Goal: Task Accomplishment & Management: Manage account settings

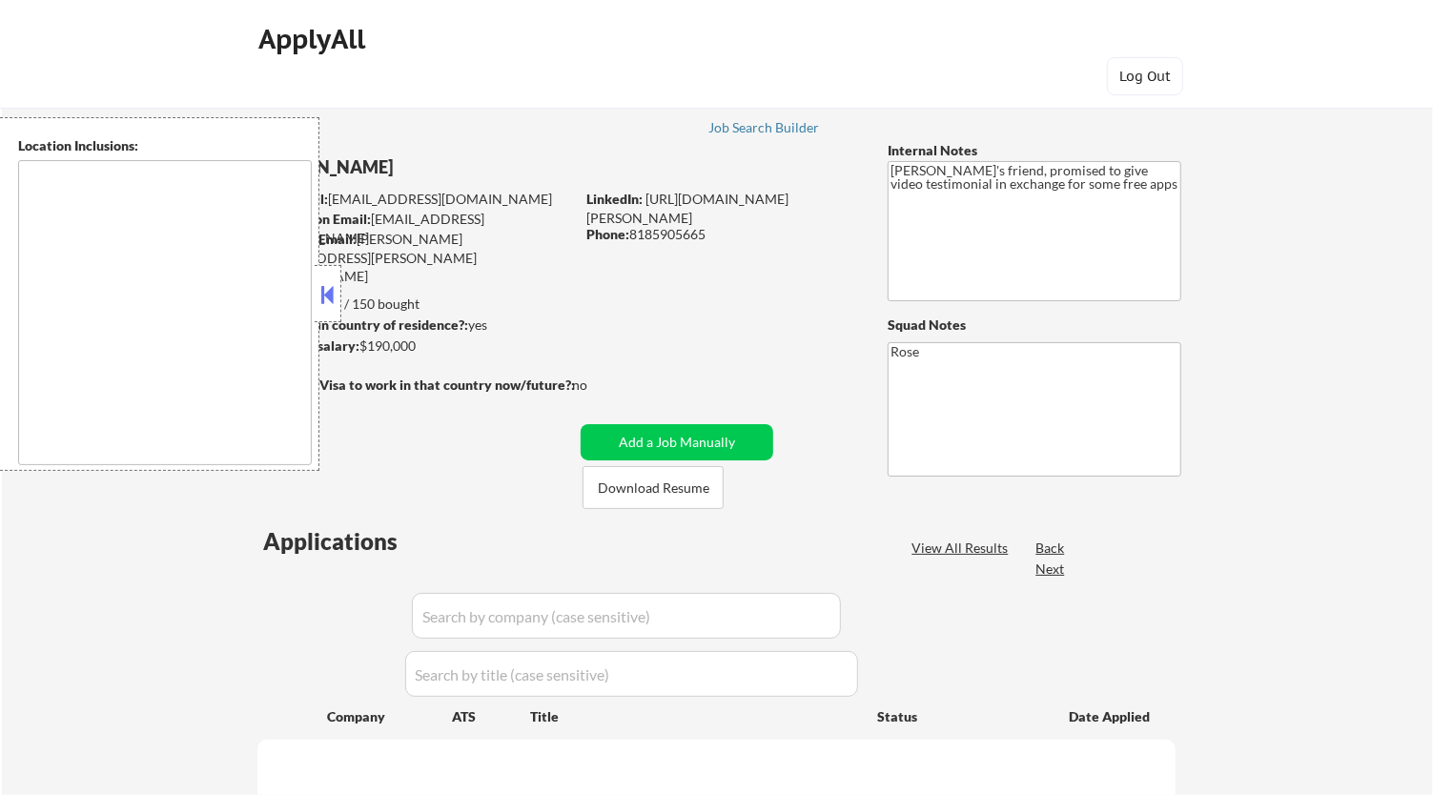
type textarea "[GEOGRAPHIC_DATA], [GEOGRAPHIC_DATA] [GEOGRAPHIC_DATA], [GEOGRAPHIC_DATA] [GEOG…"
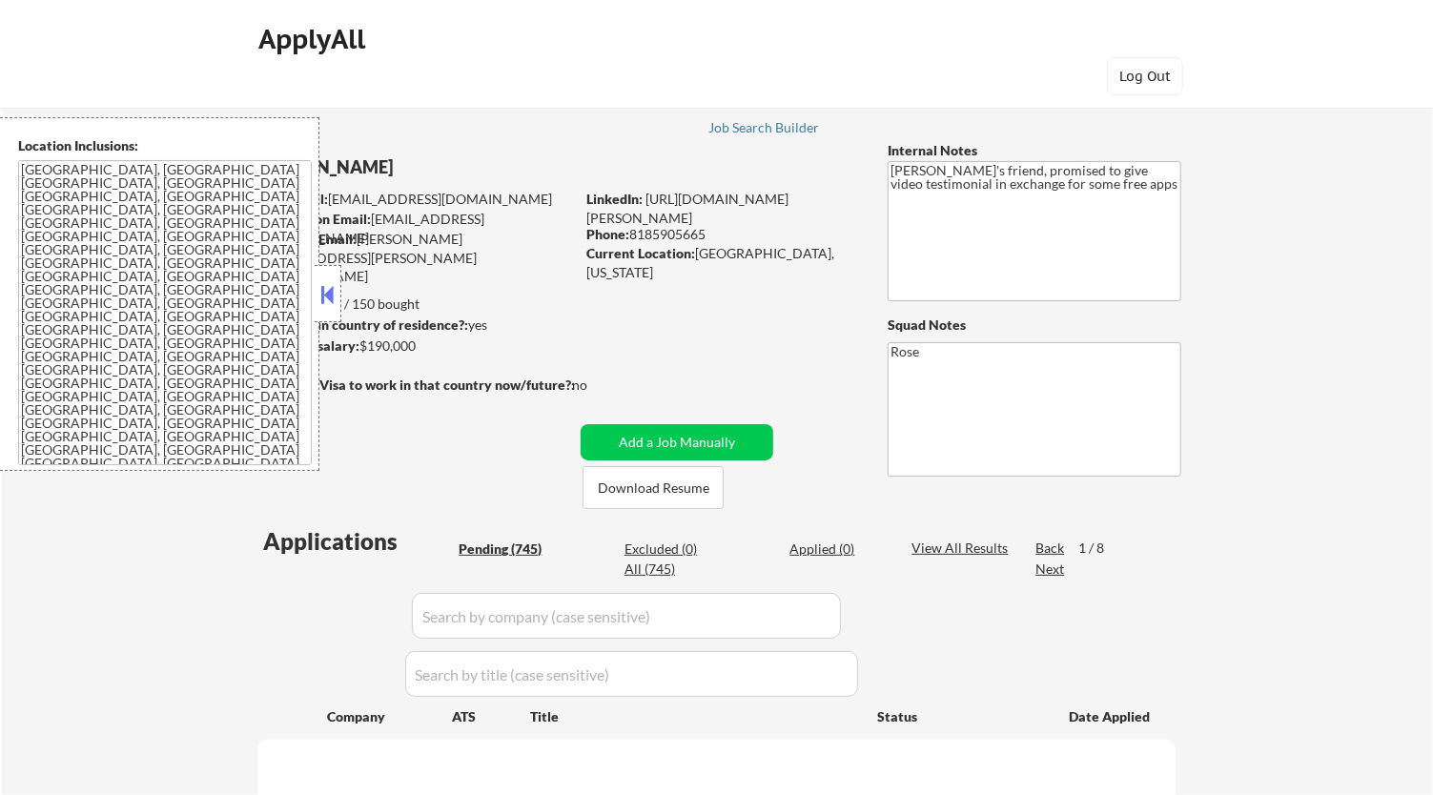
select select ""pending""
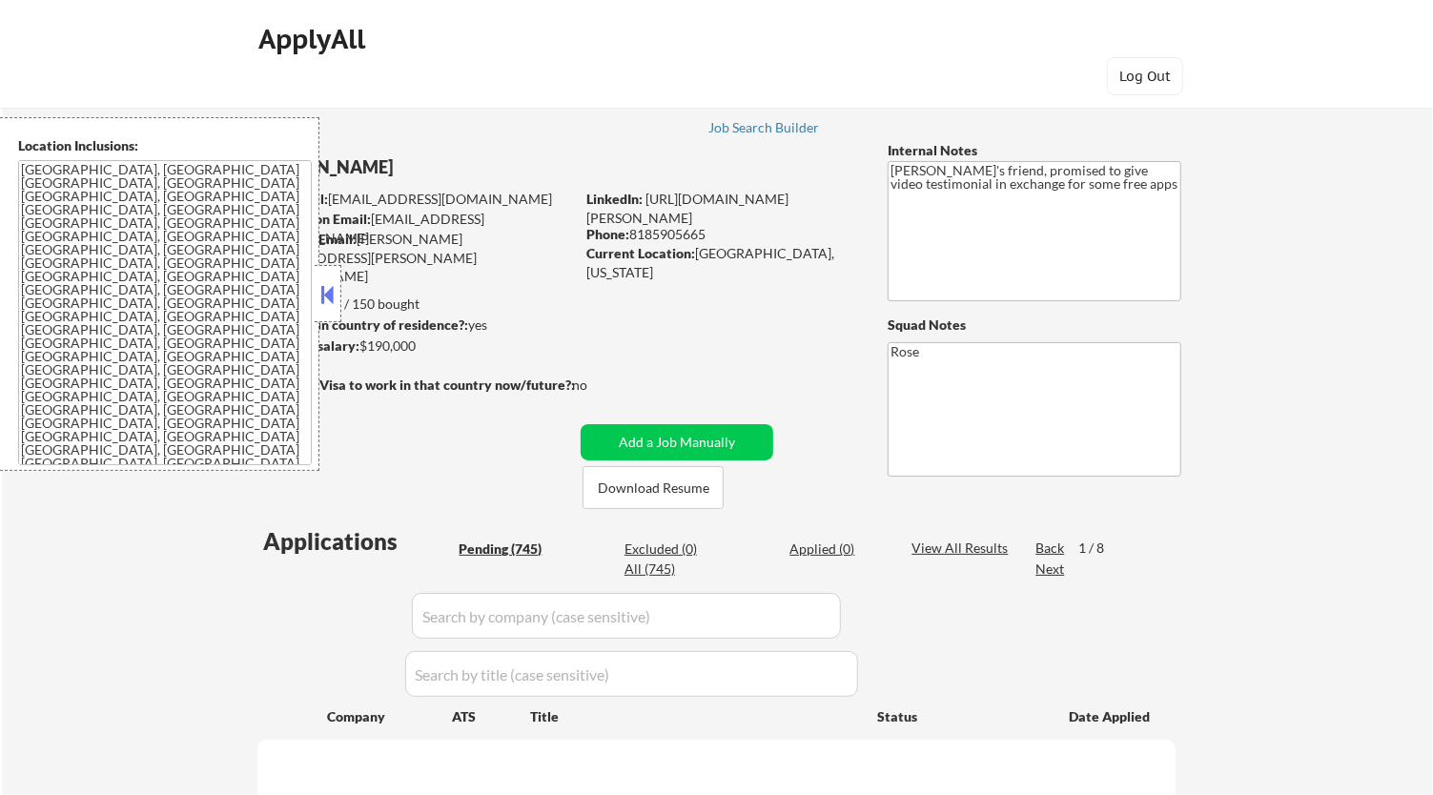
select select ""pending""
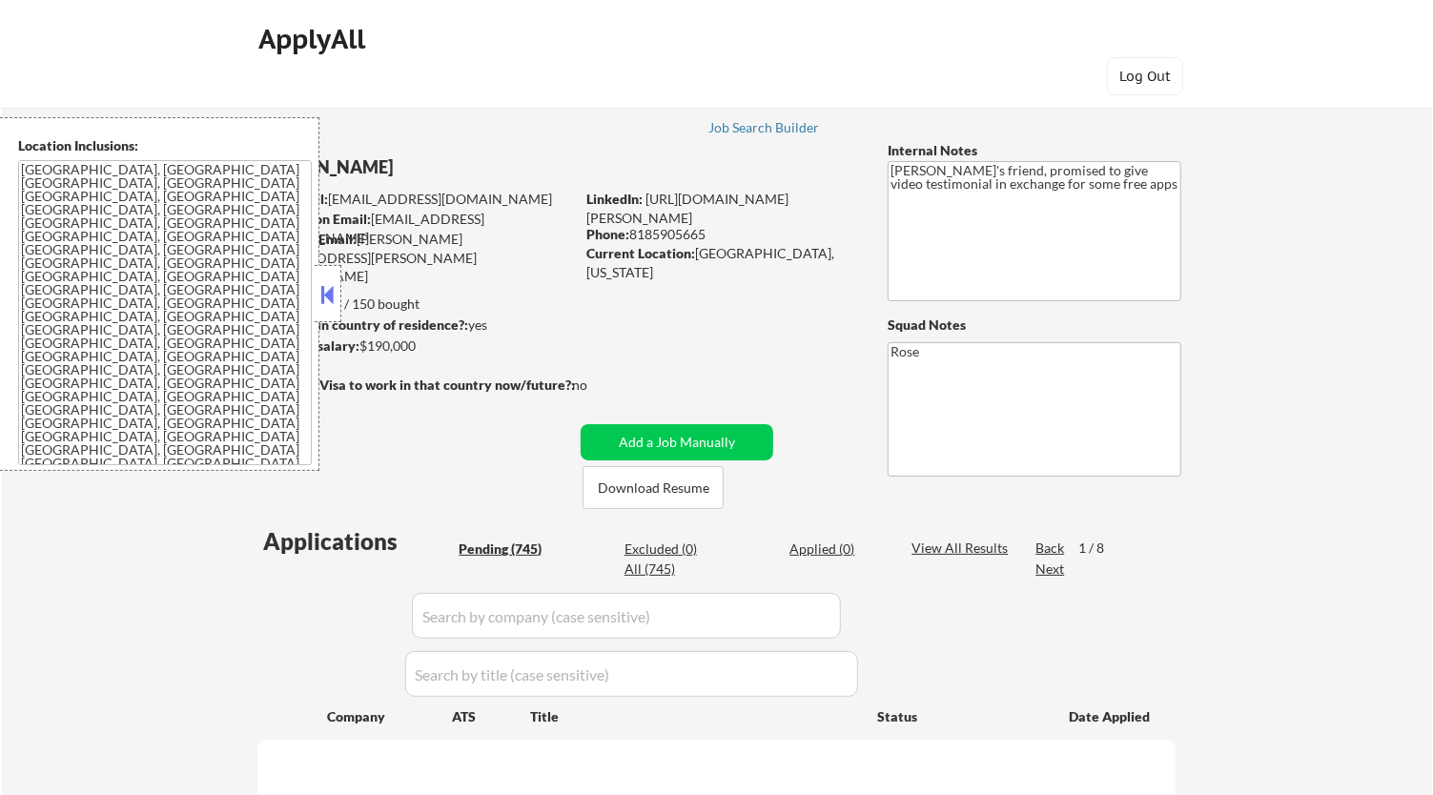
select select ""pending""
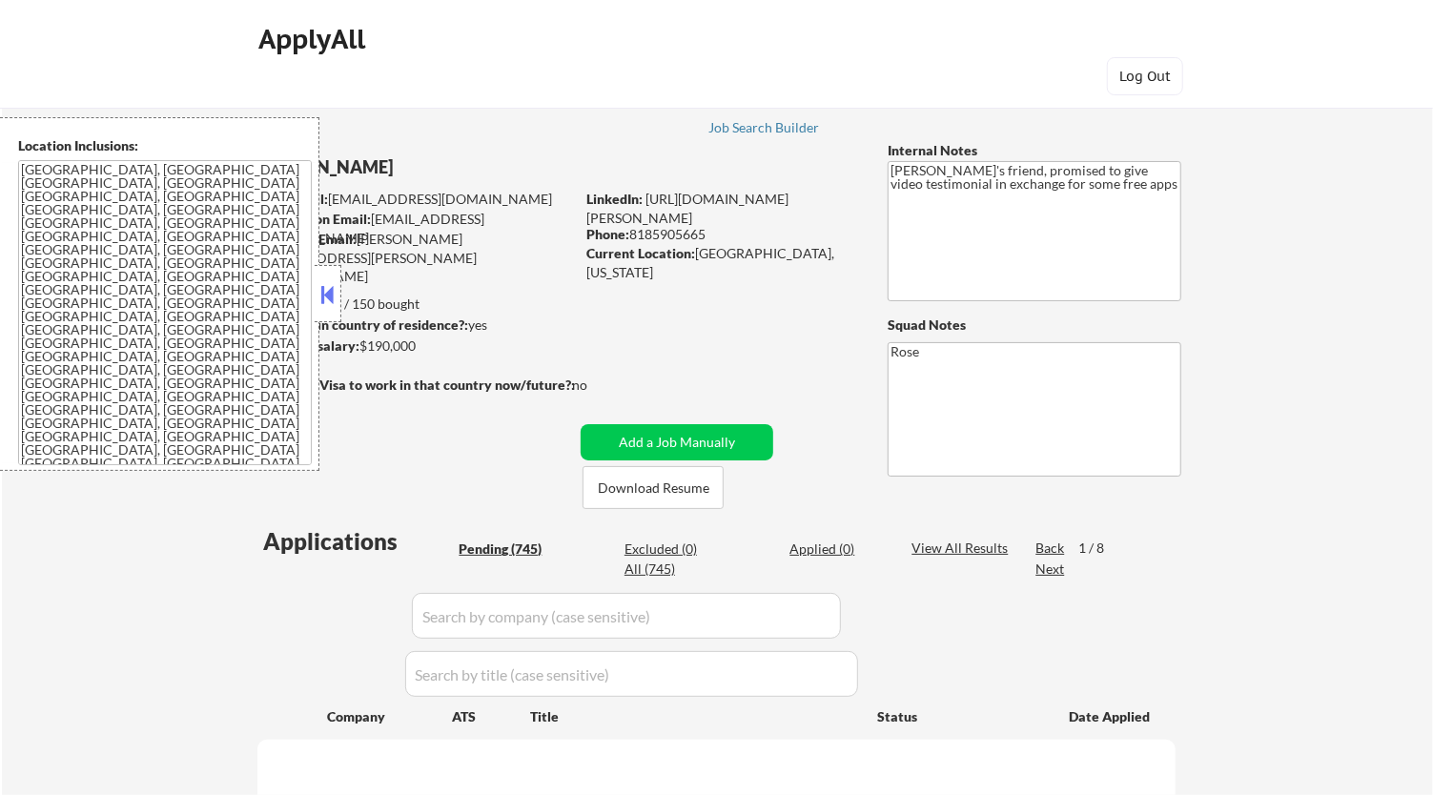
select select ""pending""
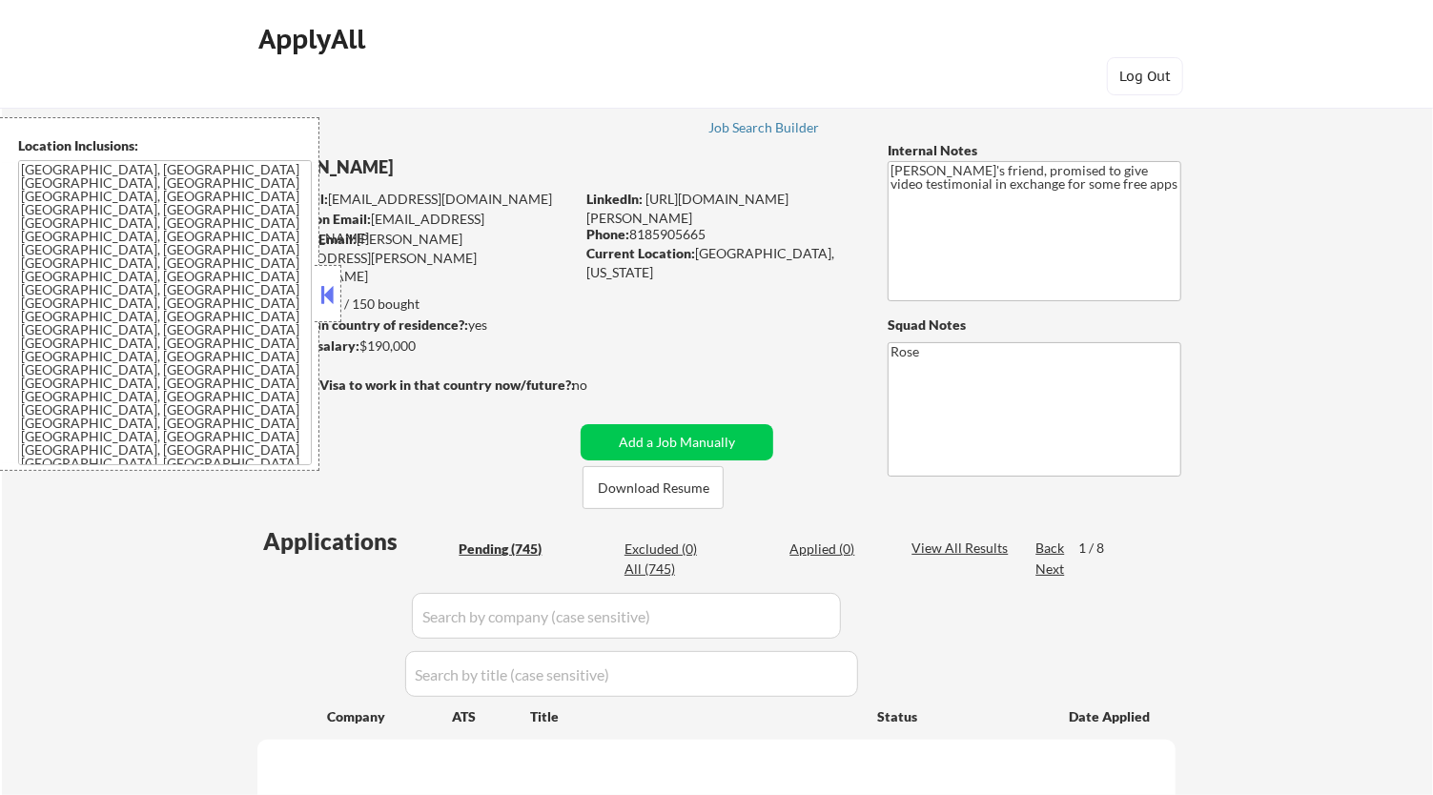
select select ""pending""
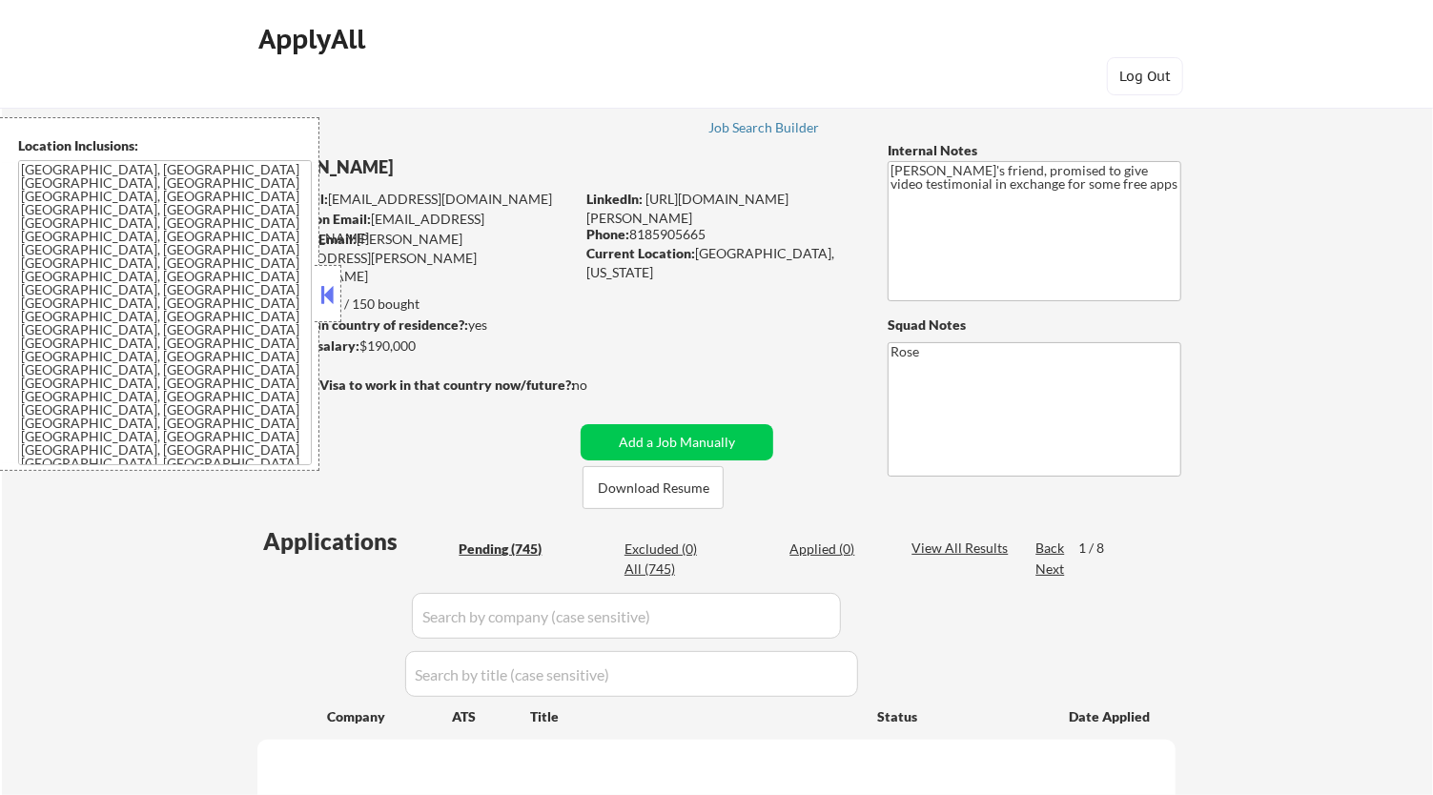
select select ""pending""
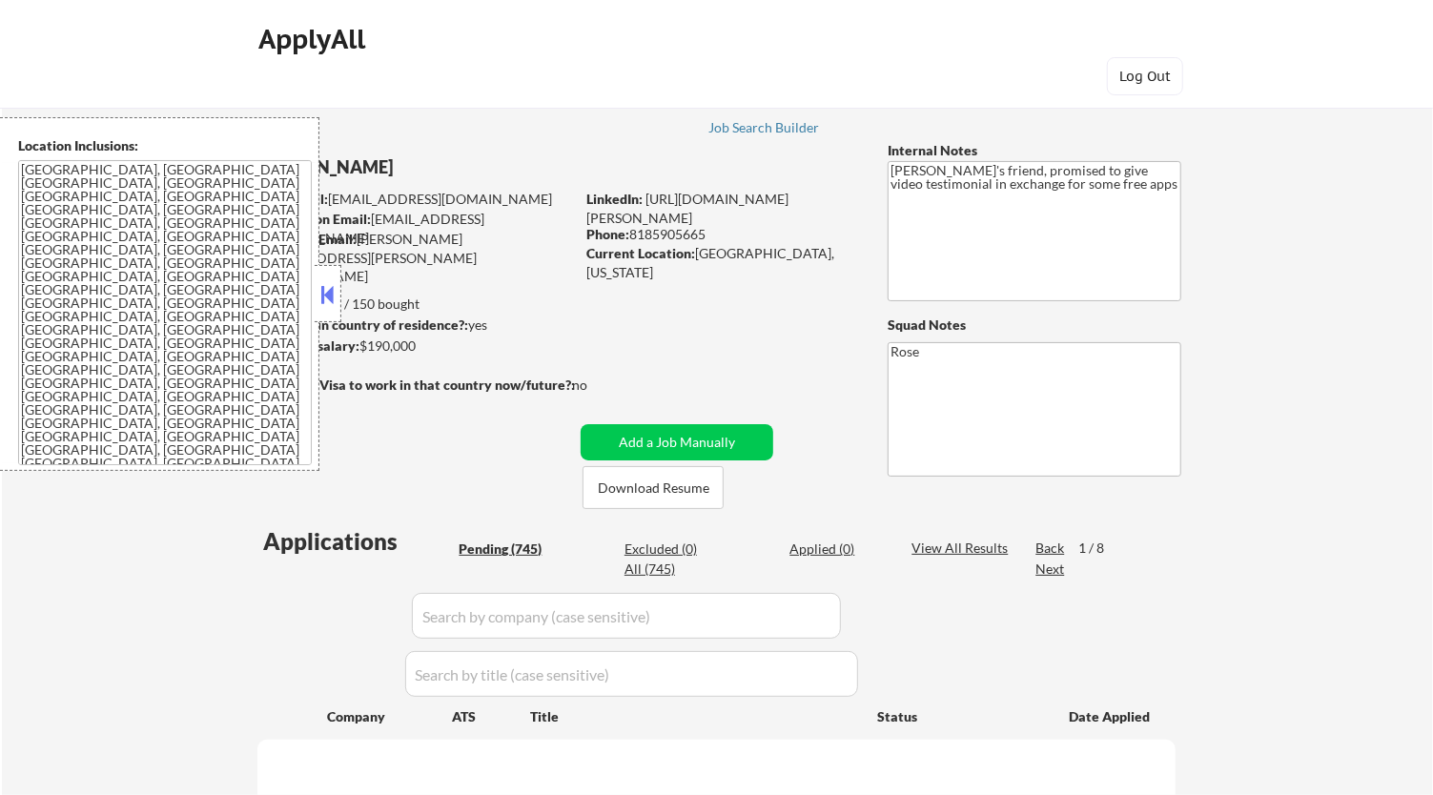
select select ""pending""
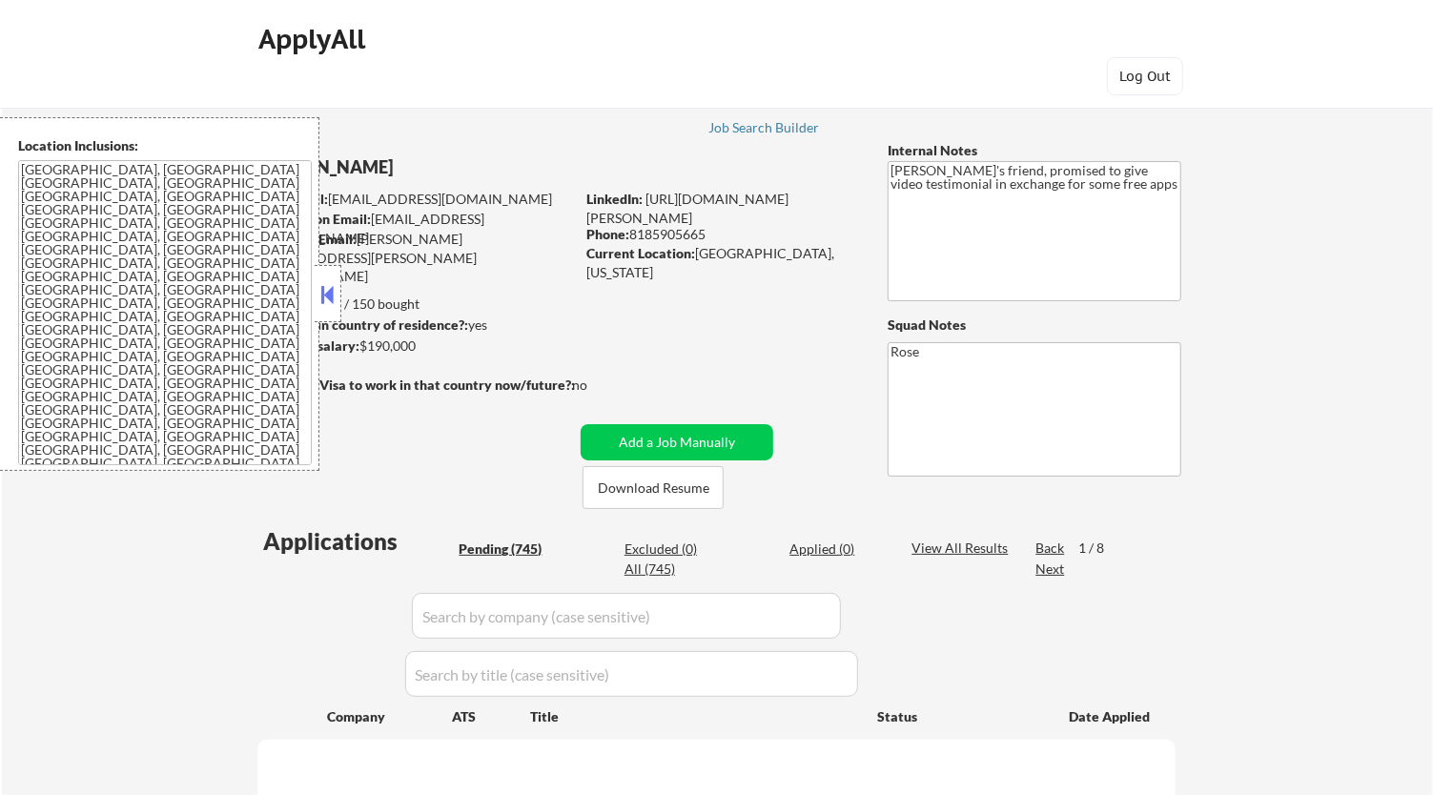
select select ""pending""
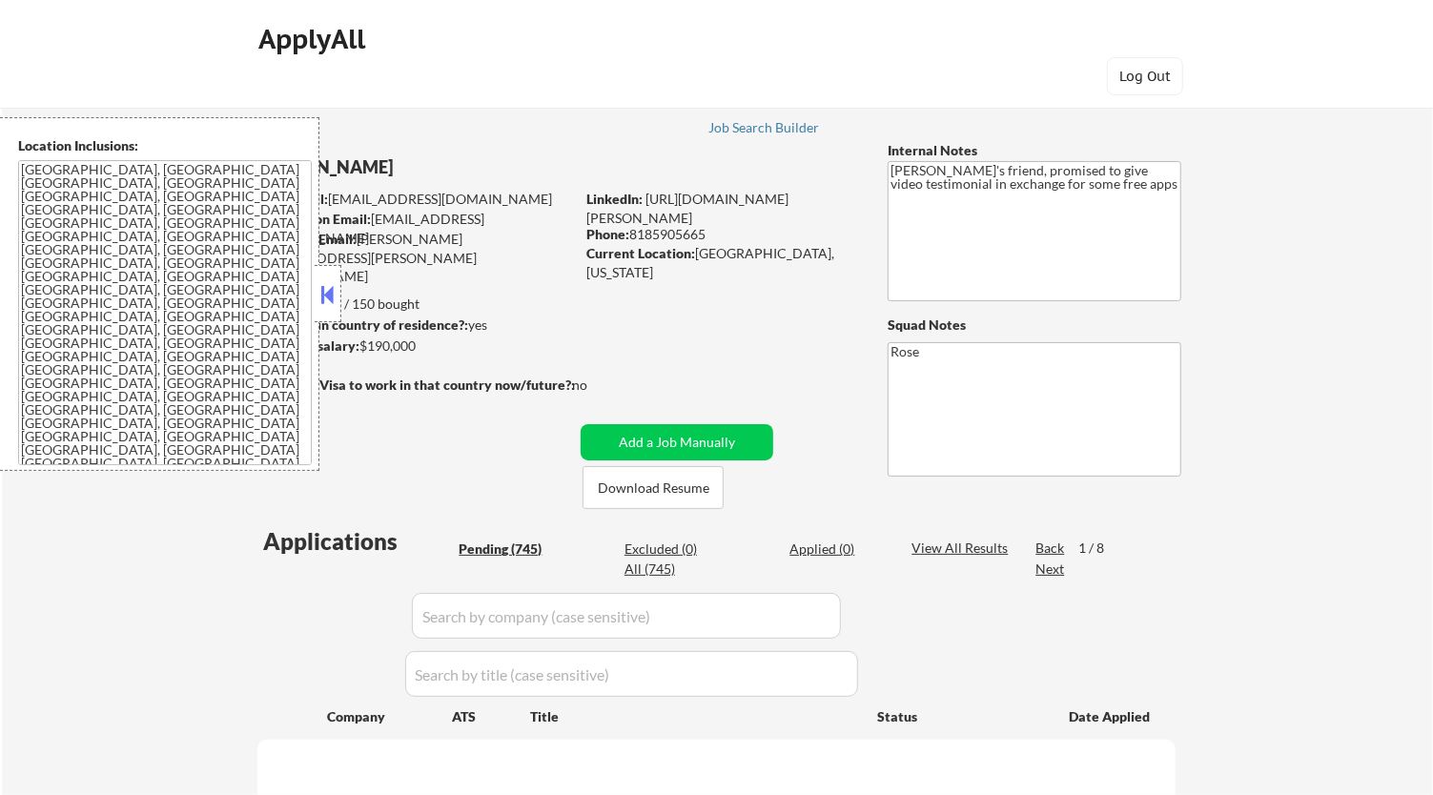
select select ""pending""
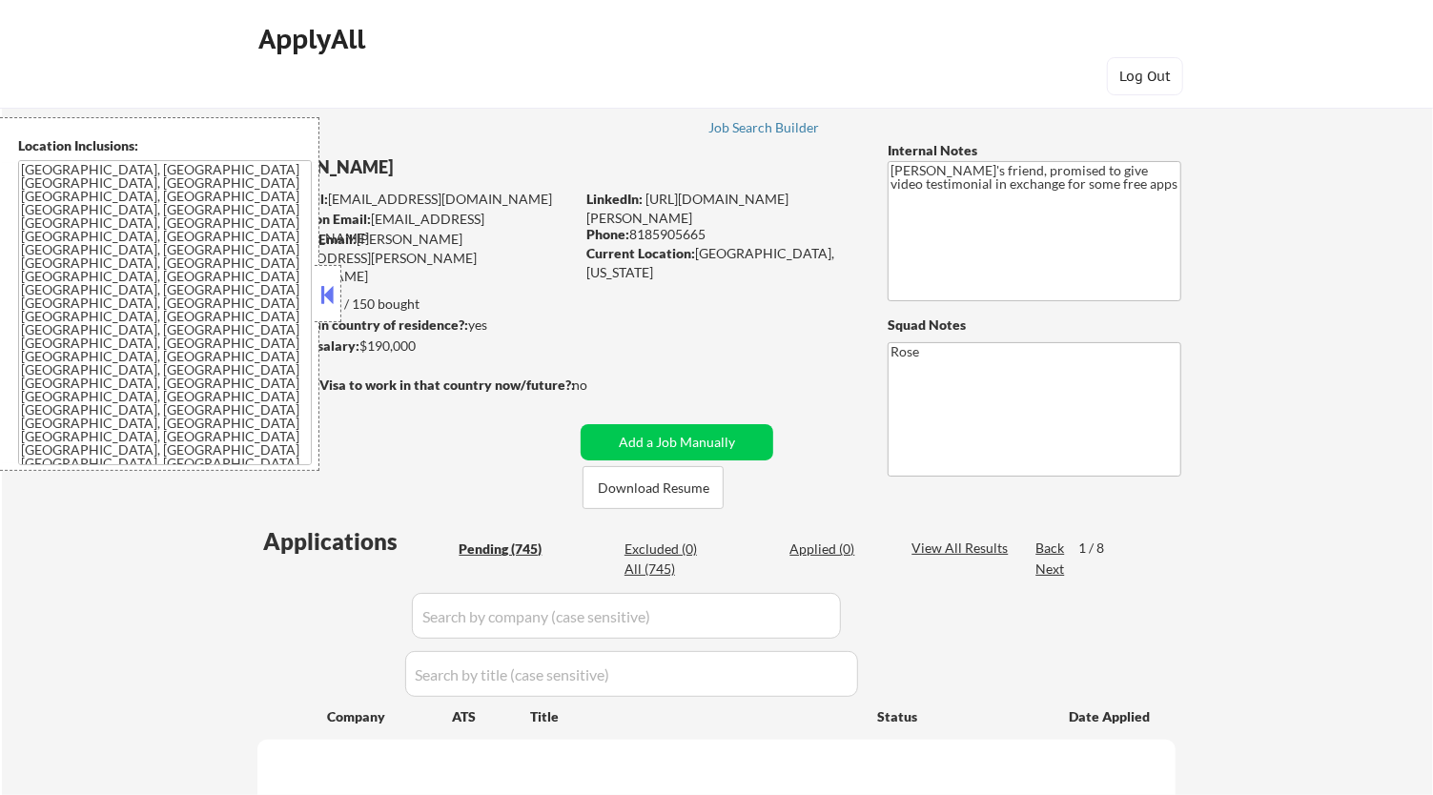
select select ""pending""
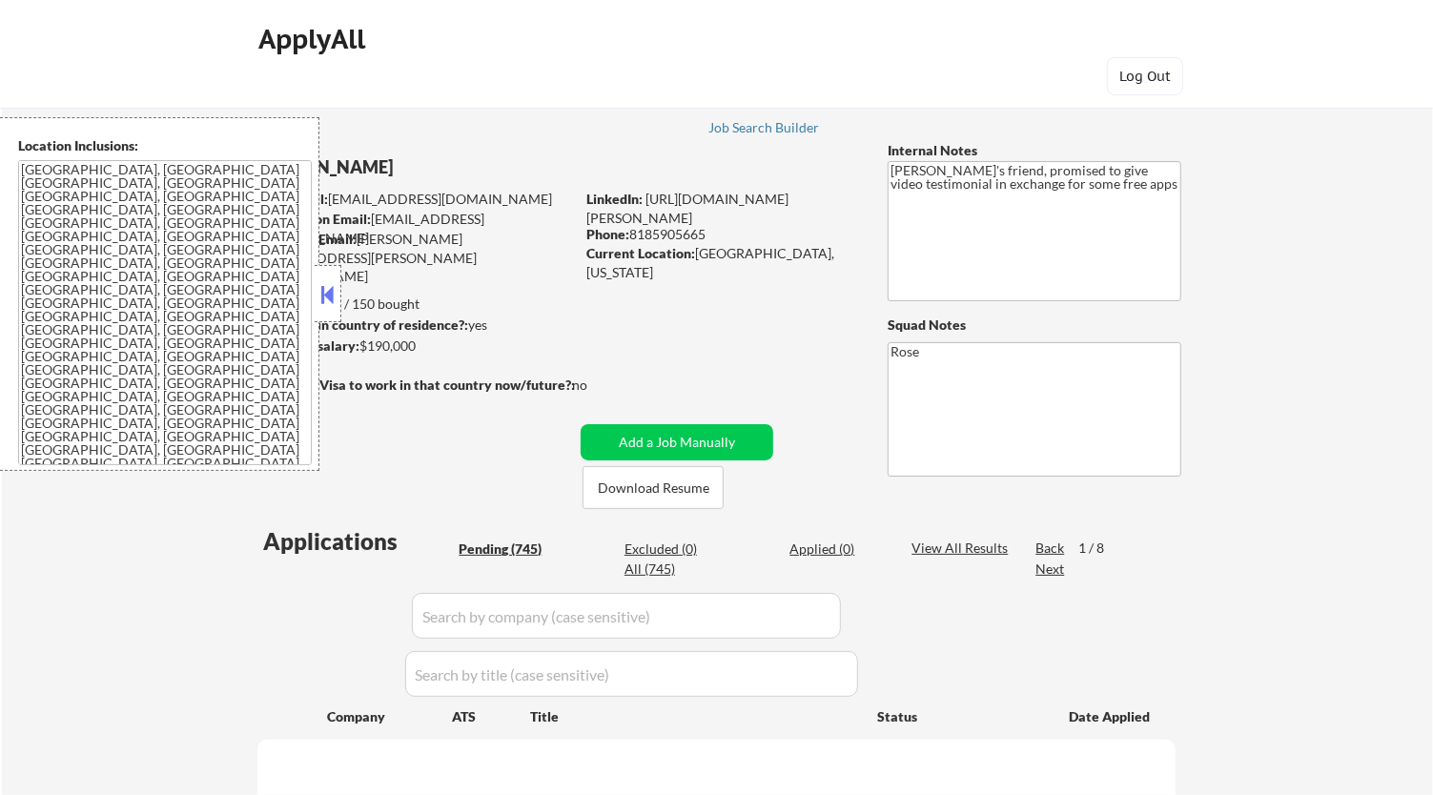
select select ""pending""
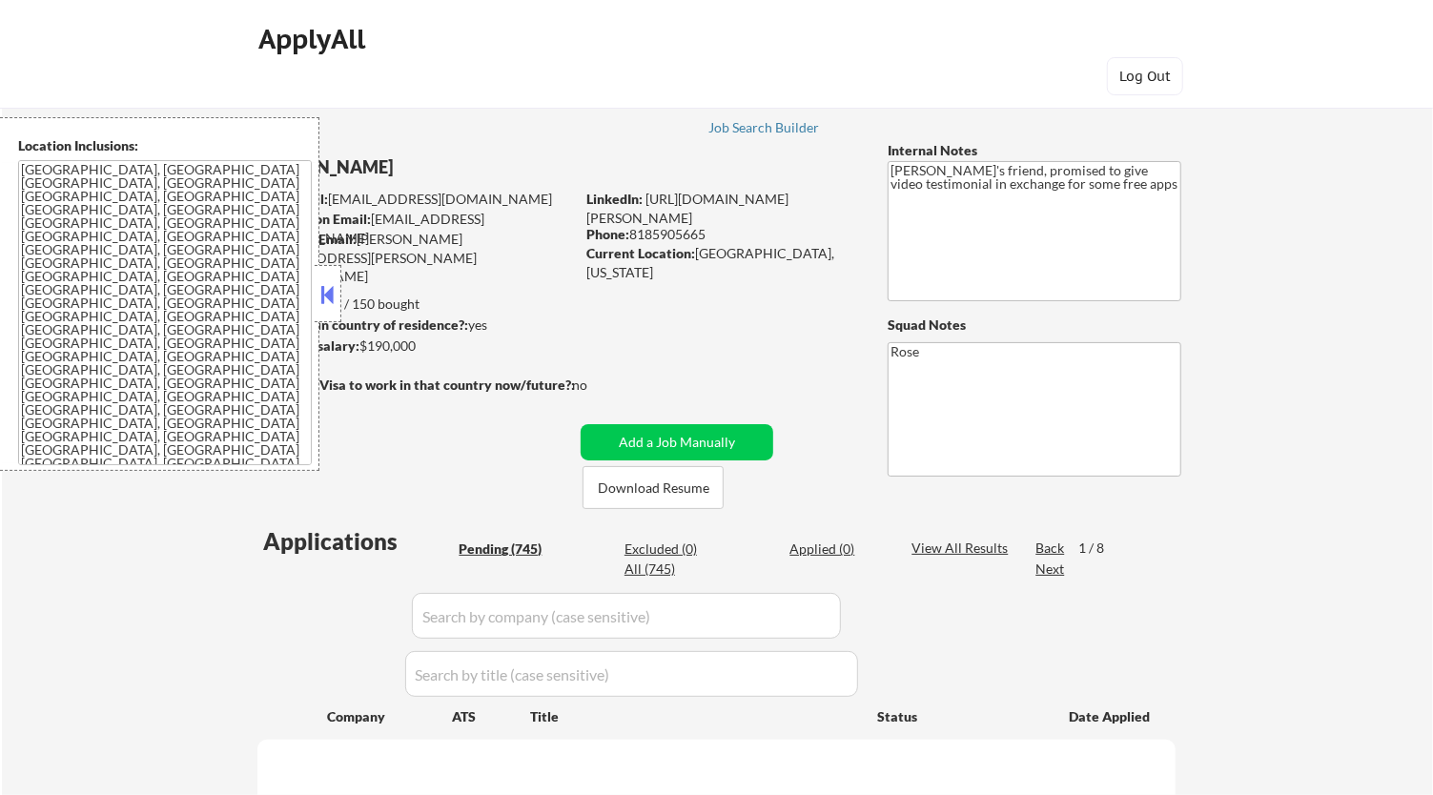
select select ""pending""
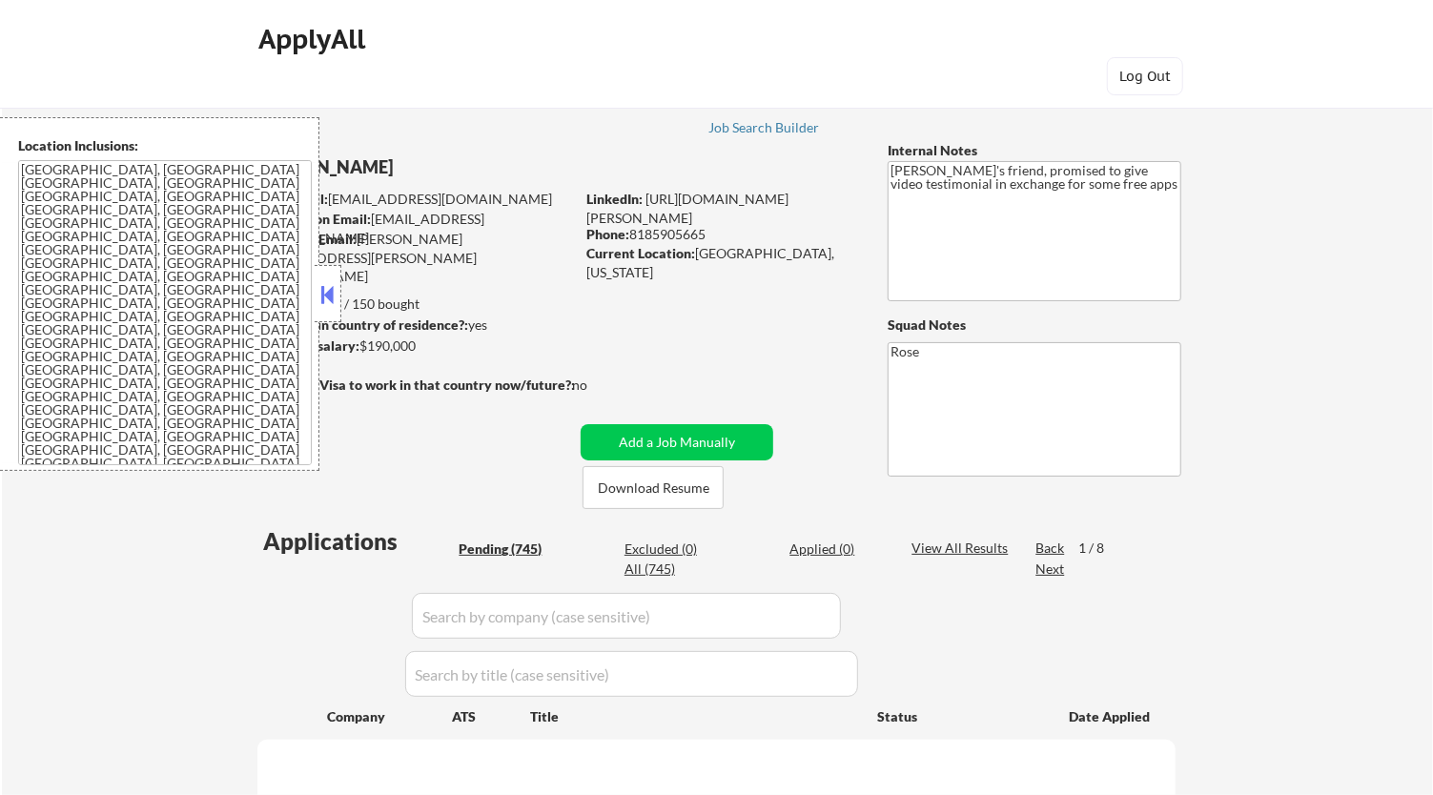
select select ""pending""
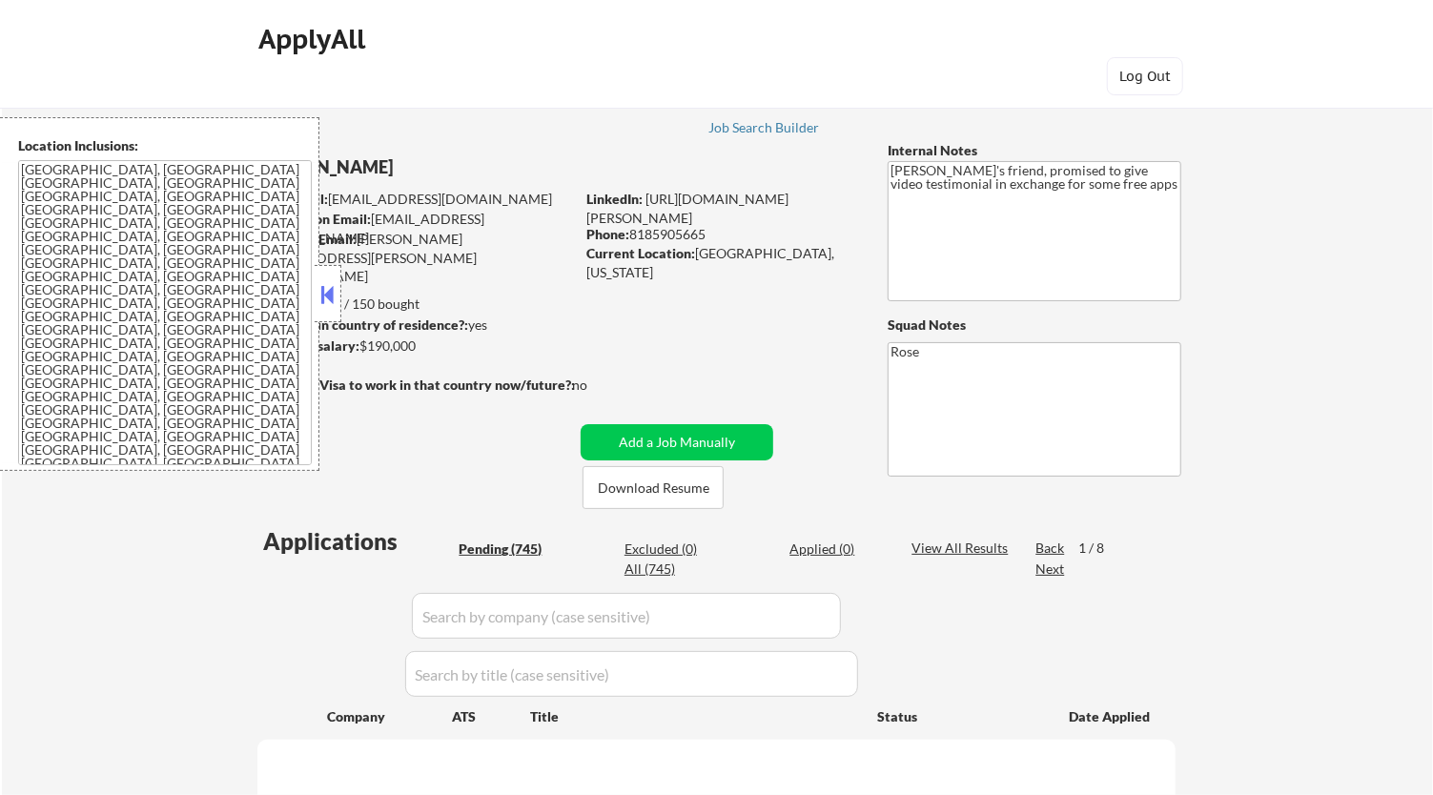
select select ""pending""
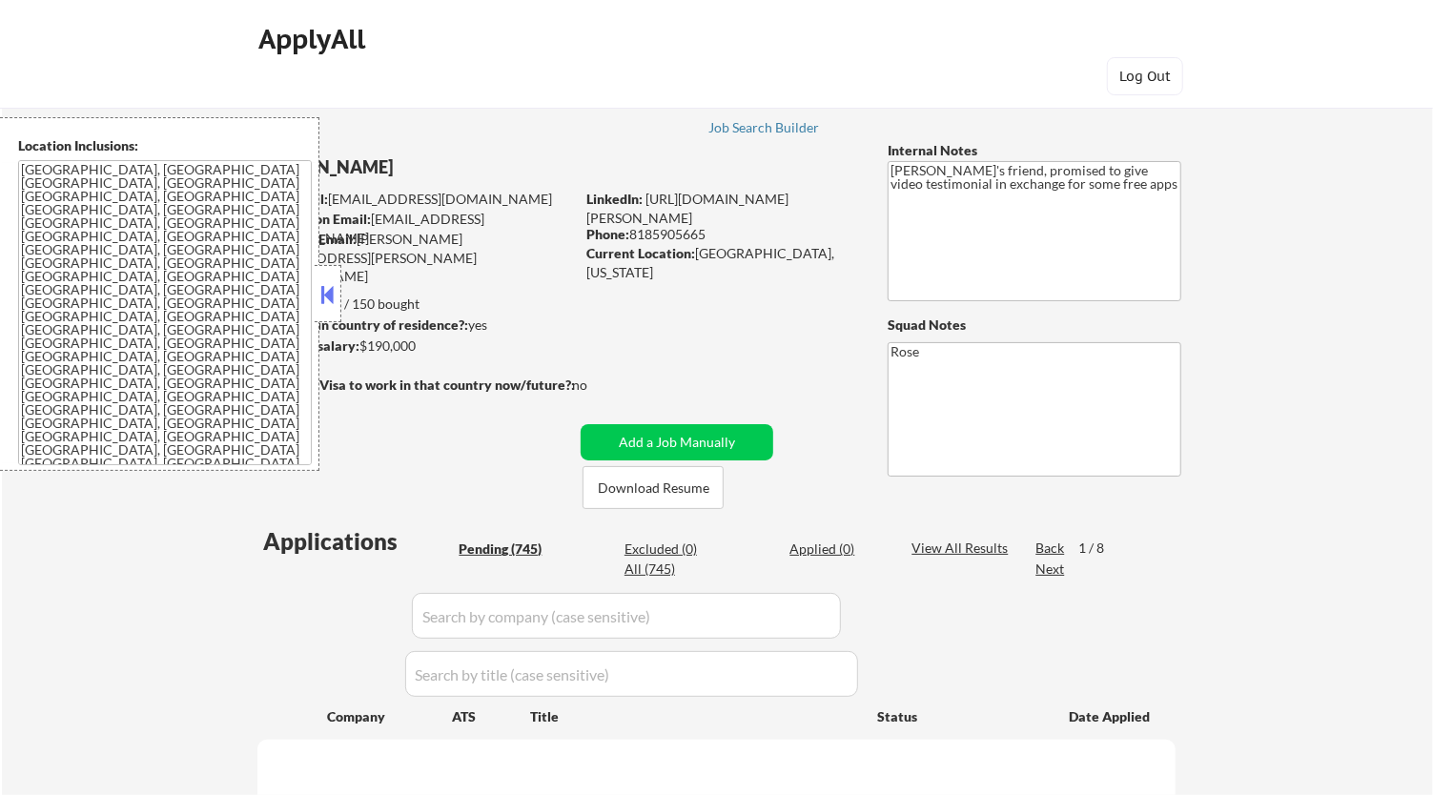
select select ""pending""
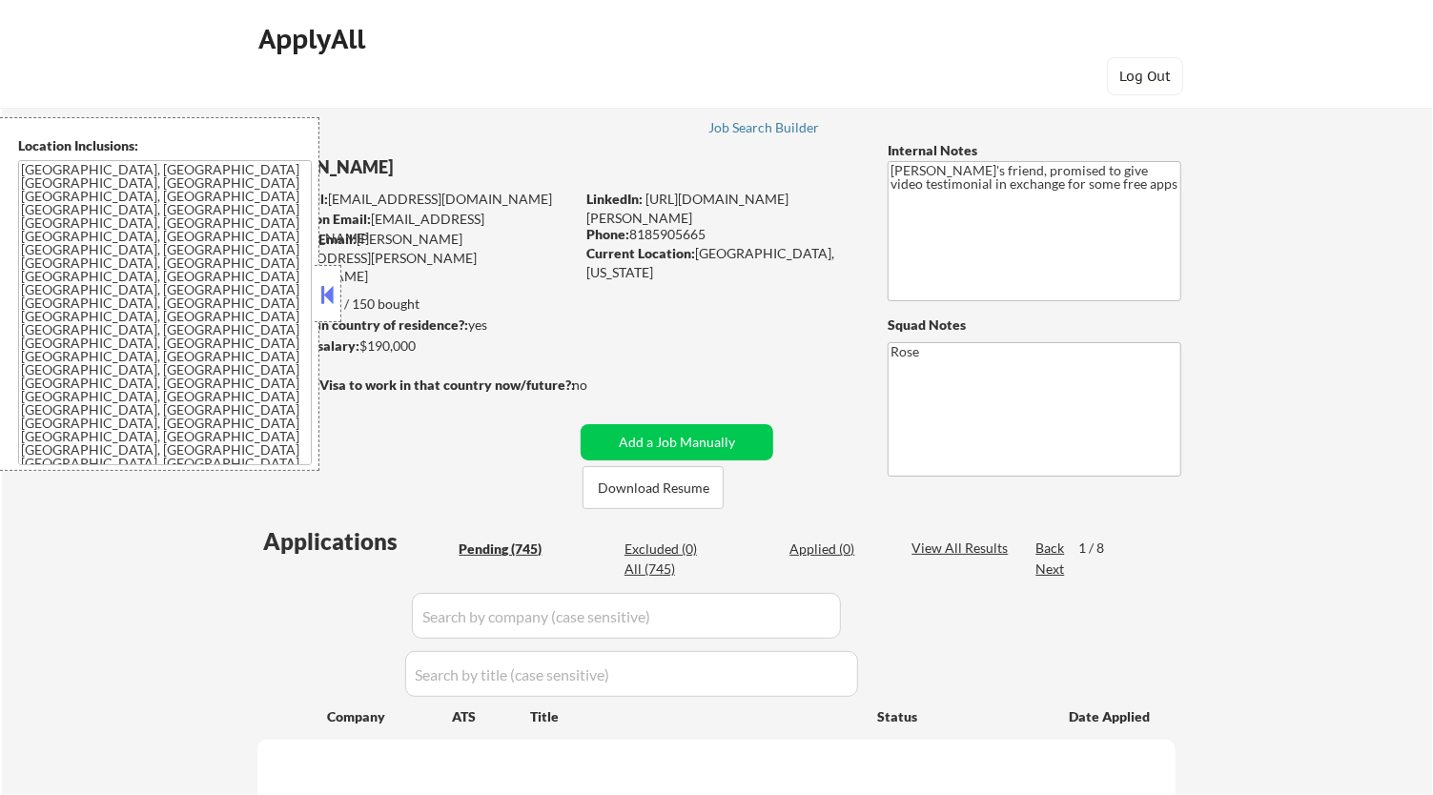
select select ""pending""
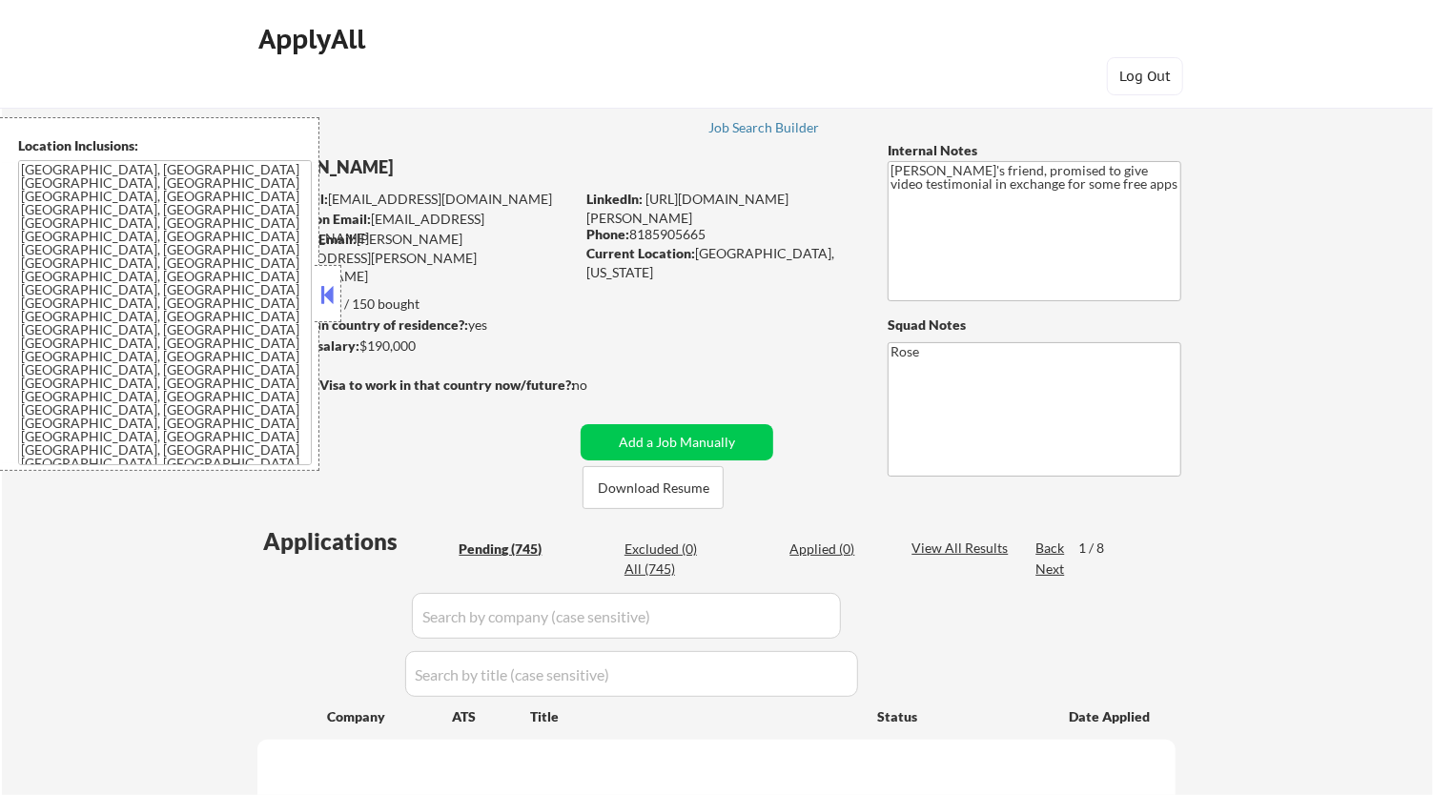
select select ""pending""
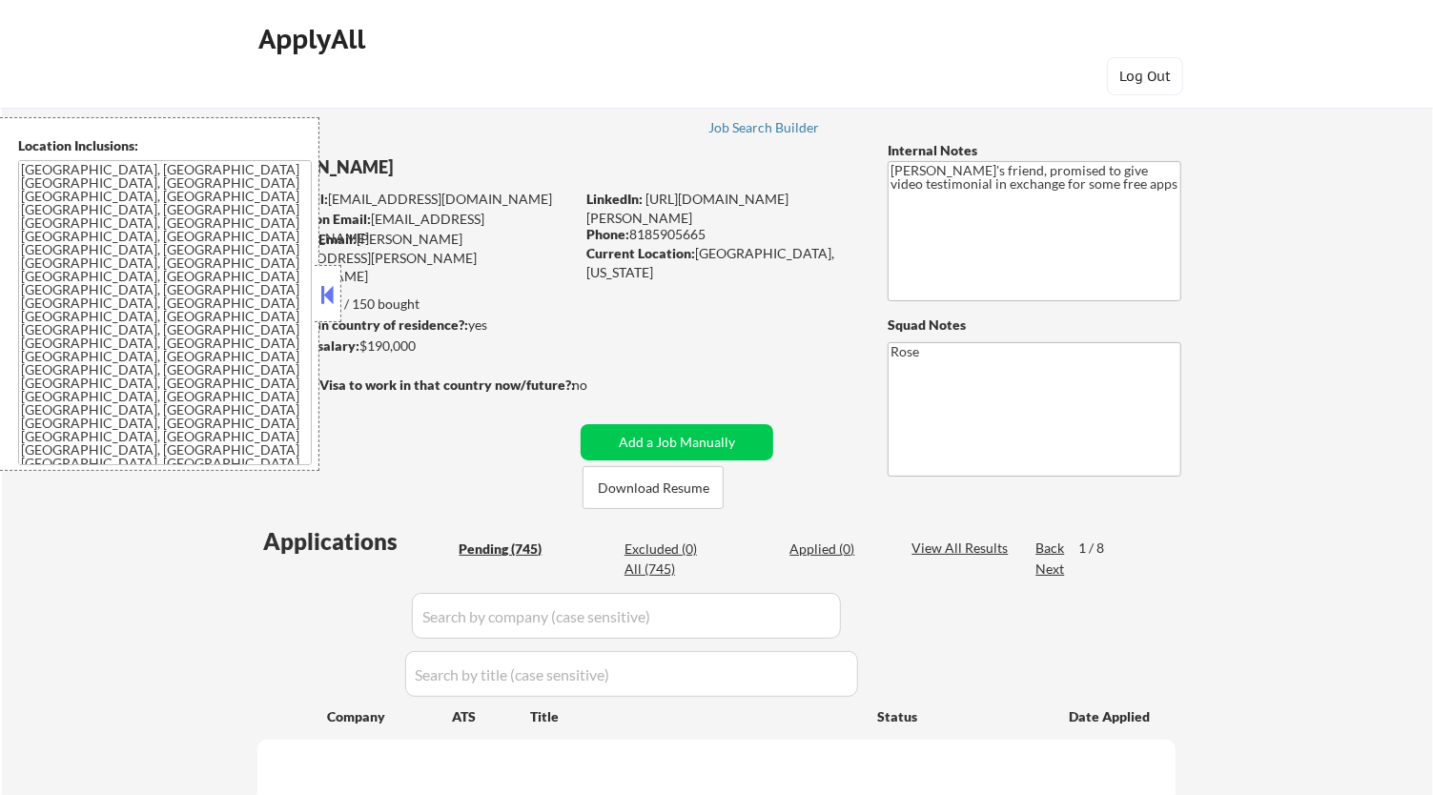
select select ""pending""
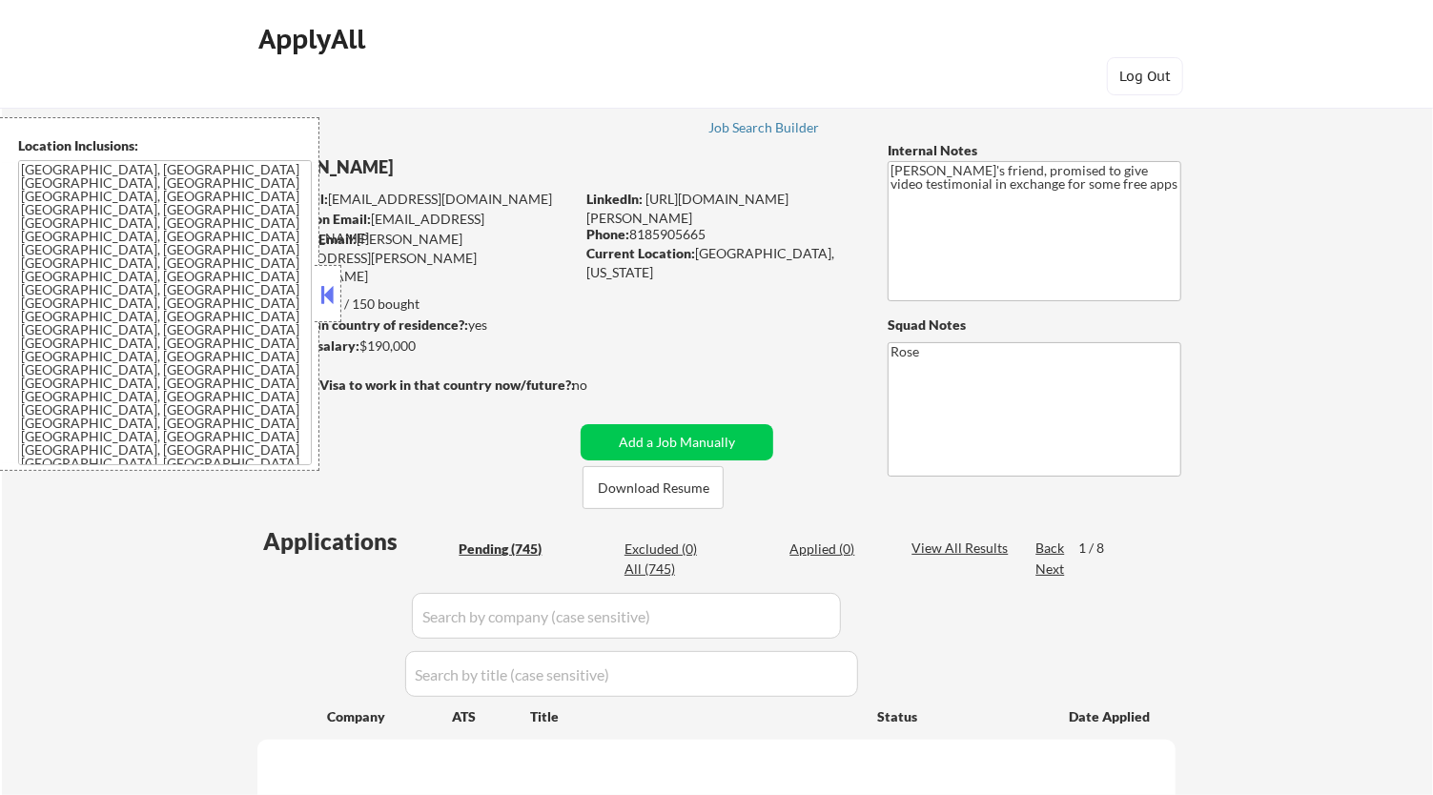
select select ""pending""
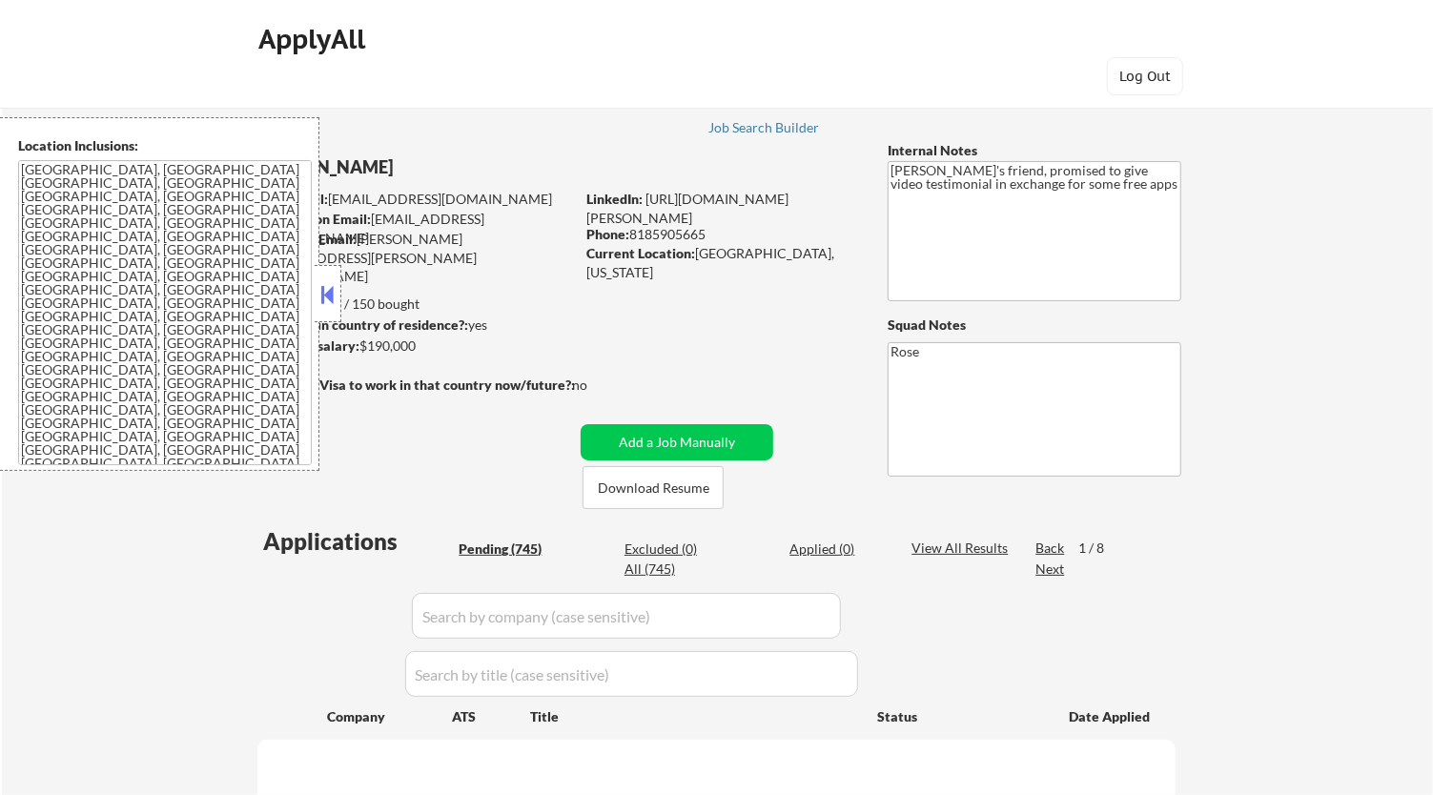
select select ""pending""
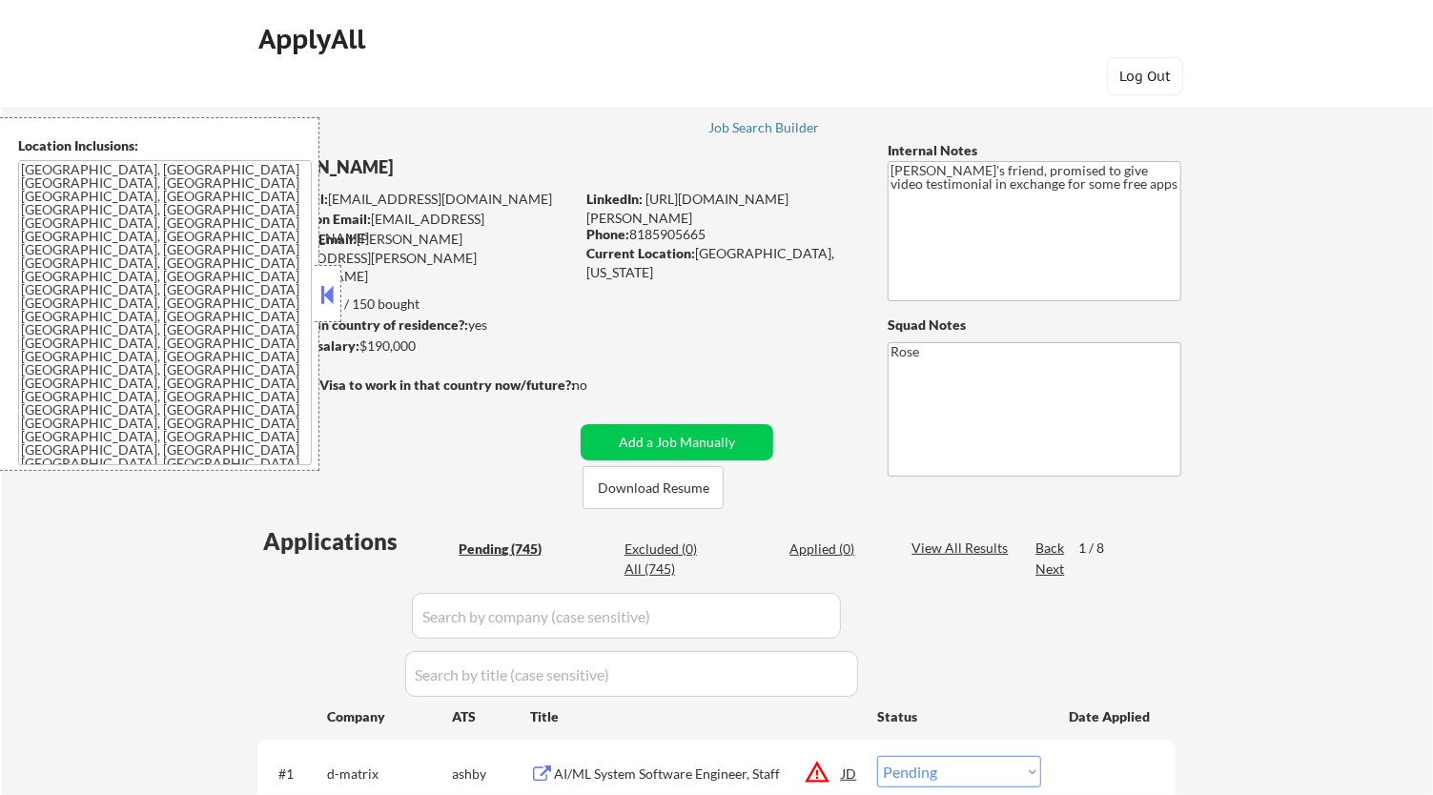
click at [326, 280] on button at bounding box center [327, 294] width 21 height 29
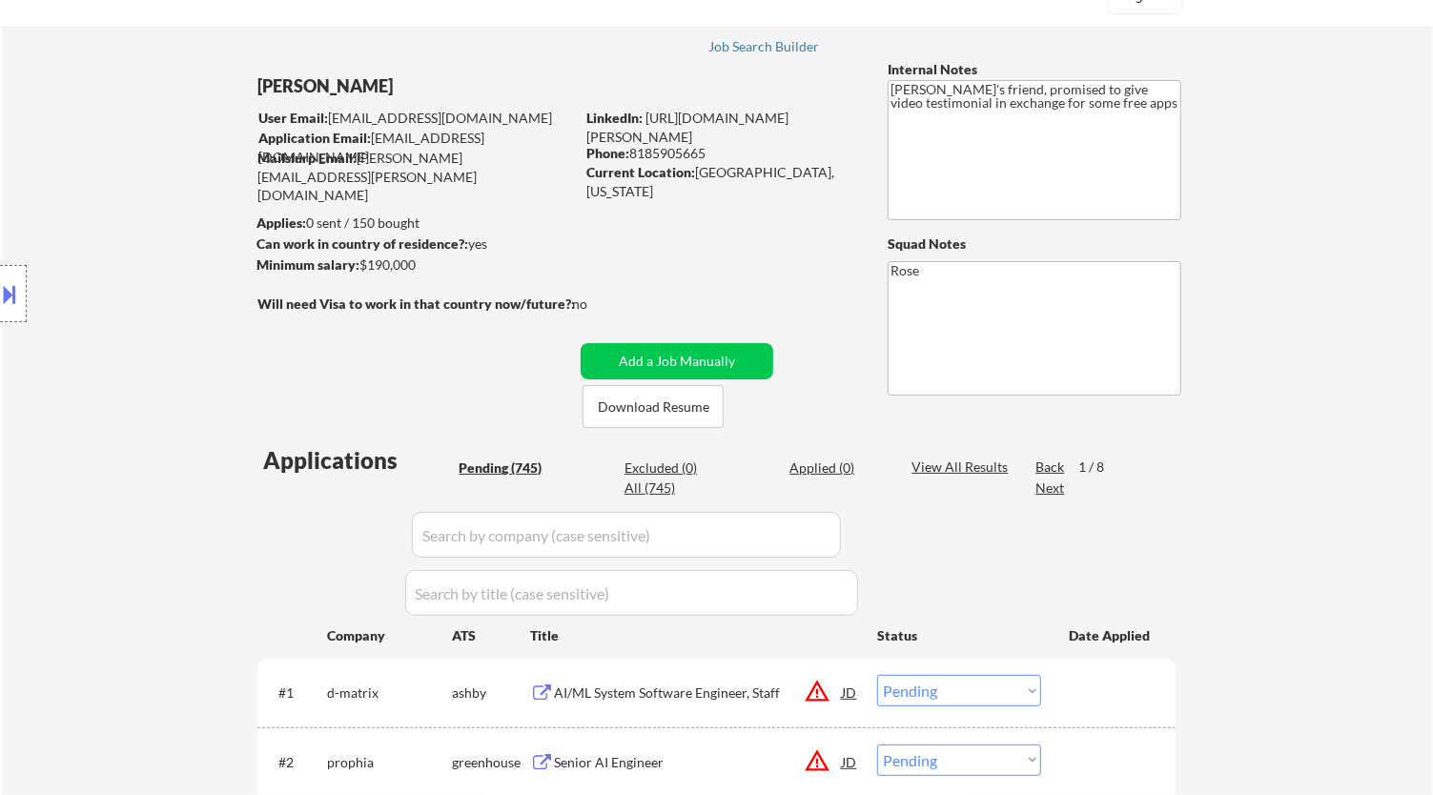
scroll to position [106, 0]
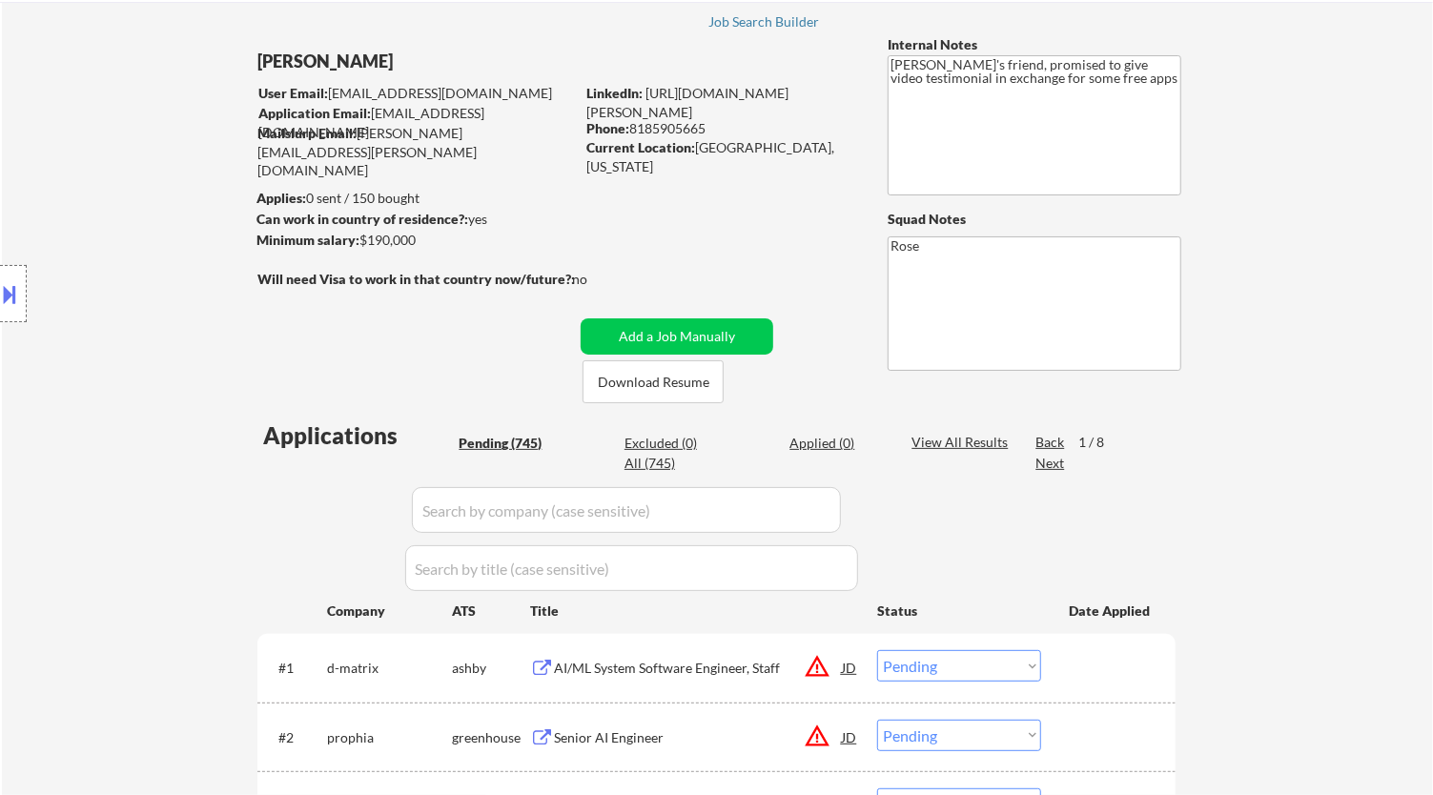
click at [14, 278] on button at bounding box center [10, 293] width 21 height 31
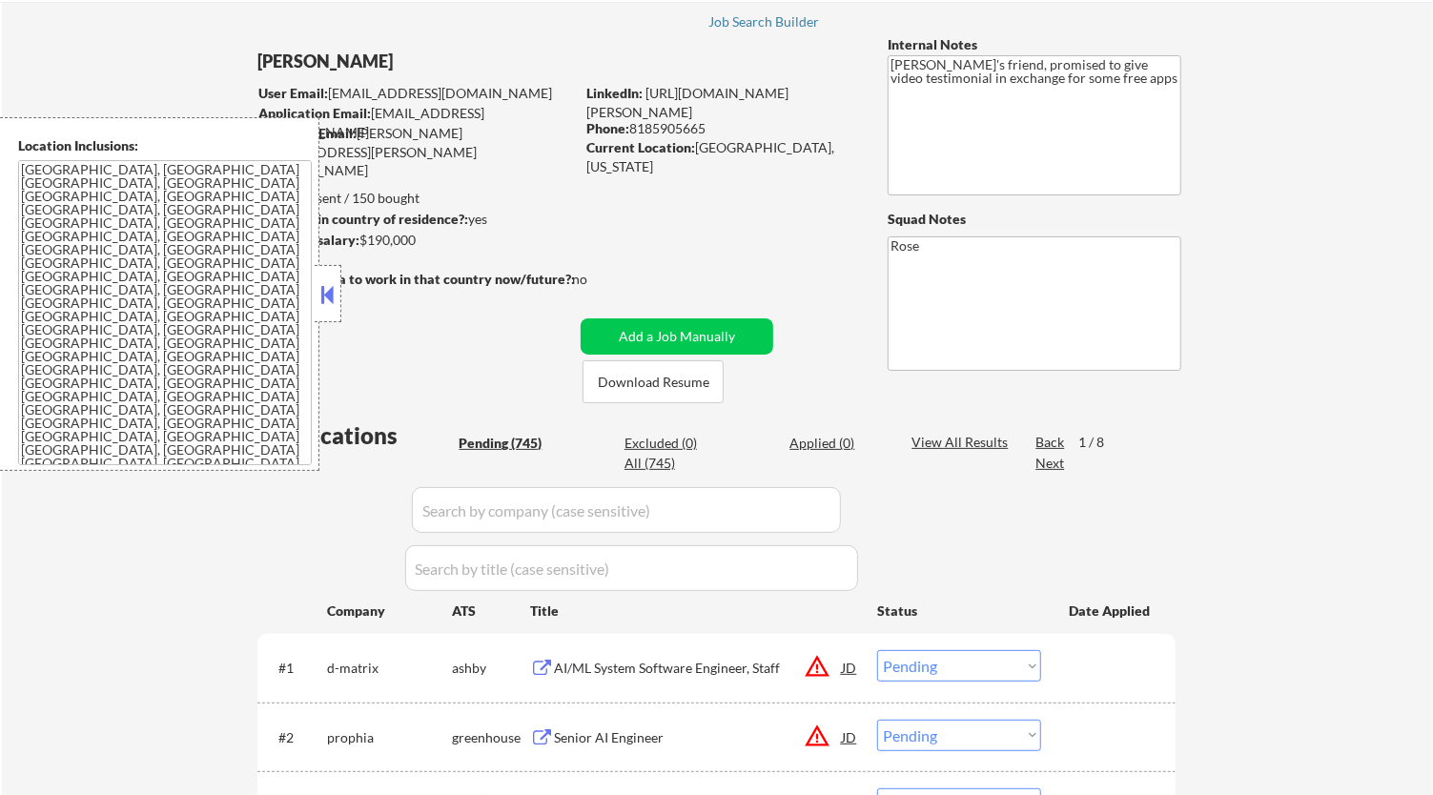
drag, startPoint x: 92, startPoint y: 324, endPoint x: 143, endPoint y: 336, distance: 52.7
click at [143, 336] on textarea "Los Angeles, CA Glendale, CA Burbank, CA Pasadena, CA Santa Monica, CA Beverly …" at bounding box center [165, 312] width 294 height 305
drag, startPoint x: 829, startPoint y: 152, endPoint x: 696, endPoint y: 148, distance: 132.6
click at [696, 148] on div "Current Location: Los Angeles, California" at bounding box center [721, 156] width 270 height 37
copy div "Los Angeles, California"
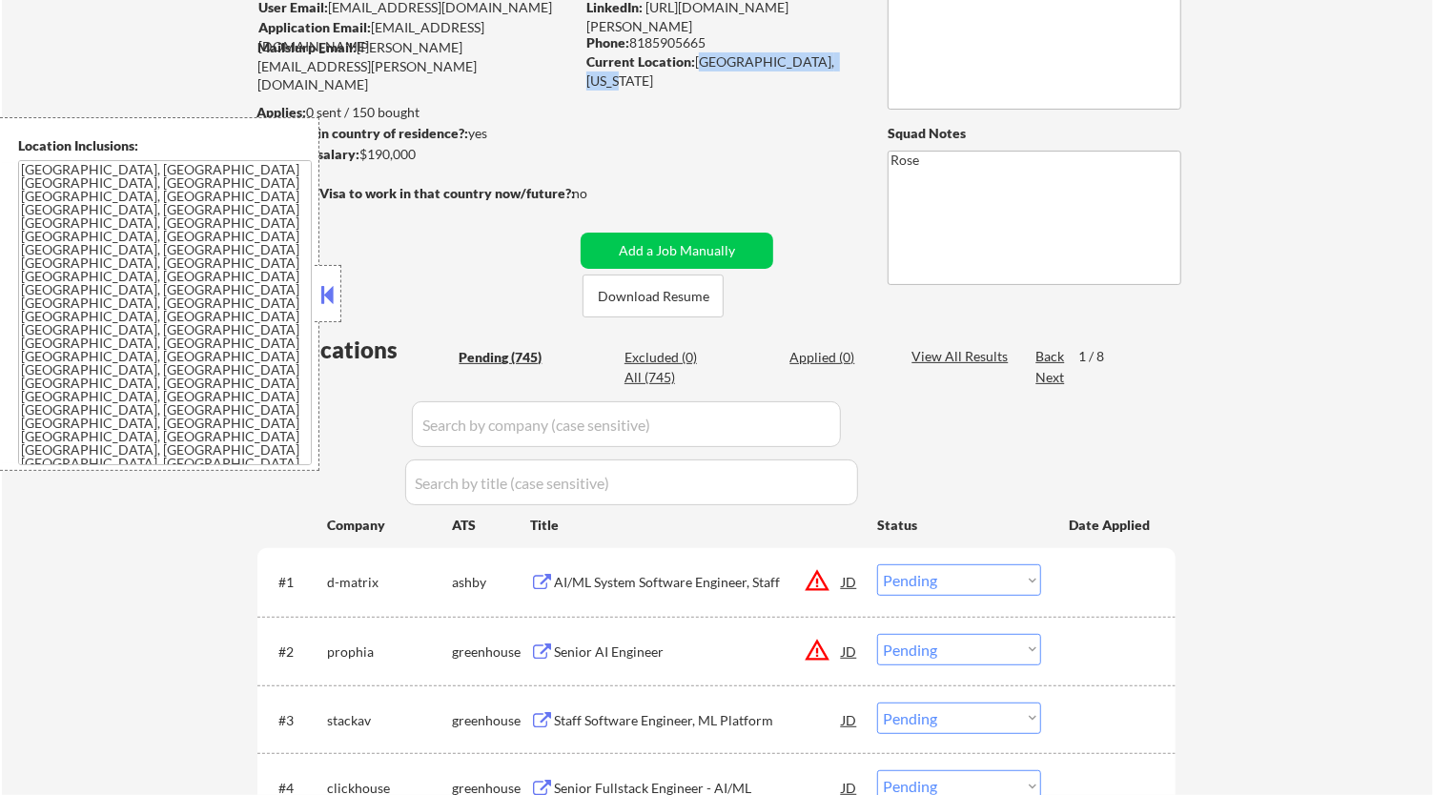
scroll to position [212, 0]
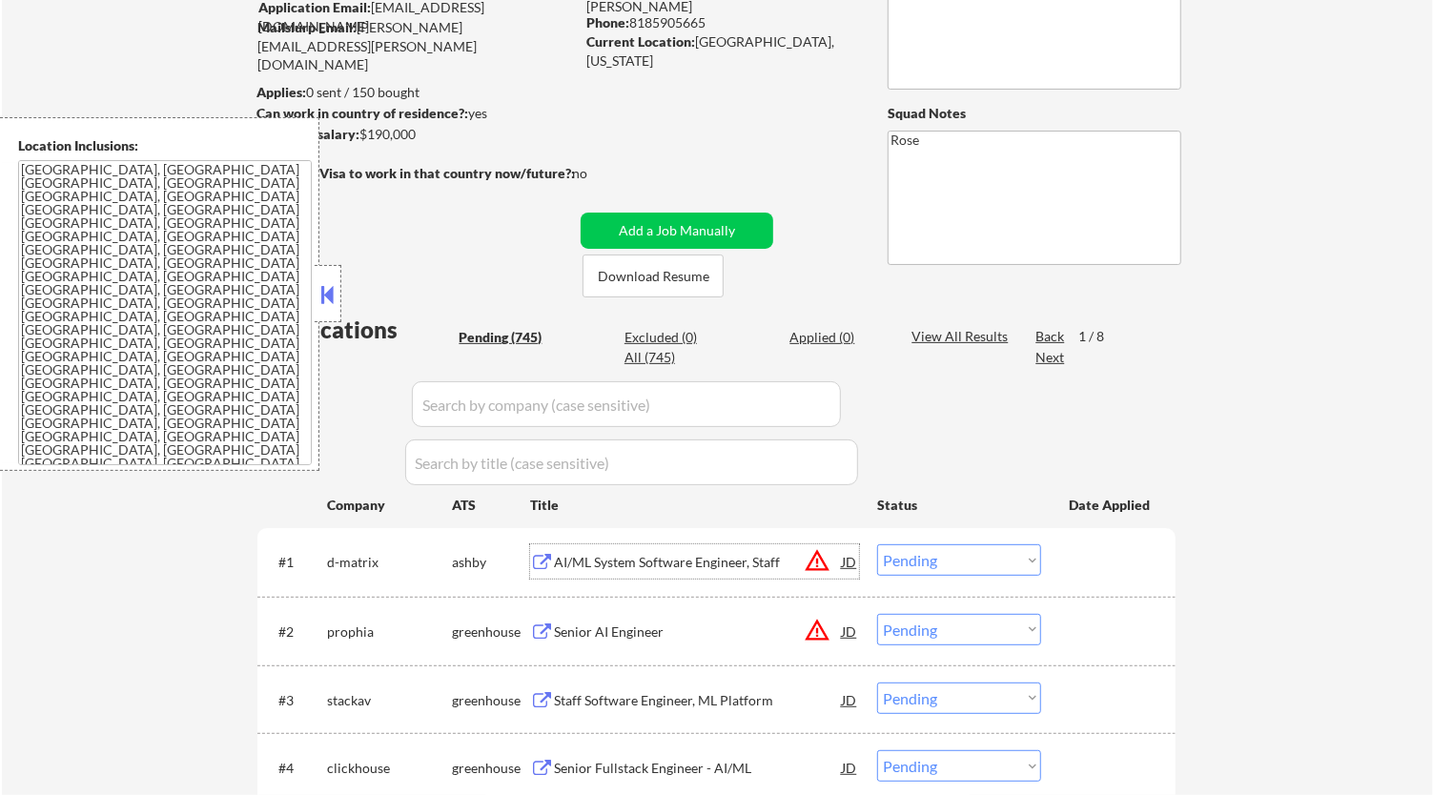
click at [740, 561] on div "AI/ML System Software Engineer, Staff" at bounding box center [698, 562] width 288 height 19
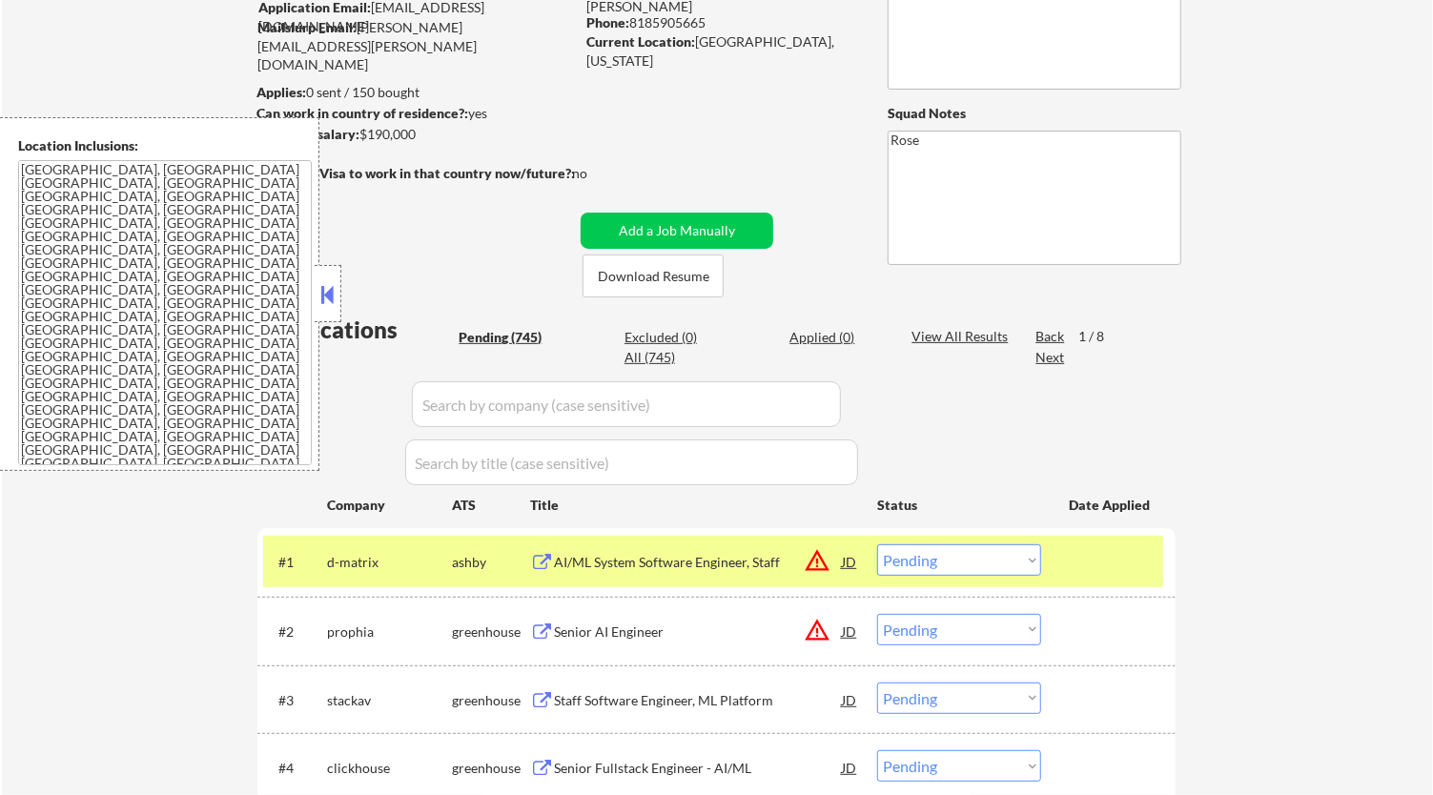
click at [1004, 568] on select "Choose an option... Pending Applied Excluded (Questions) Excluded (Expired) Exc…" at bounding box center [959, 559] width 164 height 31
click at [877, 544] on select "Choose an option... Pending Applied Excluded (Questions) Excluded (Expired) Exc…" at bounding box center [959, 559] width 164 height 31
click at [338, 297] on button at bounding box center [327, 294] width 21 height 29
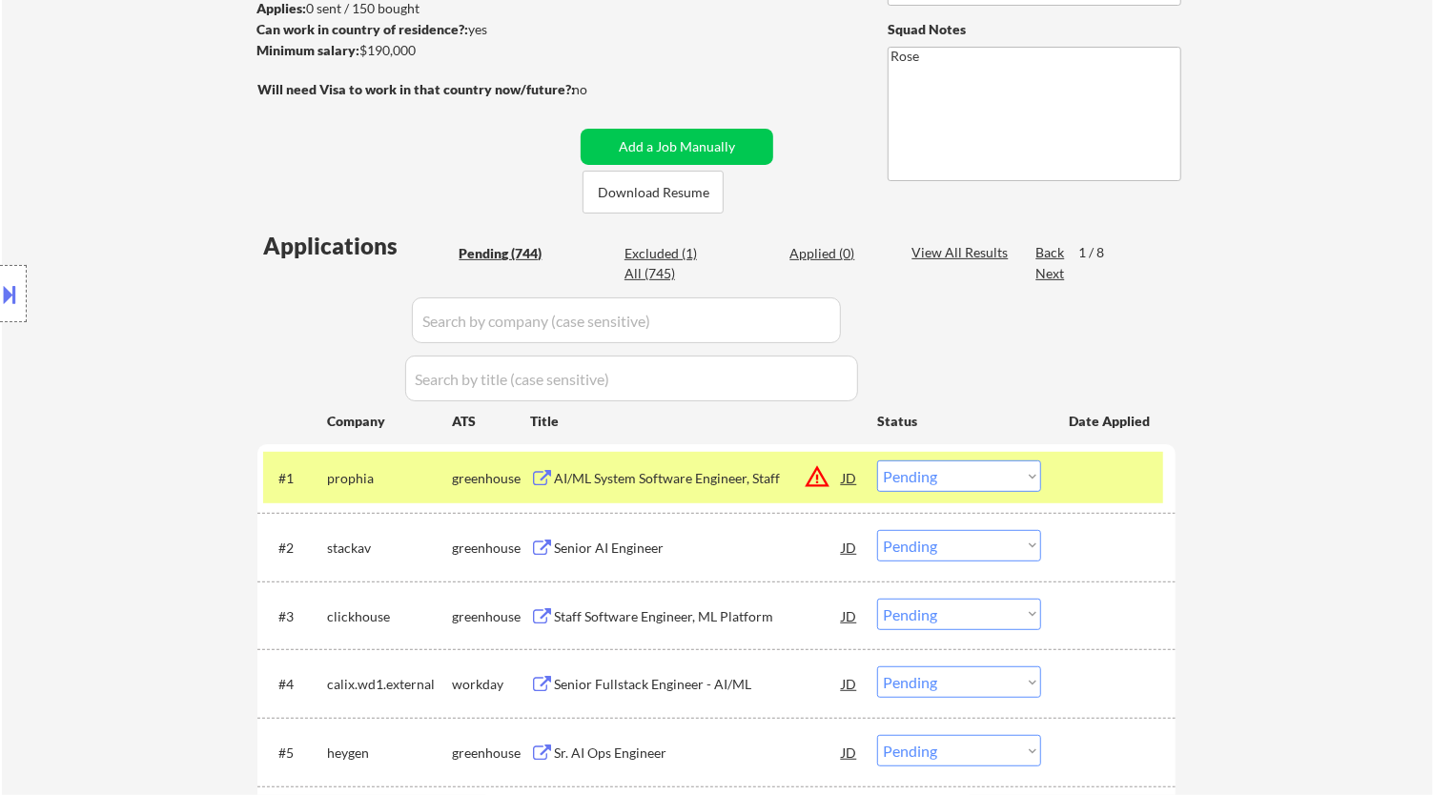
scroll to position [317, 0]
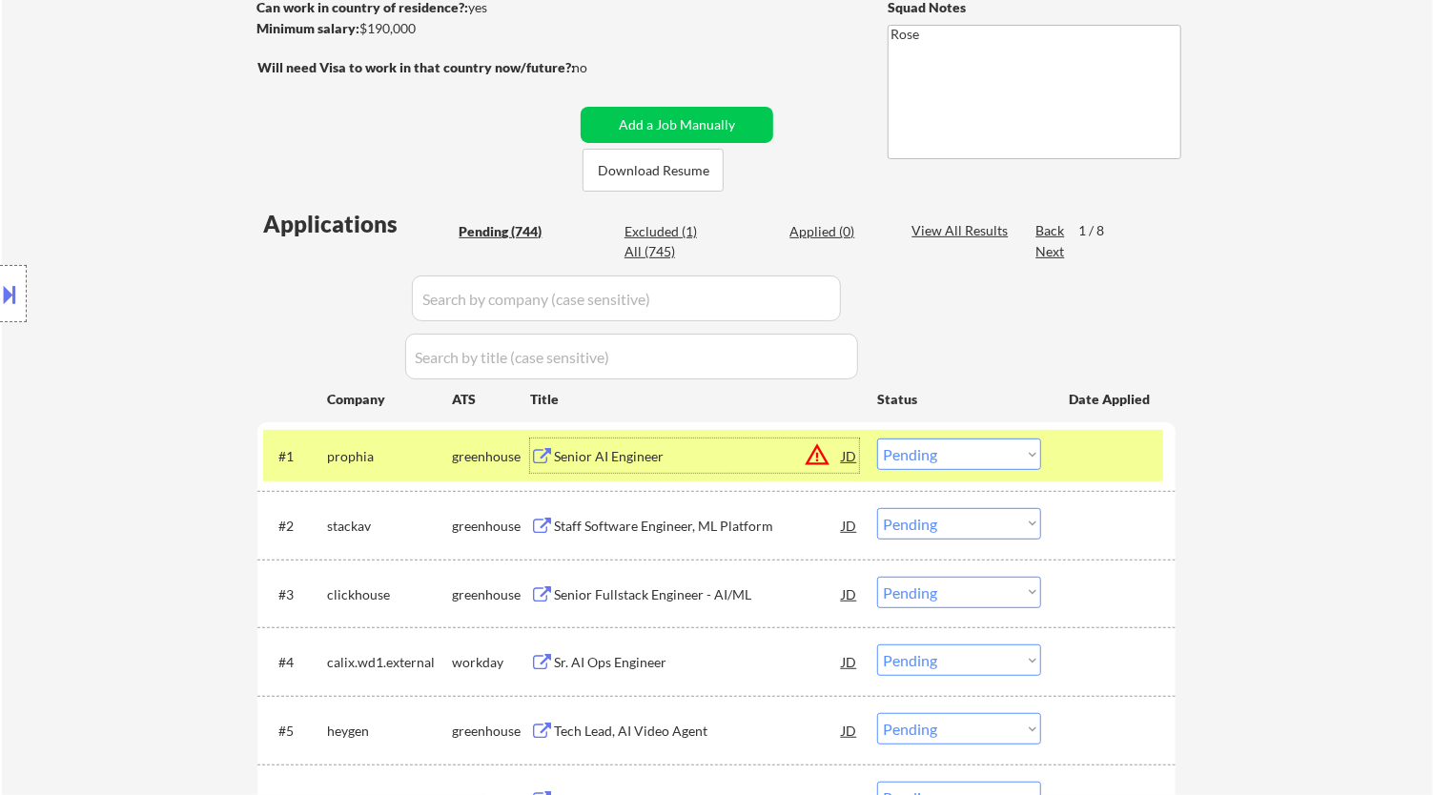
click at [788, 450] on div "Senior AI Engineer" at bounding box center [698, 456] width 288 height 19
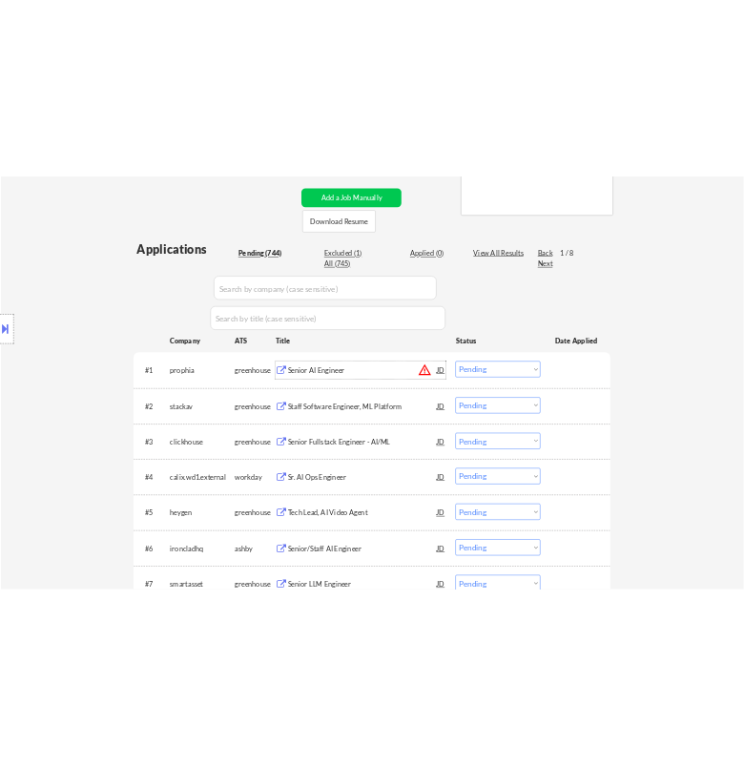
scroll to position [423, 0]
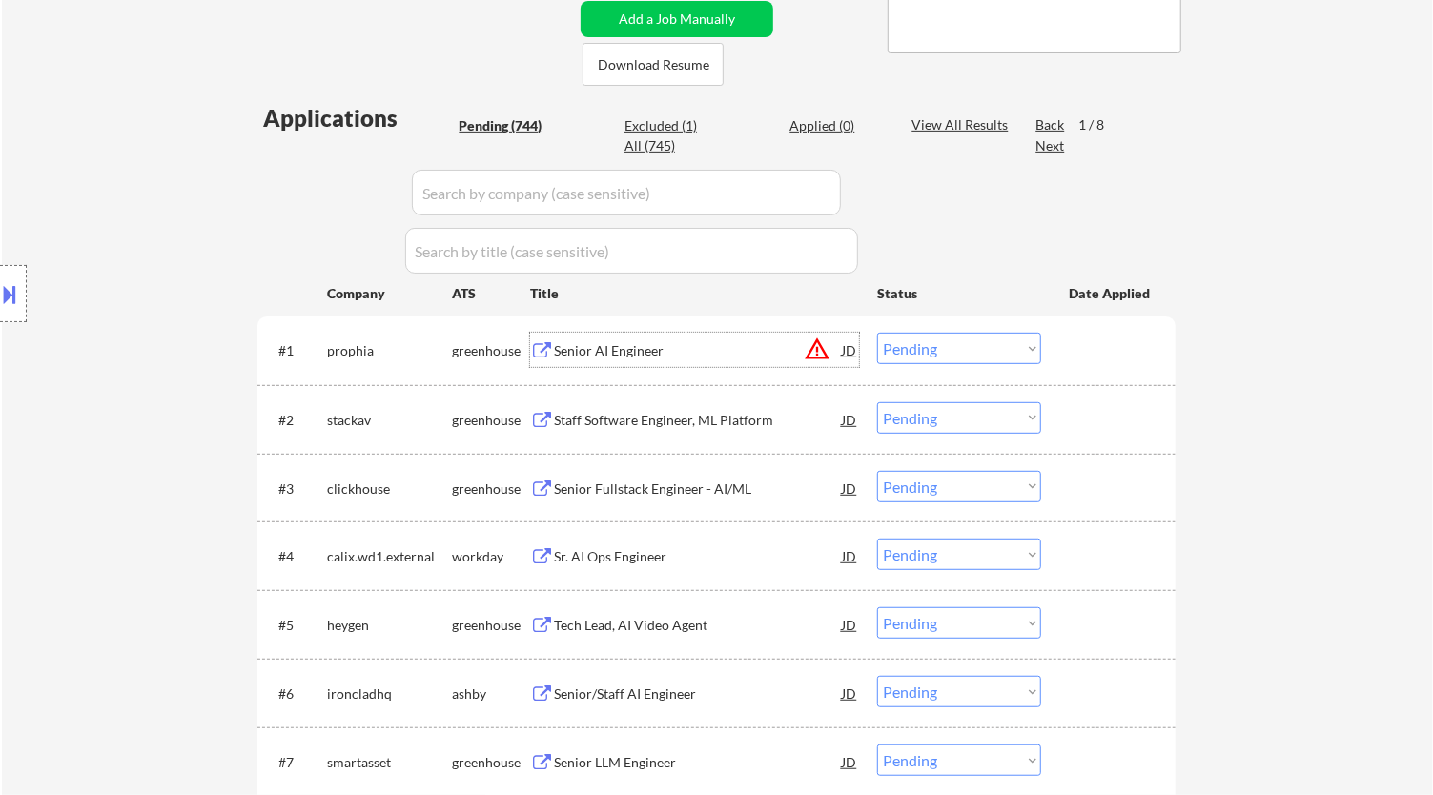
click at [921, 343] on select "Choose an option... Pending Applied Excluded (Questions) Excluded (Expired) Exc…" at bounding box center [959, 348] width 164 height 31
click at [877, 333] on select "Choose an option... Pending Applied Excluded (Questions) Excluded (Expired) Exc…" at bounding box center [959, 348] width 164 height 31
select select ""pending""
click at [783, 353] on div "Staff Software Engineer, ML Platform" at bounding box center [698, 350] width 288 height 19
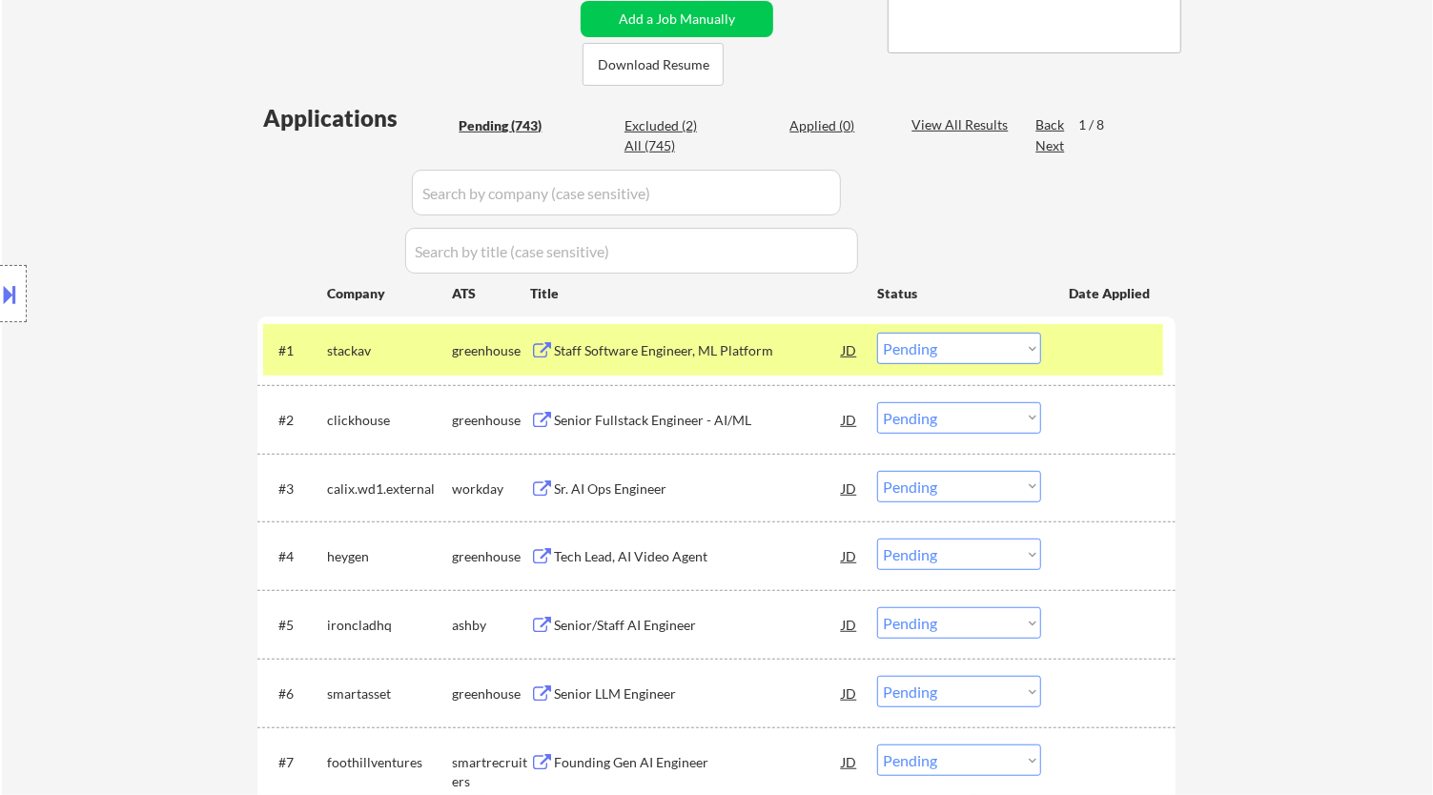
select select ""pending""
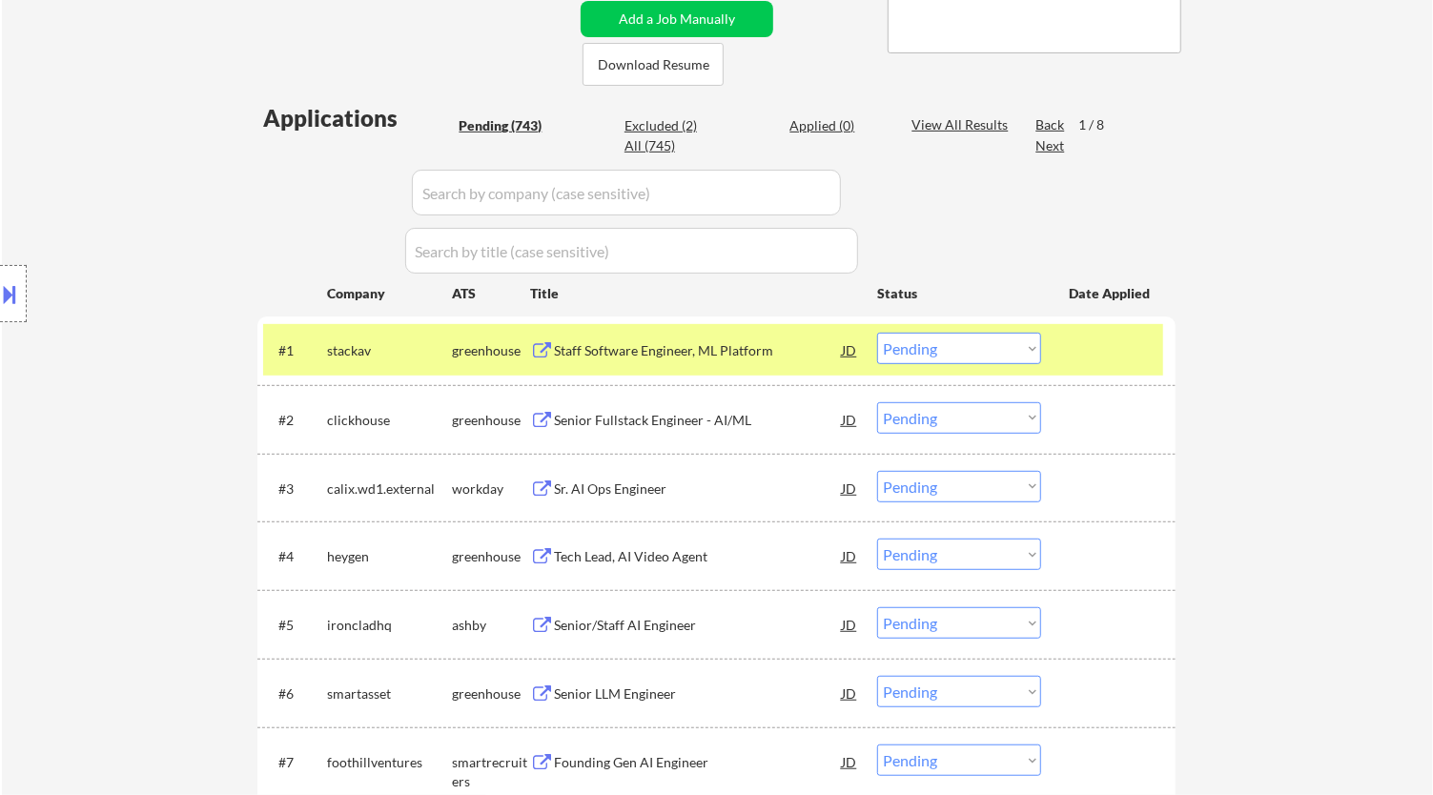
select select ""pending""
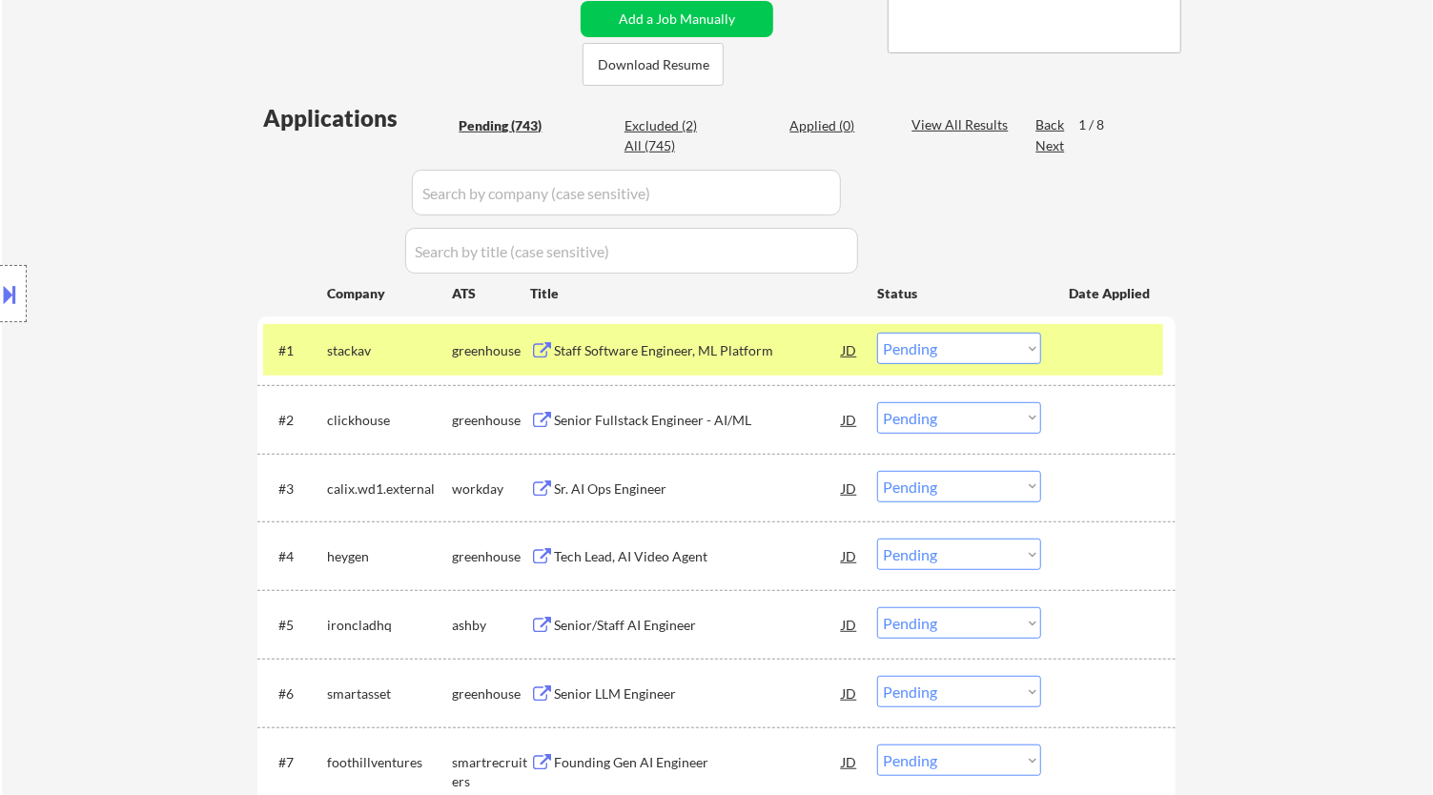
select select ""pending""
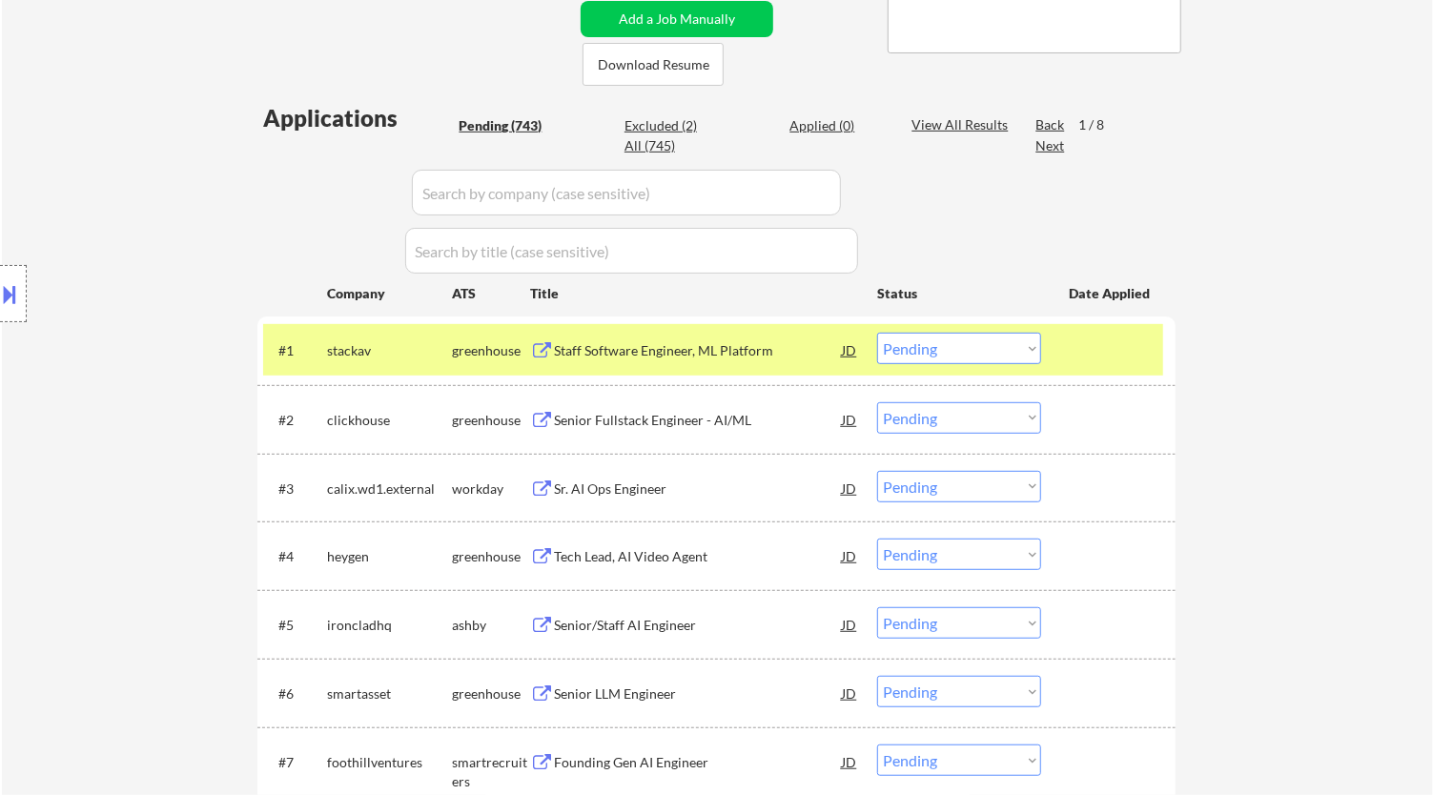
select select ""pending""
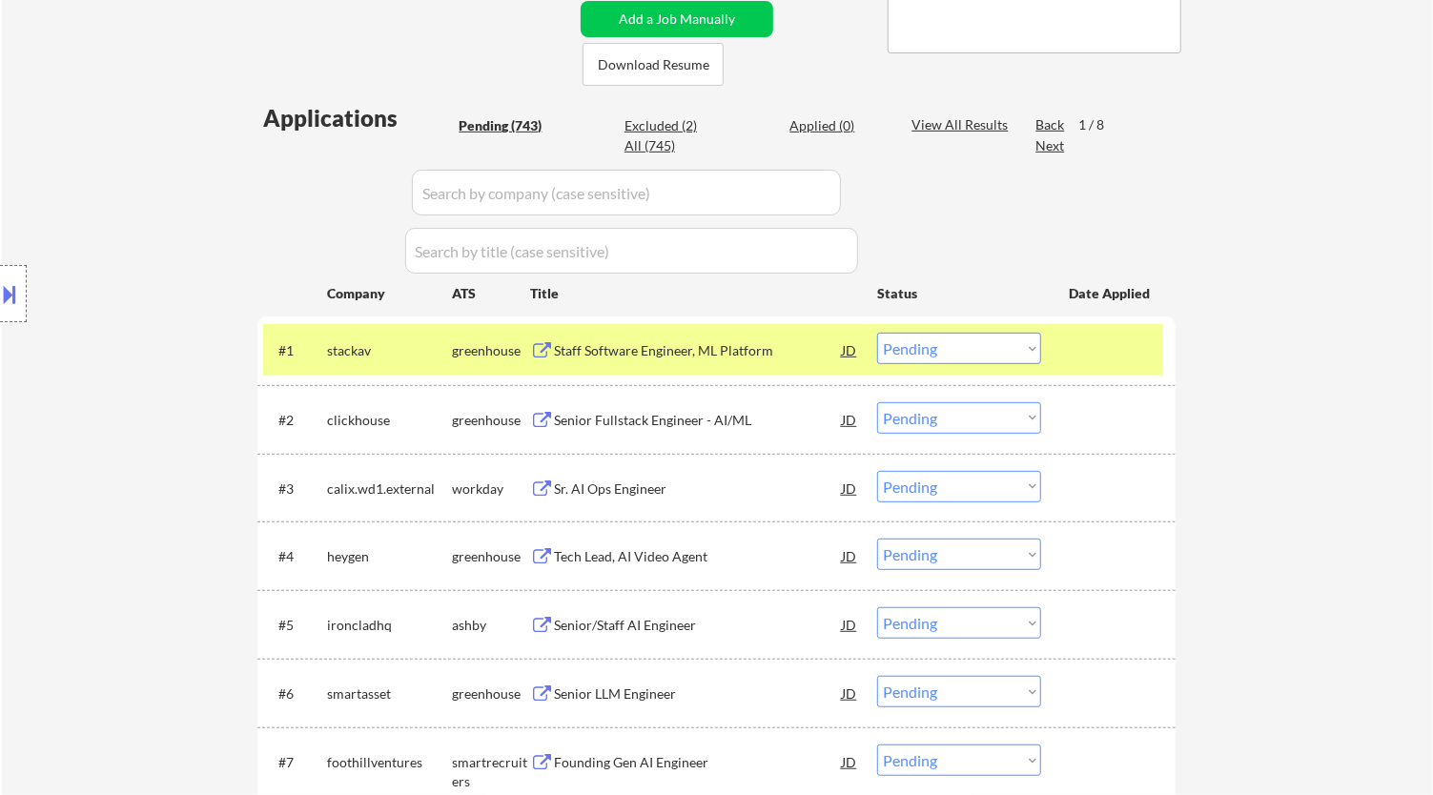
select select ""pending""
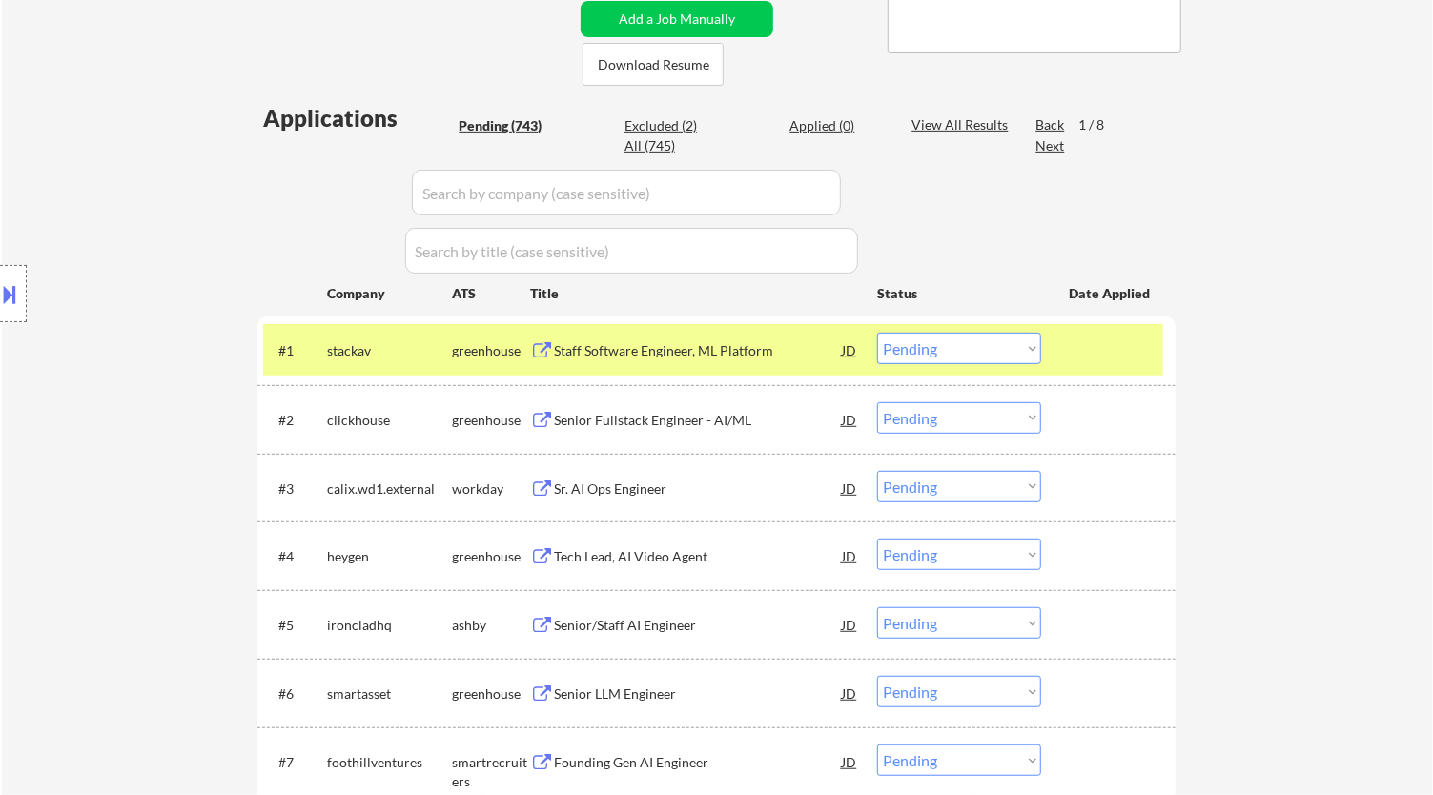
select select ""pending""
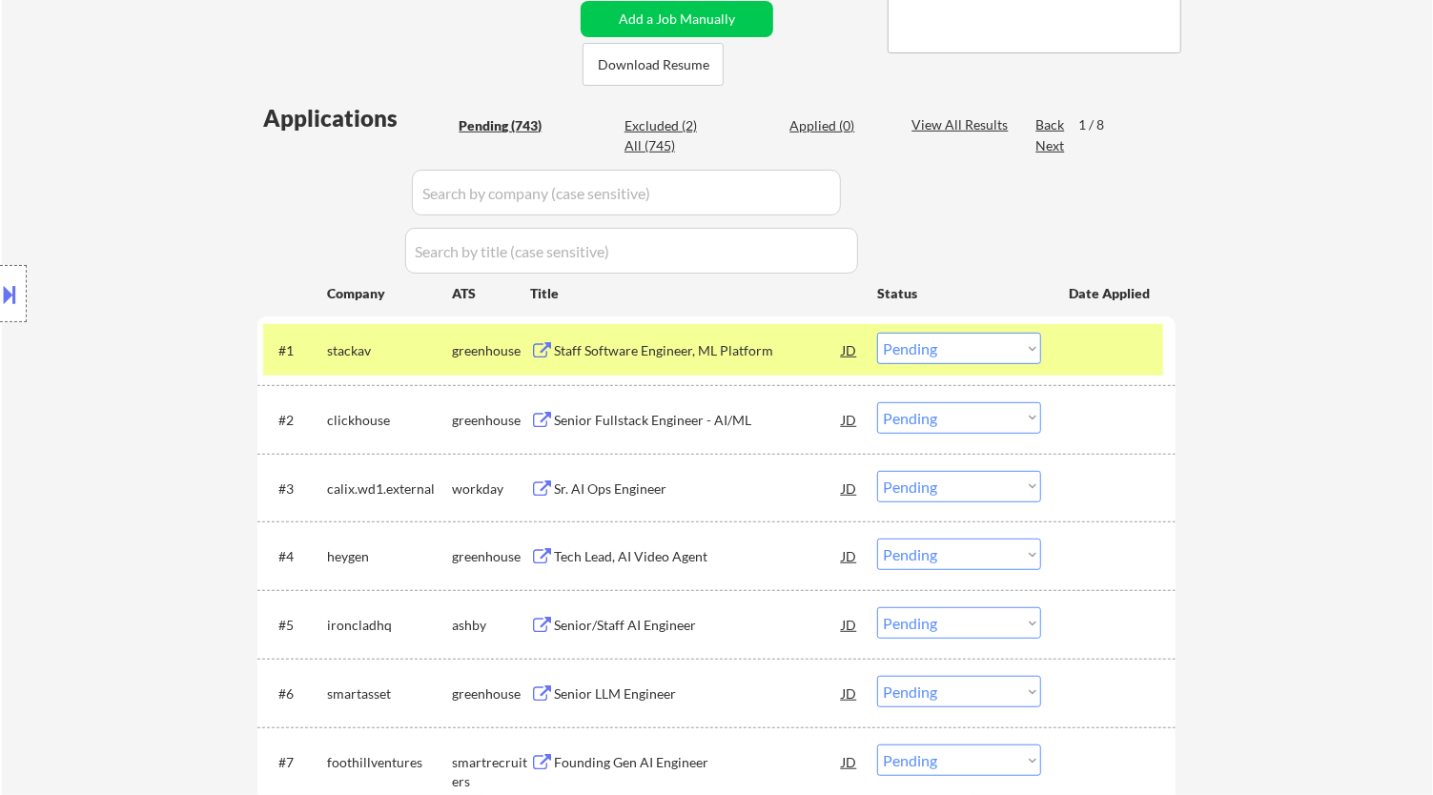
select select ""pending""
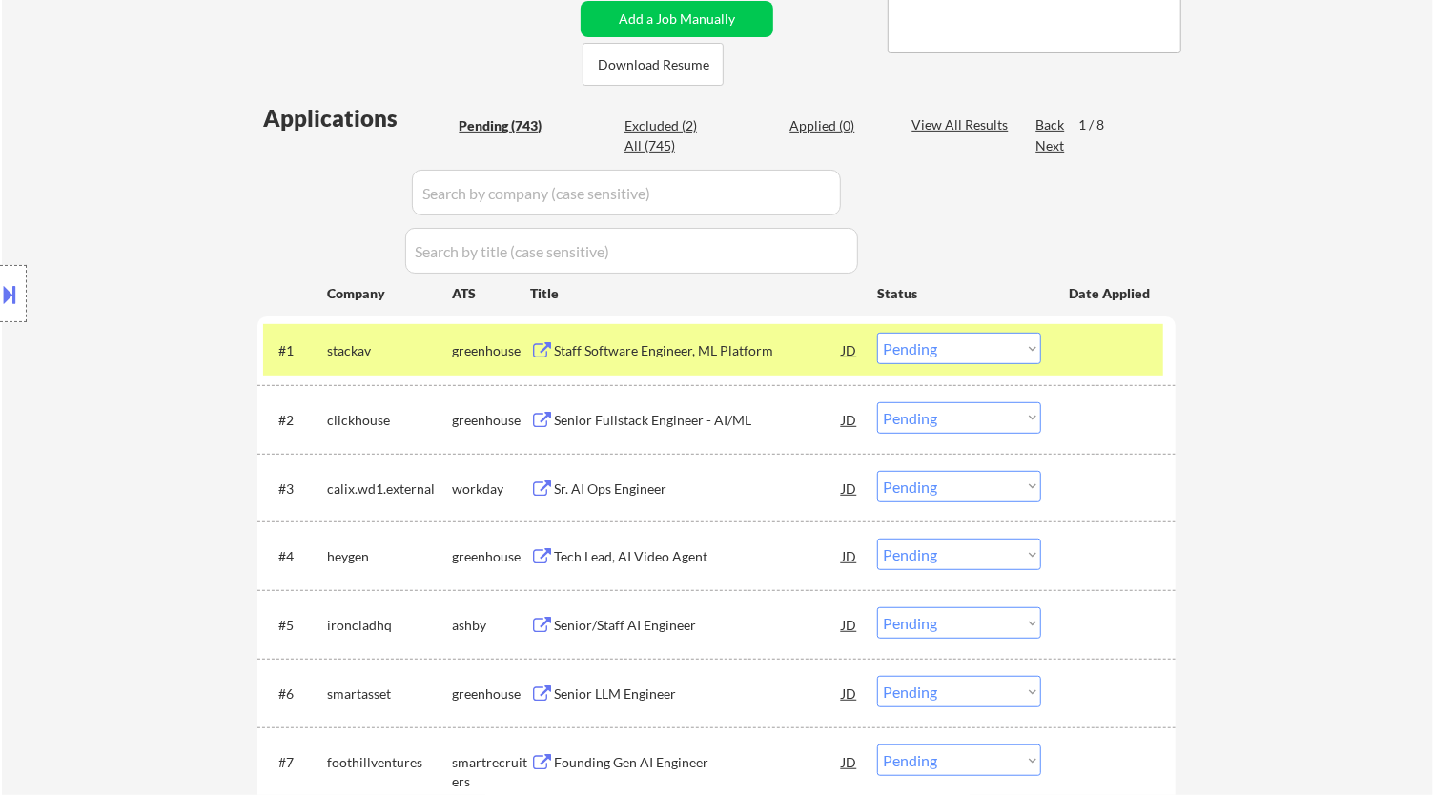
select select ""pending""
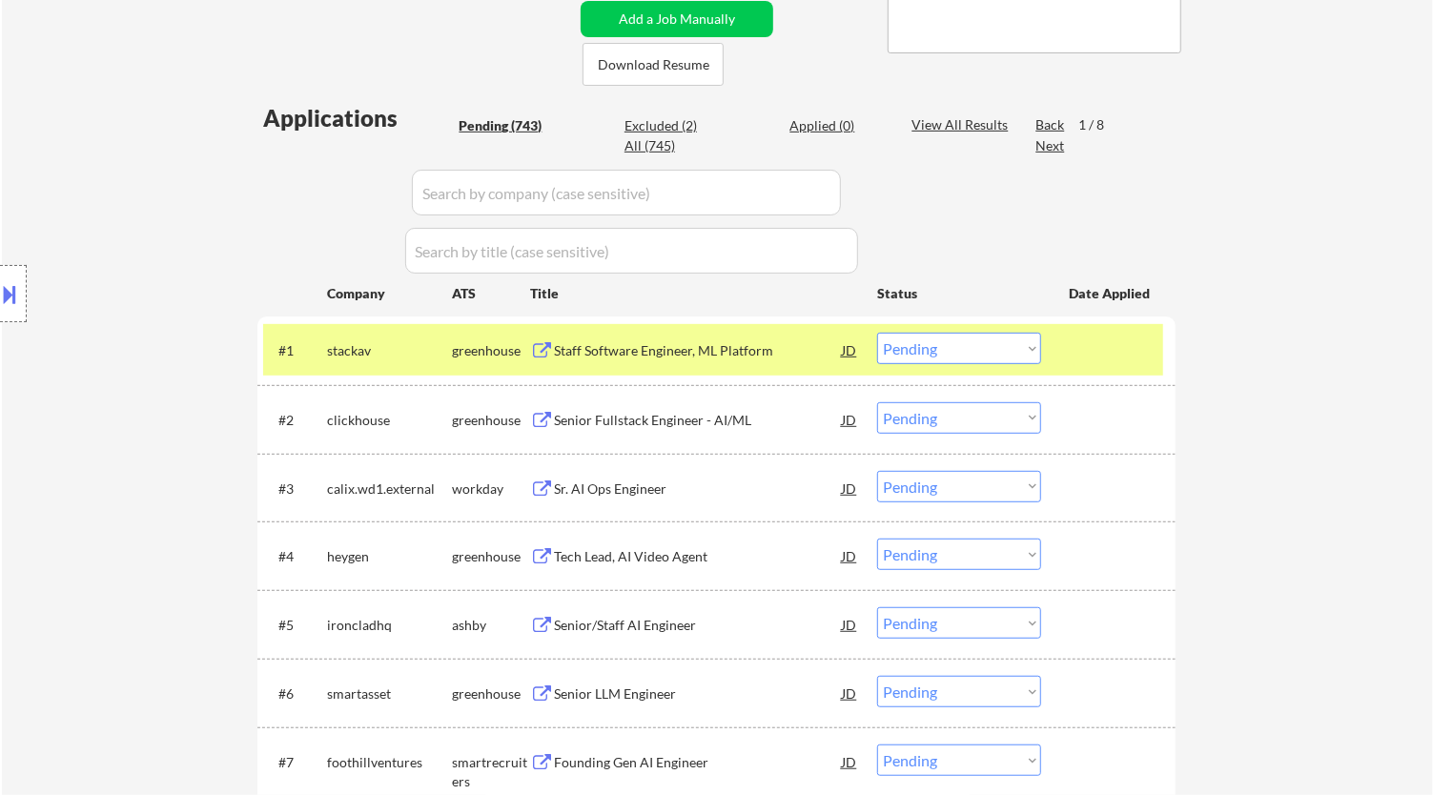
select select ""pending""
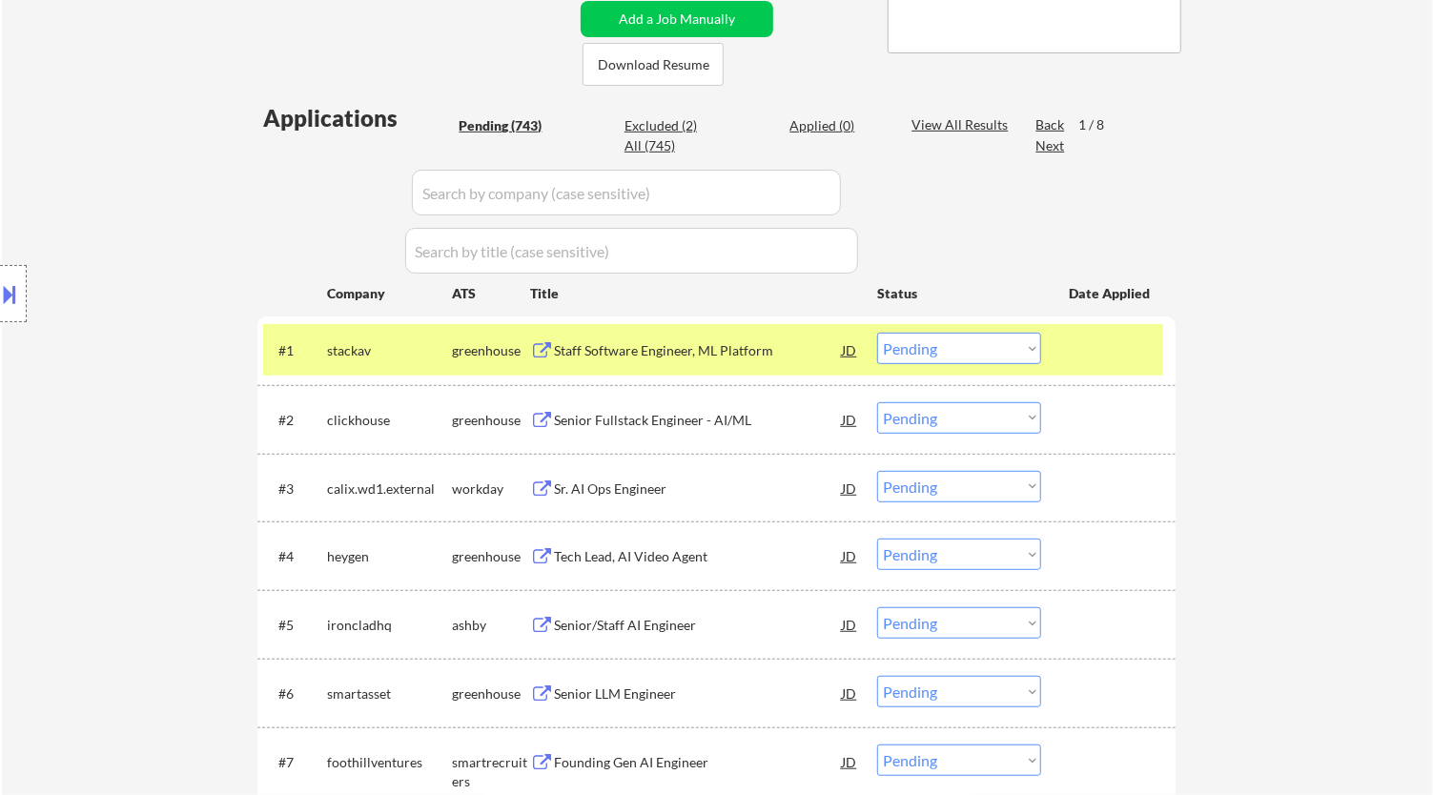
select select ""pending""
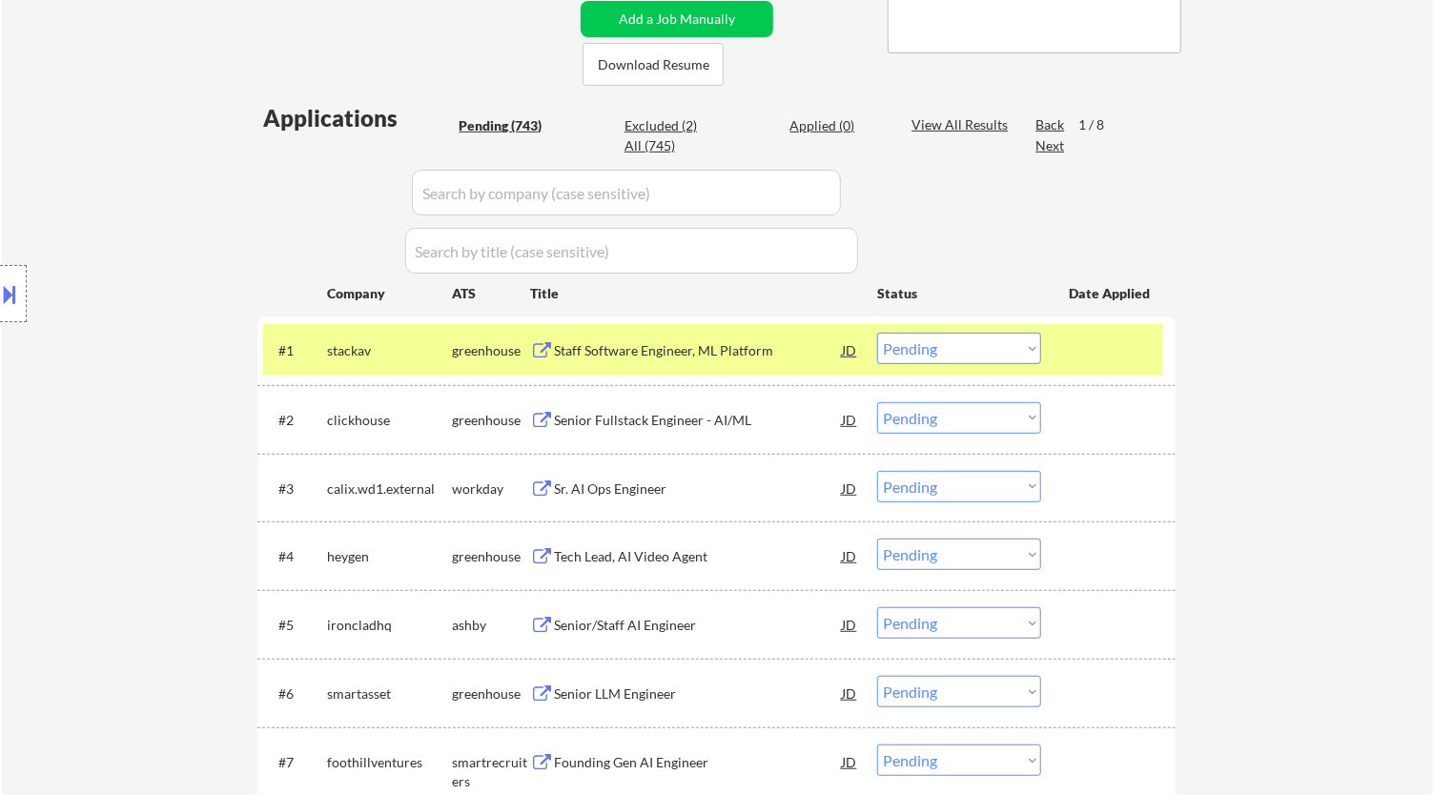
select select ""pending""
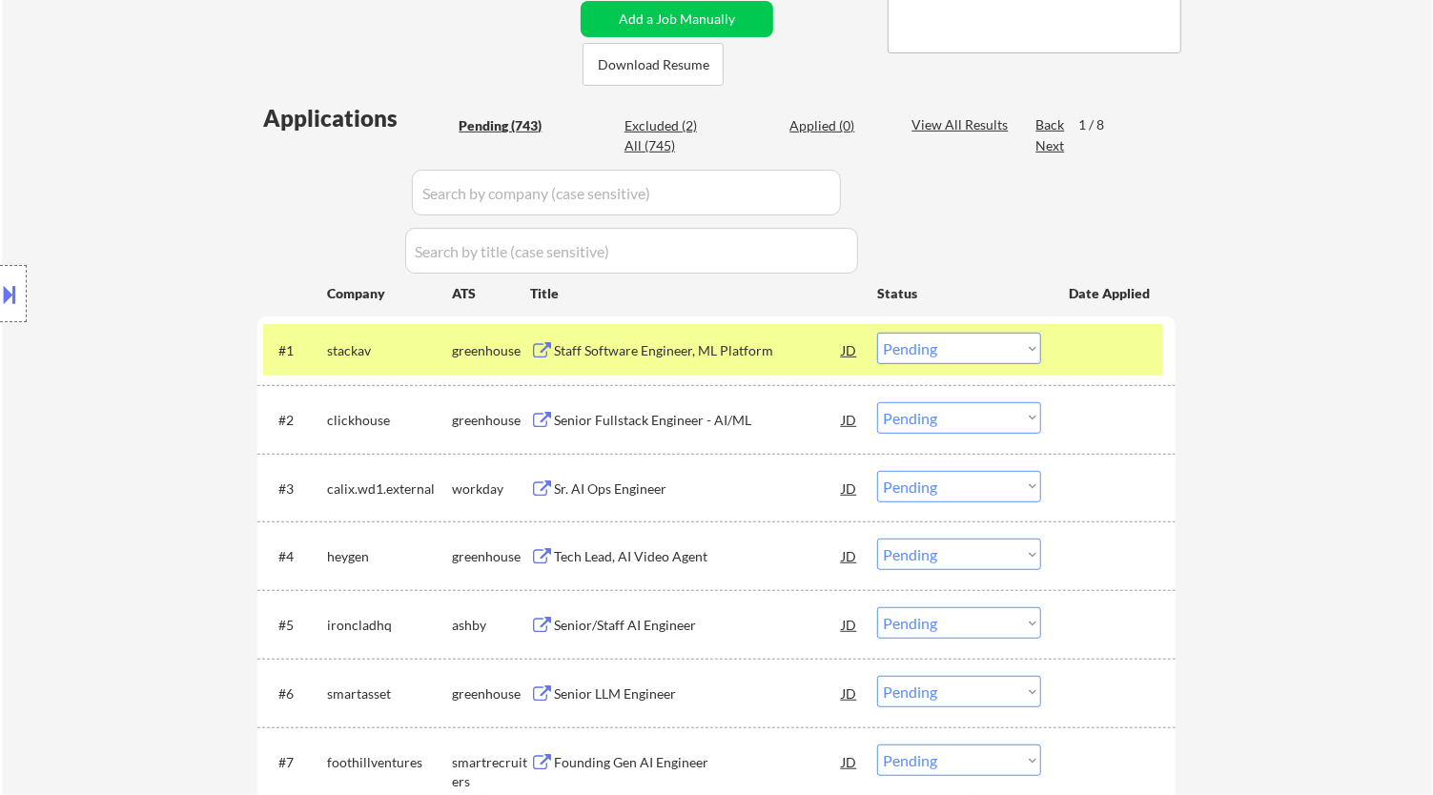
select select ""pending""
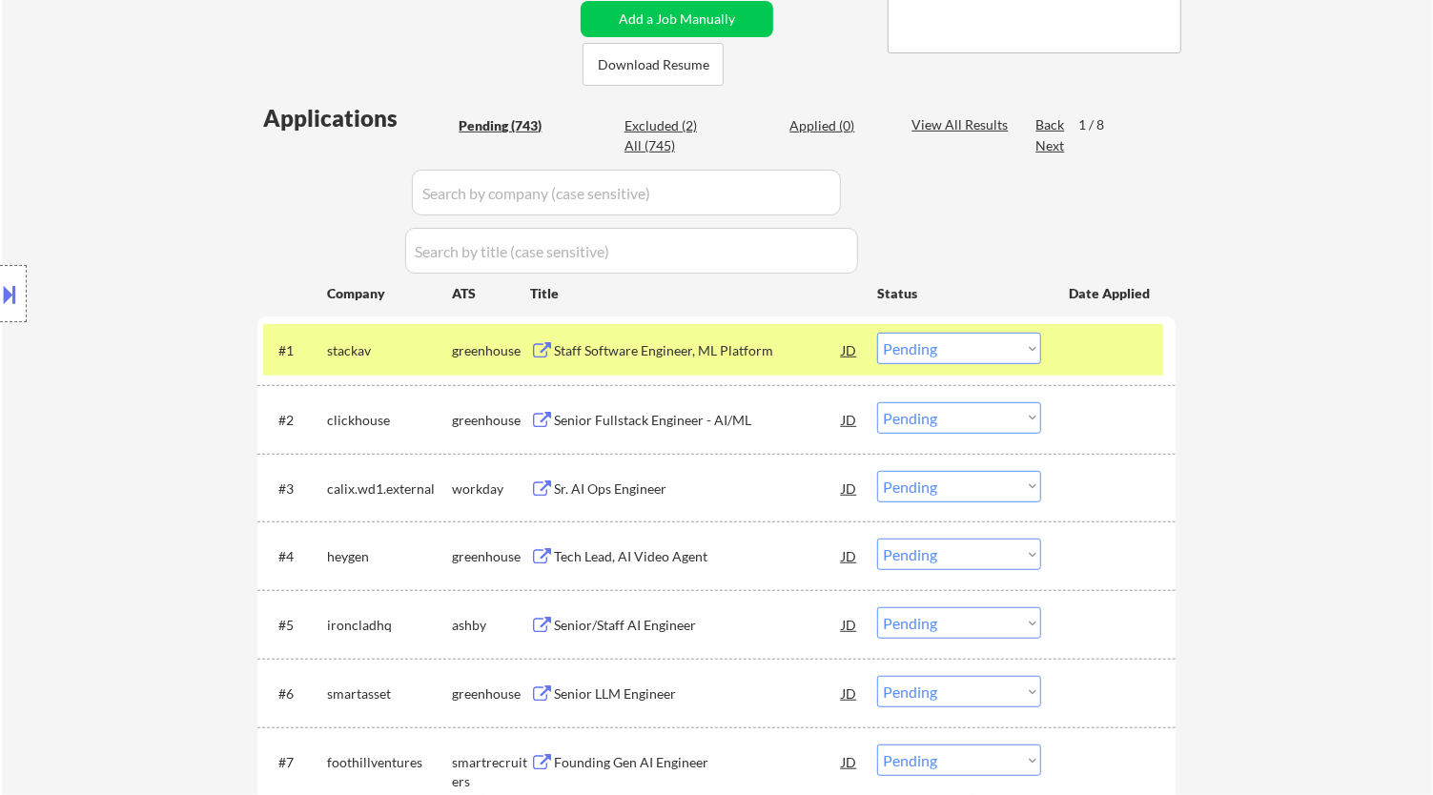
select select ""pending""
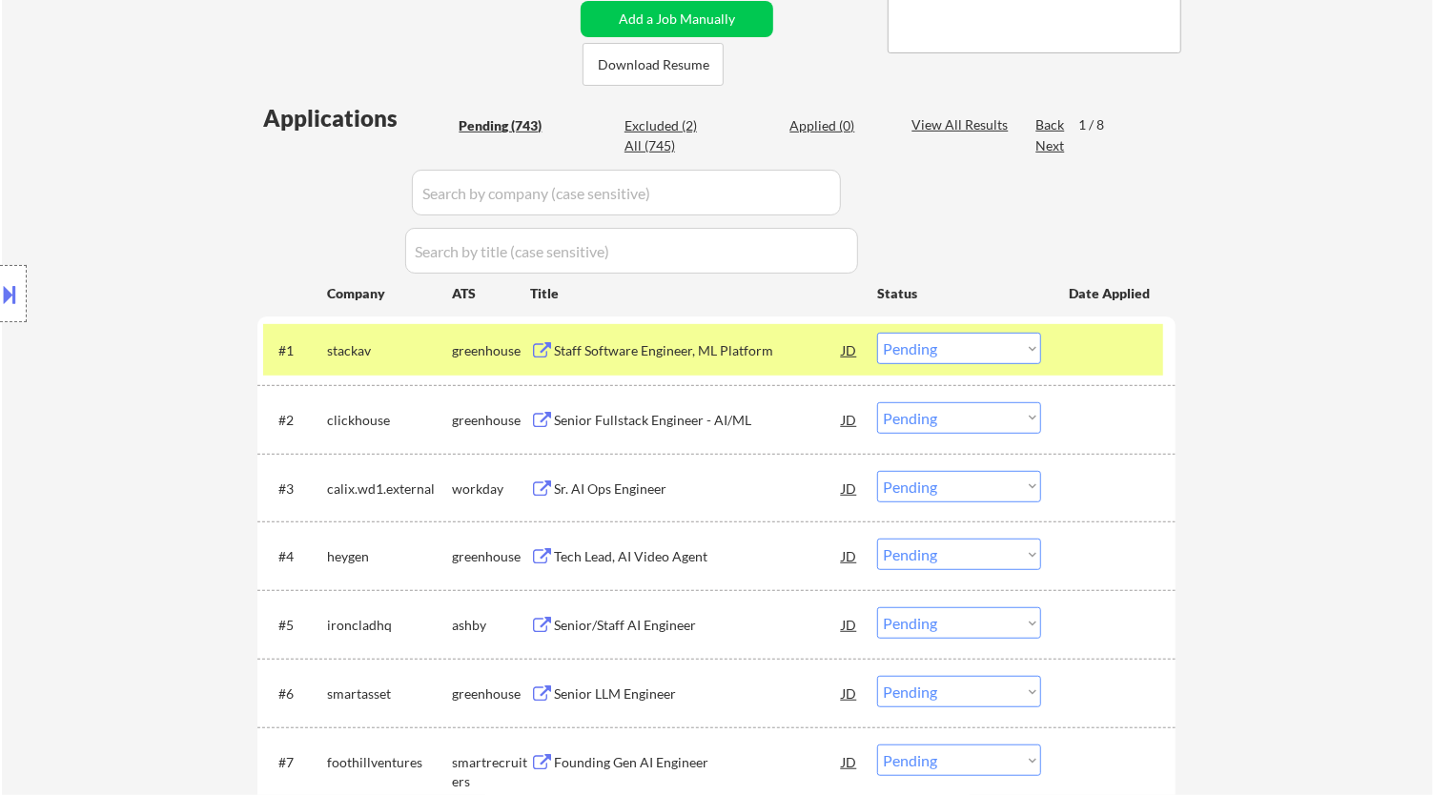
select select ""pending""
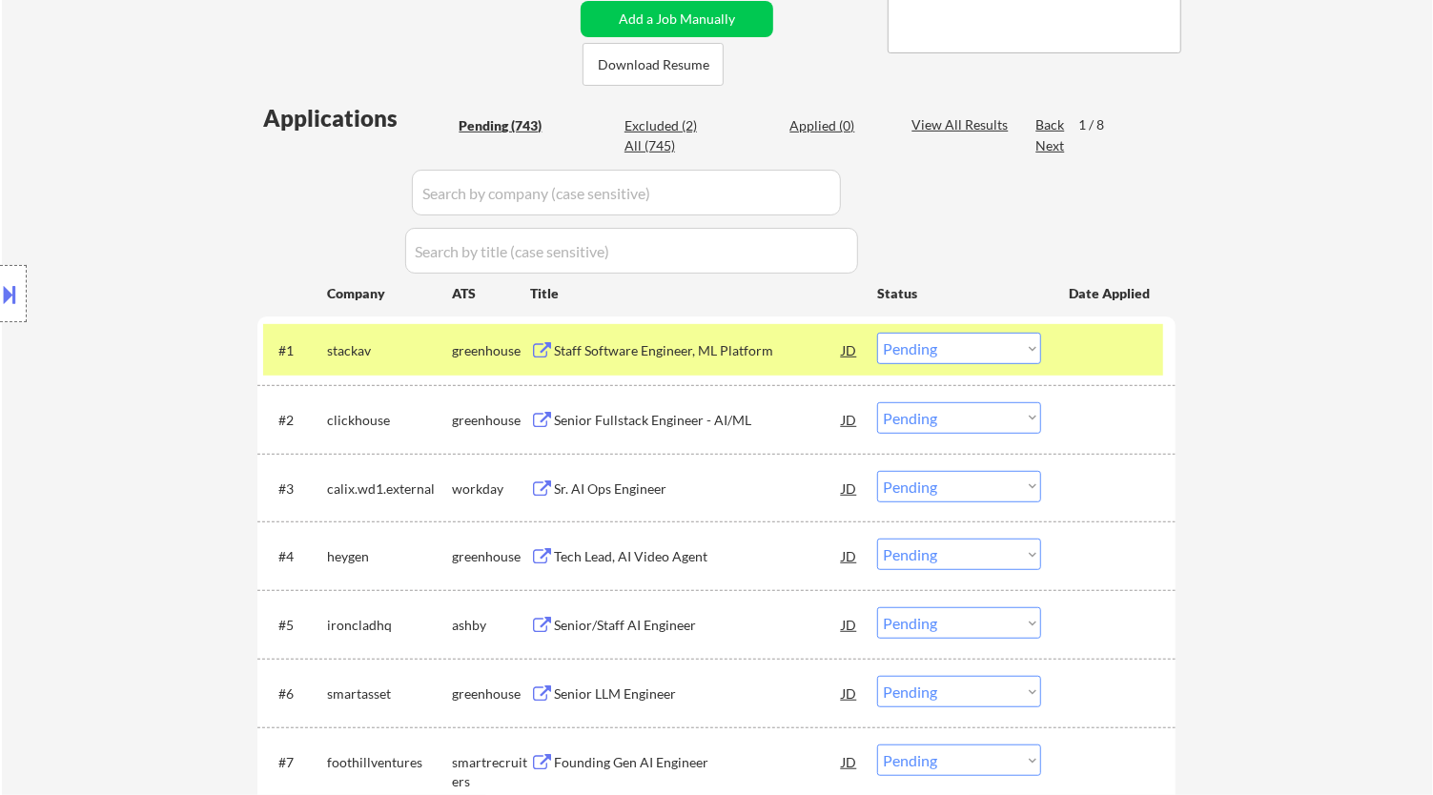
select select ""pending""
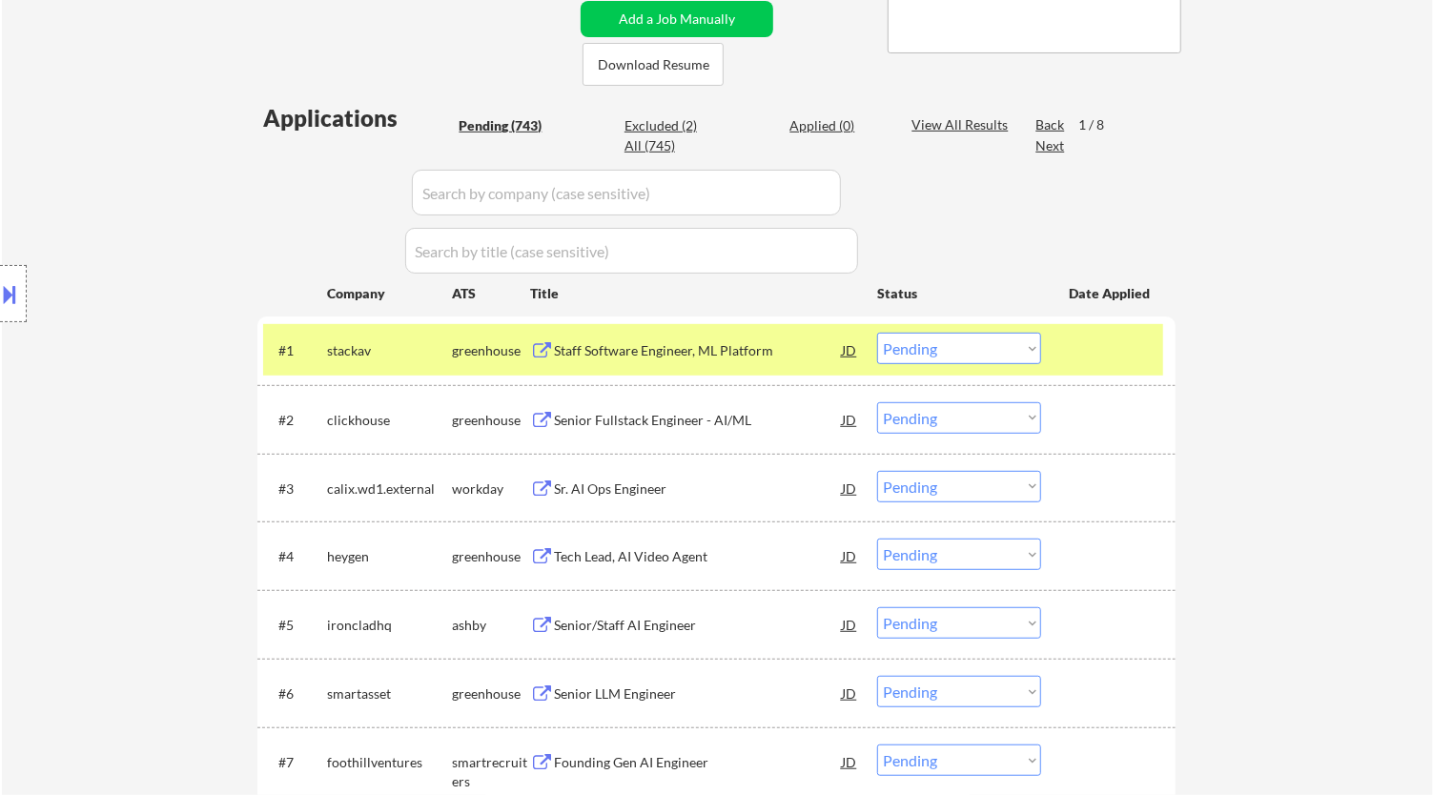
select select ""pending""
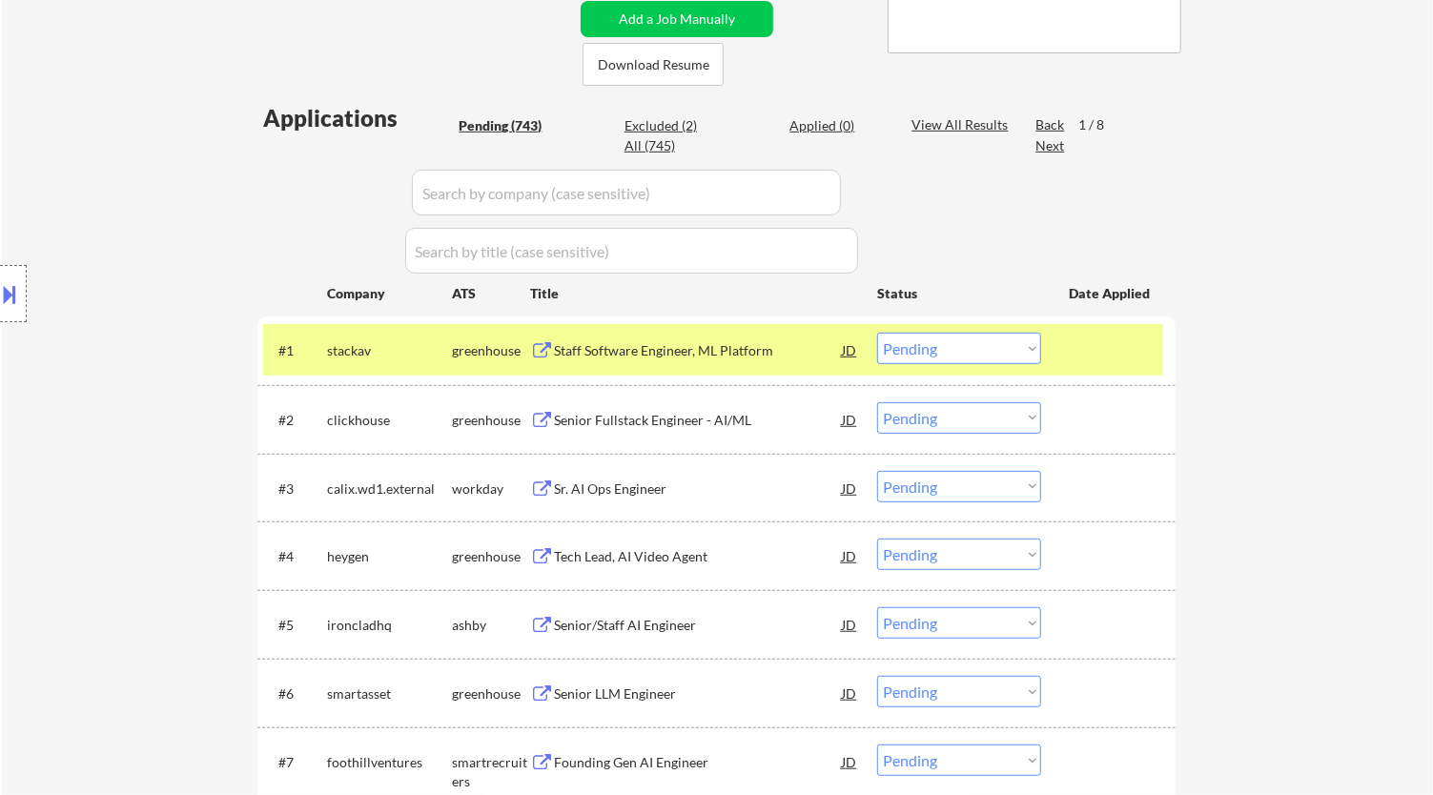
select select ""pending""
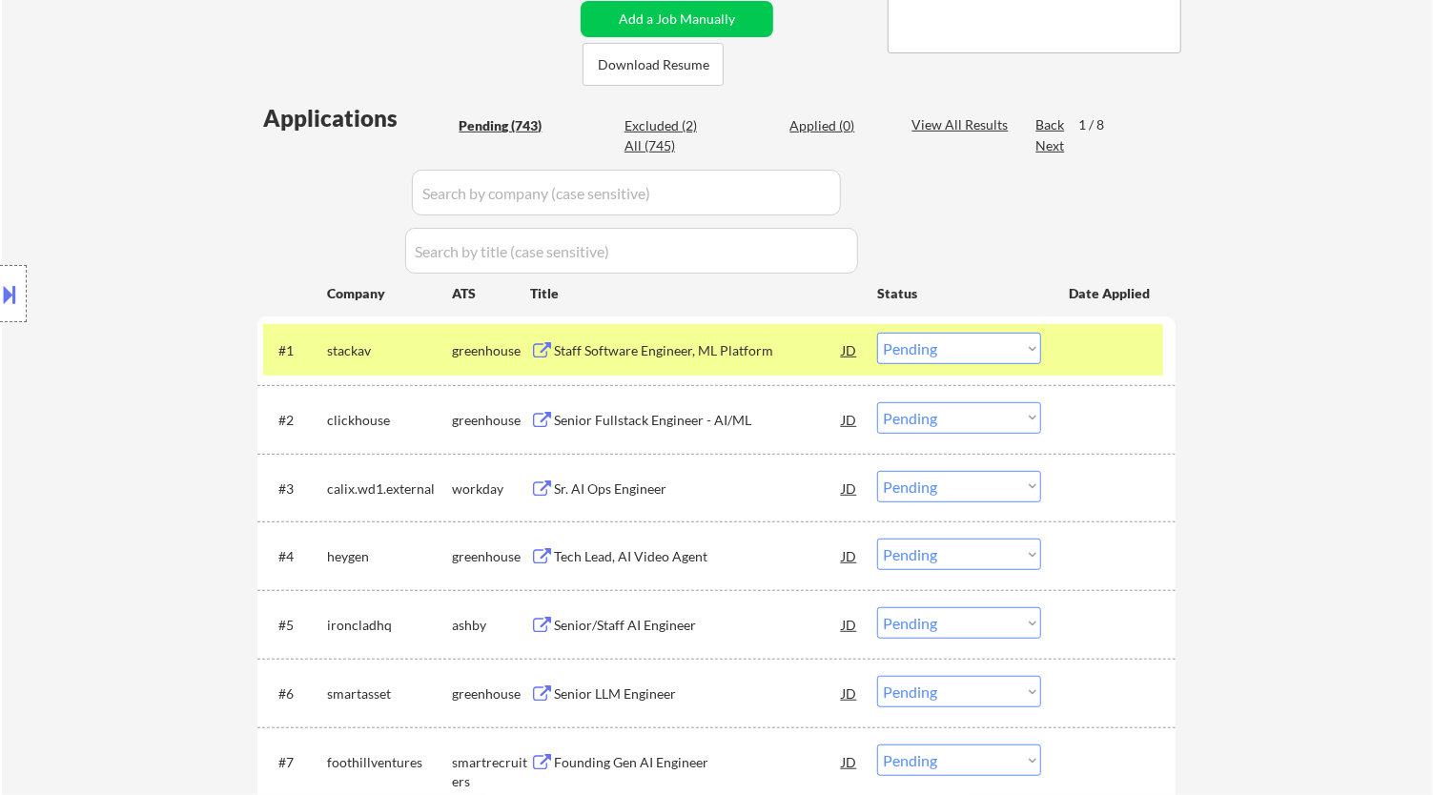
select select ""pending""
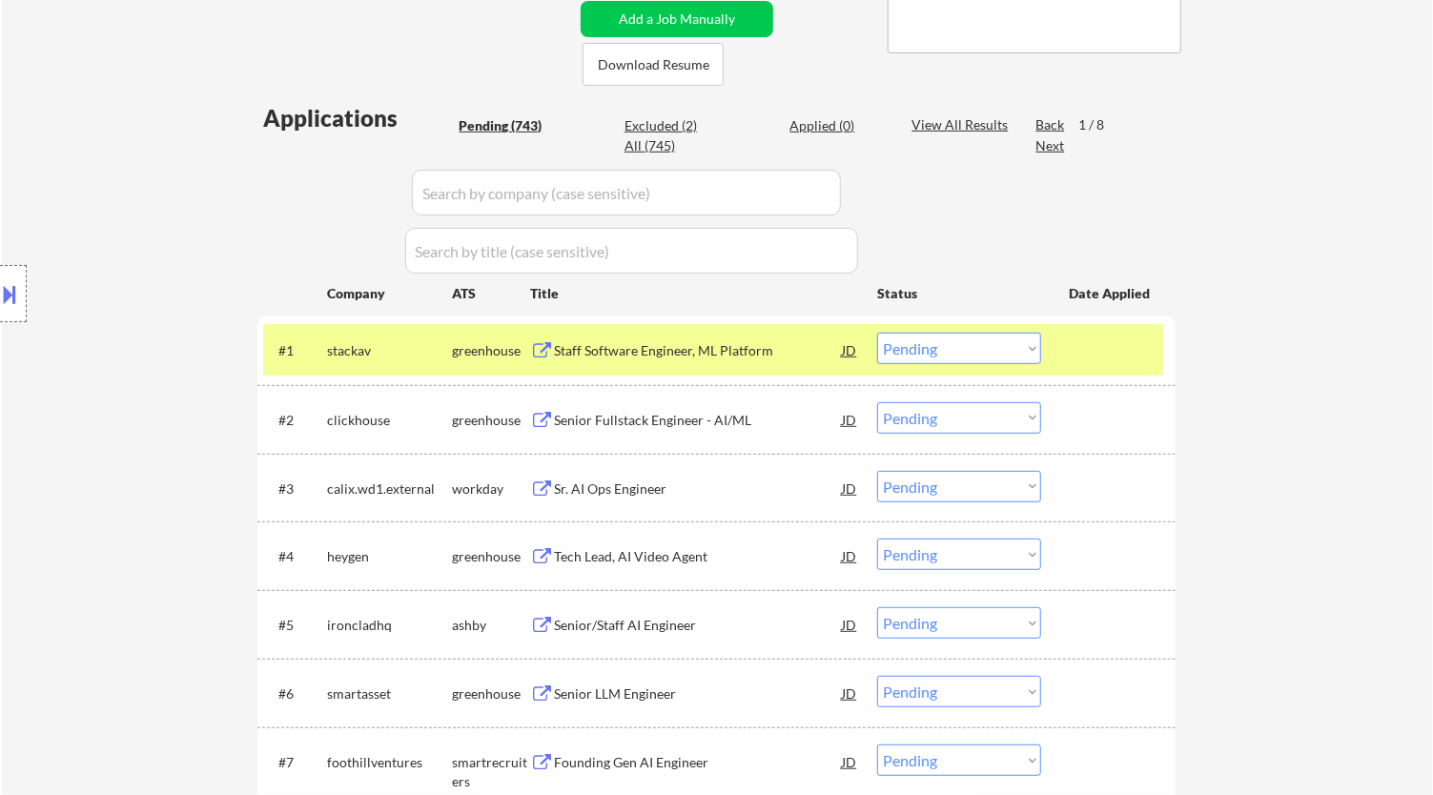
select select ""pending""
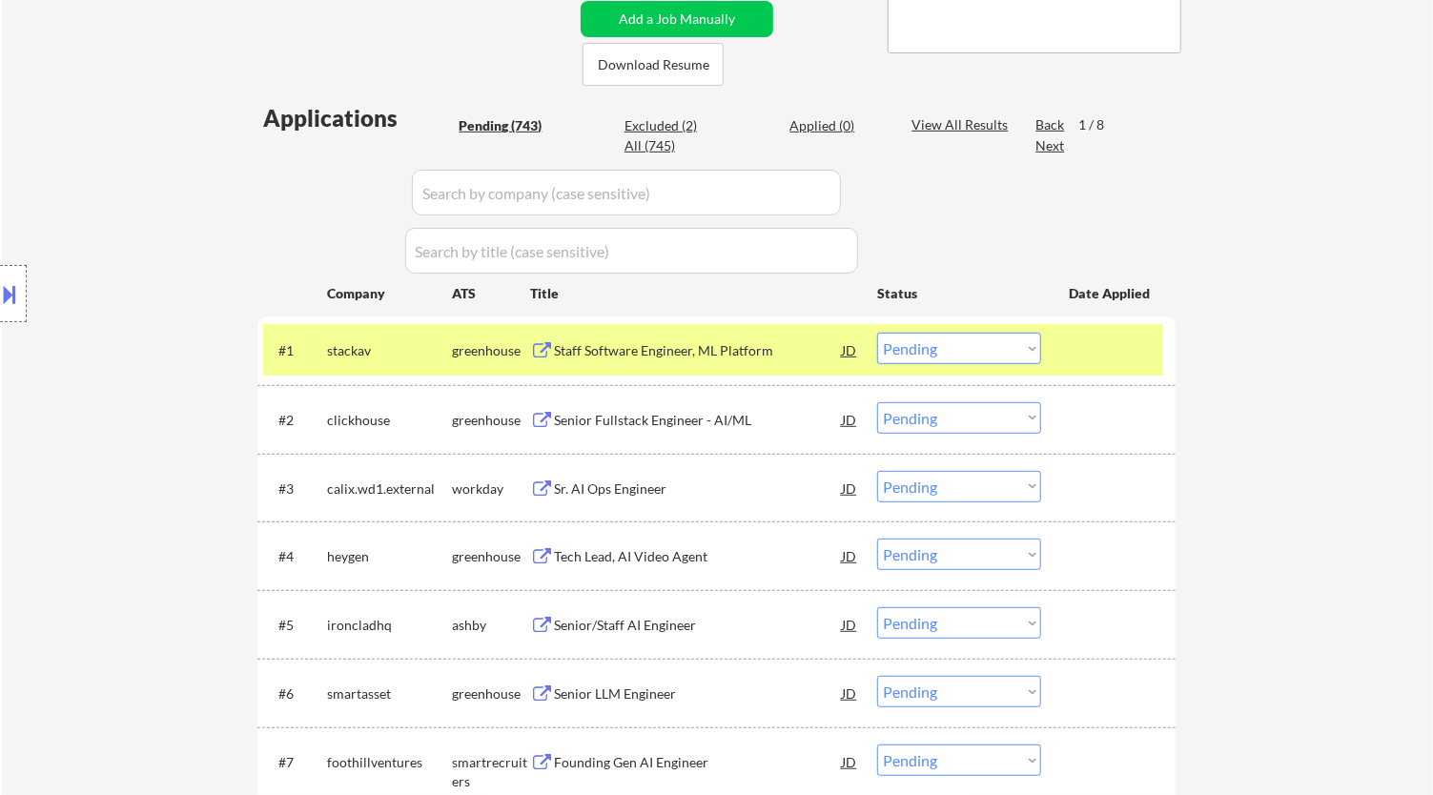
select select ""pending""
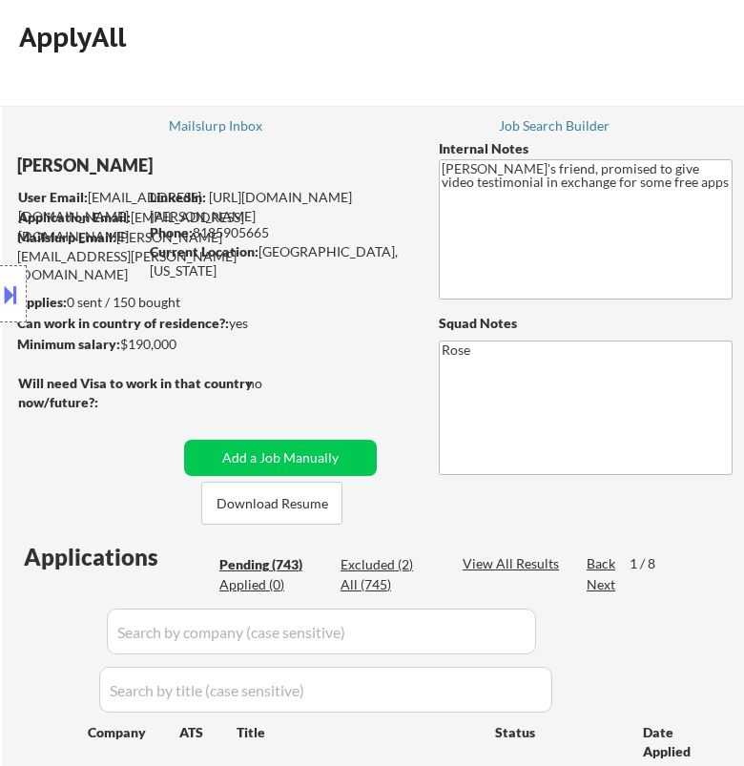
scroll to position [0, 0]
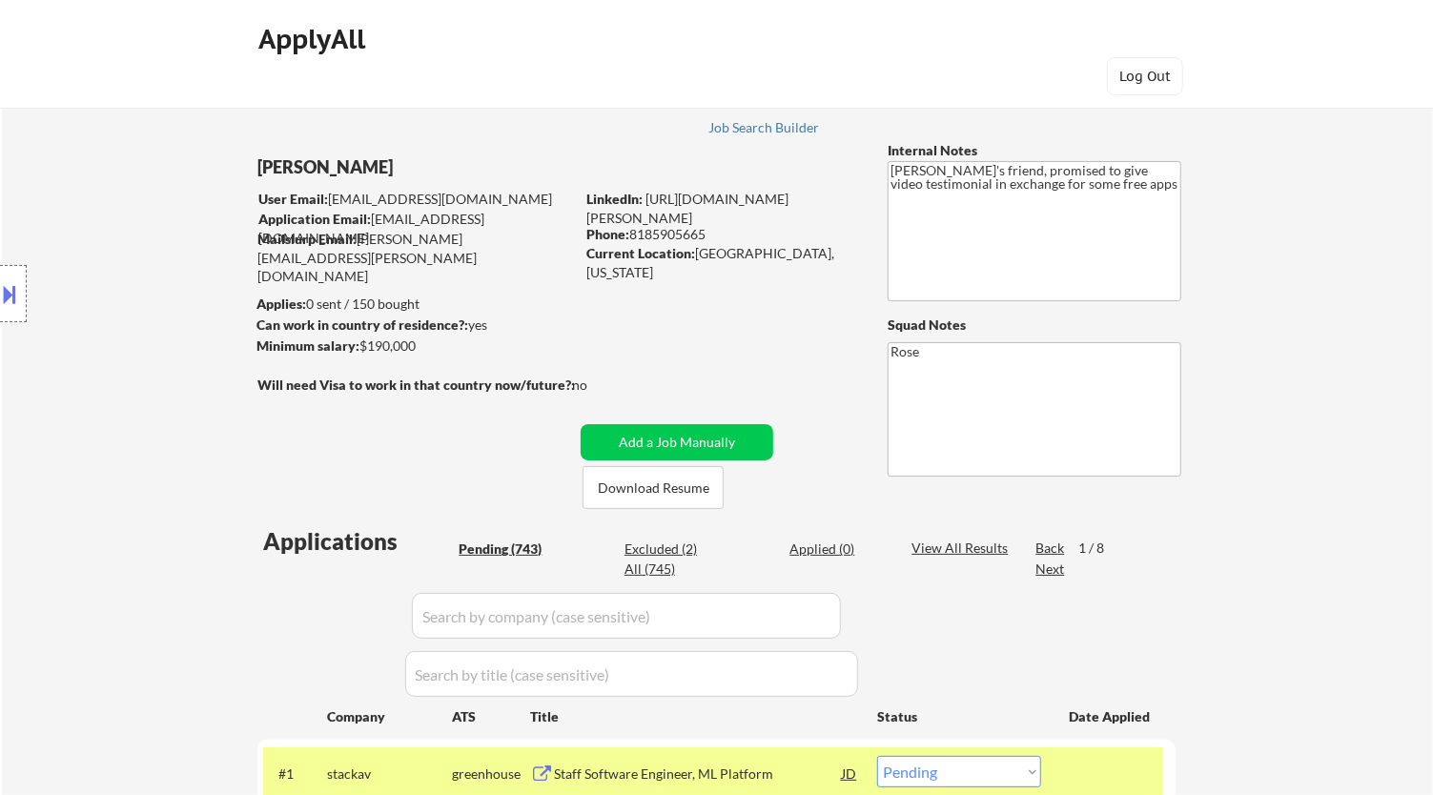
drag, startPoint x: 707, startPoint y: 233, endPoint x: 635, endPoint y: 237, distance: 72.6
click at [635, 237] on div "Phone: 8185905665" at bounding box center [721, 234] width 270 height 19
copy div "8185905665"
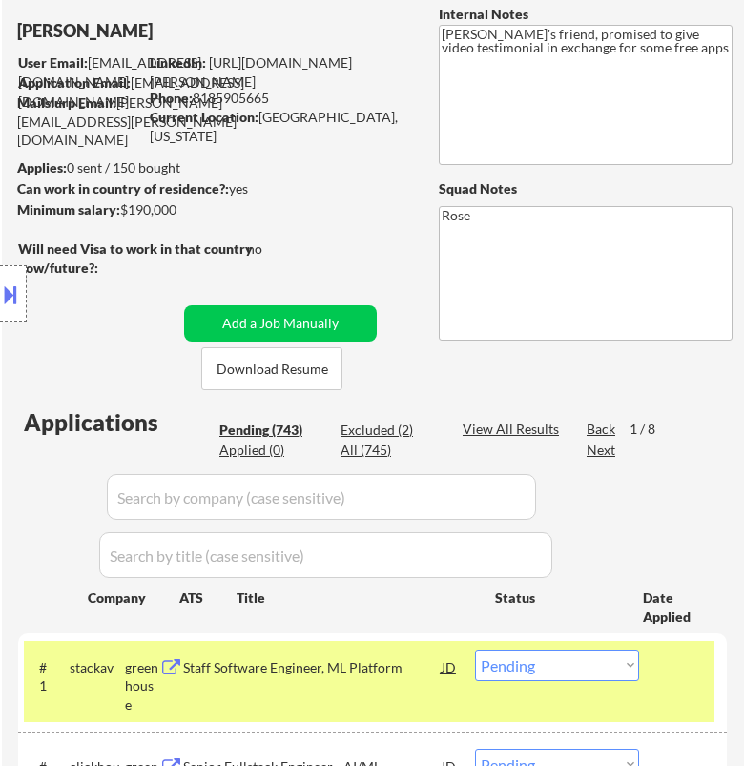
scroll to position [212, 0]
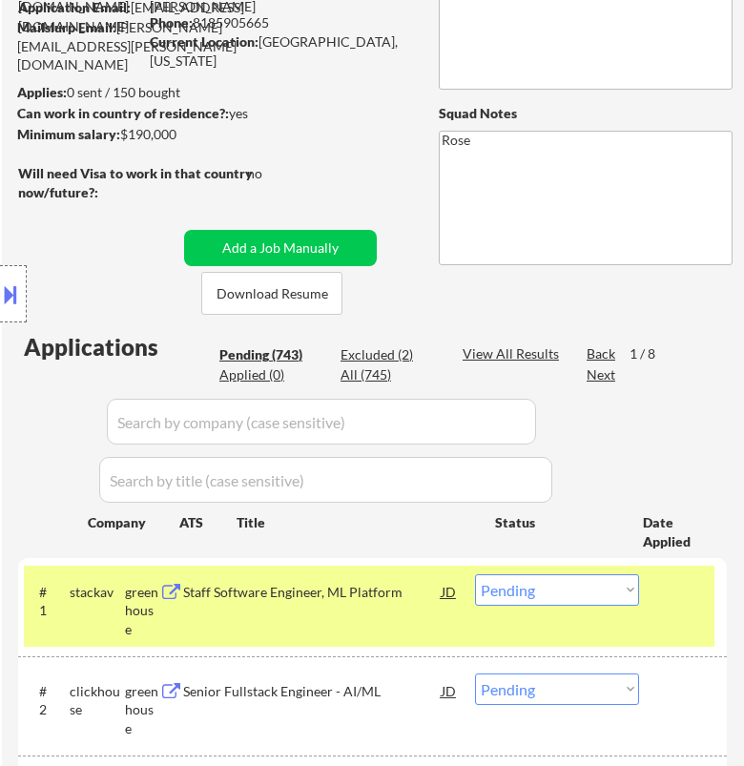
click at [598, 591] on select "Choose an option... Pending Applied Excluded (Questions) Excluded (Expired) Exc…" at bounding box center [557, 589] width 164 height 31
click at [475, 574] on select "Choose an option... Pending Applied Excluded (Questions) Excluded (Expired) Exc…" at bounding box center [557, 589] width 164 height 31
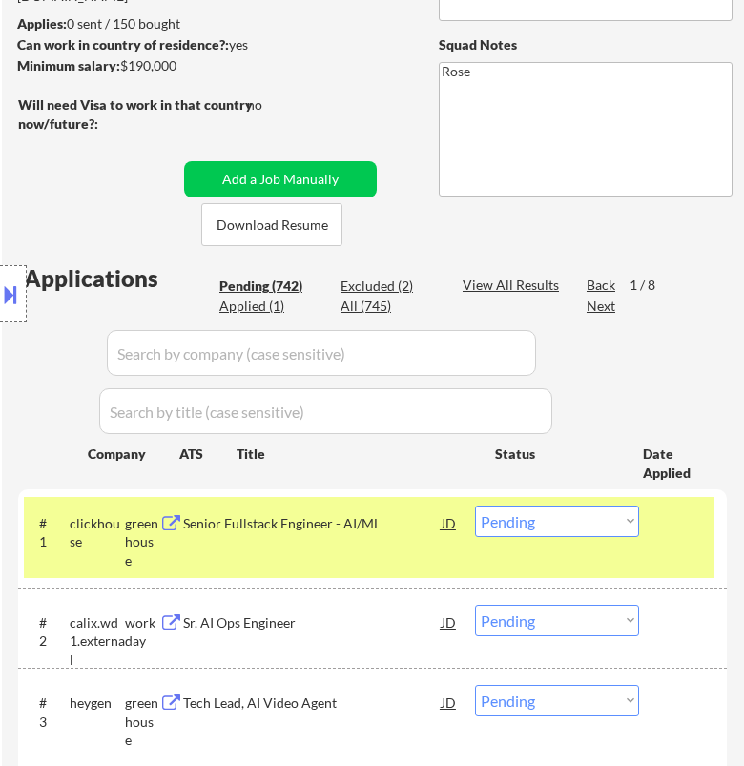
scroll to position [317, 0]
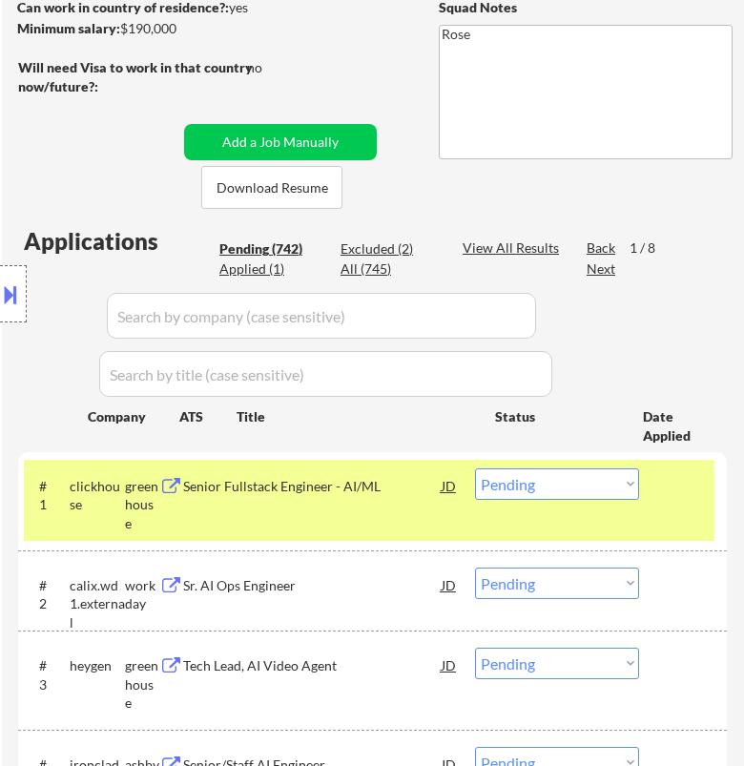
click at [390, 493] on div "Senior Fullstack Engineer - AI/ML" at bounding box center [311, 486] width 257 height 19
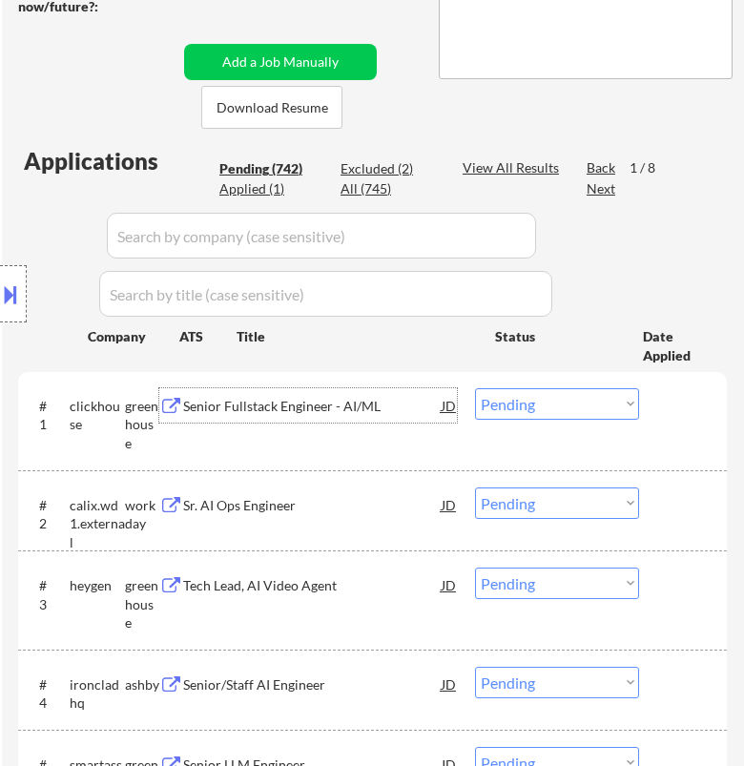
scroll to position [423, 0]
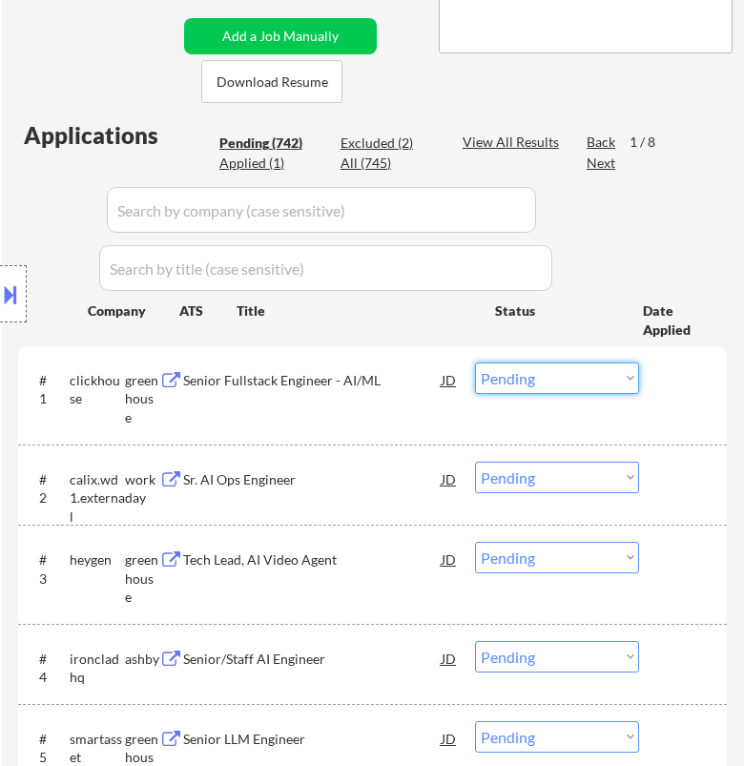
click at [549, 383] on select "Choose an option... Pending Applied Excluded (Questions) Excluded (Expired) Exc…" at bounding box center [557, 377] width 164 height 31
click at [475, 362] on select "Choose an option... Pending Applied Excluded (Questions) Excluded (Expired) Exc…" at bounding box center [557, 377] width 164 height 31
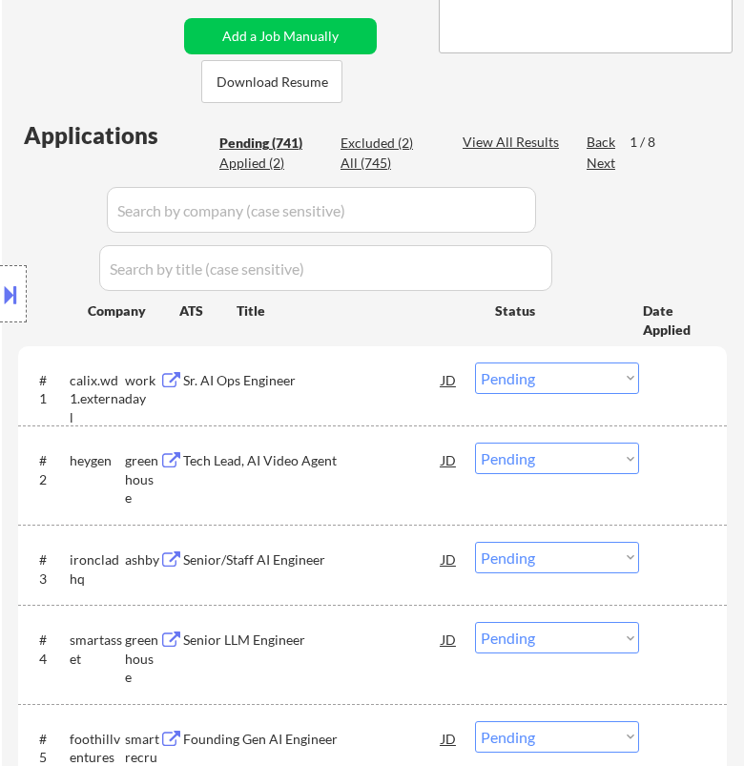
click at [387, 388] on div "Sr. AI Ops Engineer" at bounding box center [311, 379] width 257 height 34
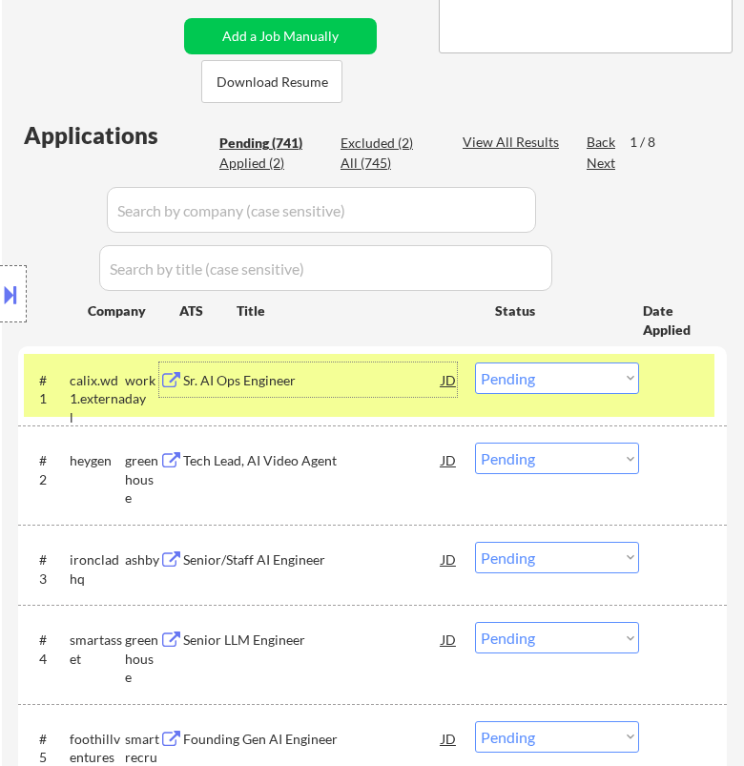
click at [536, 385] on select "Choose an option... Pending Applied Excluded (Questions) Excluded (Expired) Exc…" at bounding box center [557, 377] width 164 height 31
click at [475, 362] on select "Choose an option... Pending Applied Excluded (Questions) Excluded (Expired) Exc…" at bounding box center [557, 377] width 164 height 31
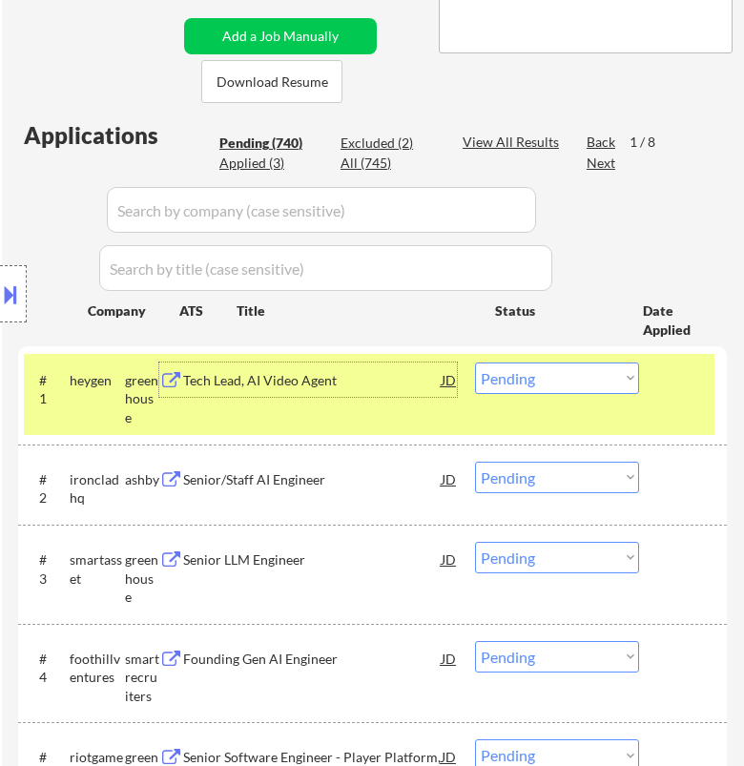
click at [377, 382] on div "Tech Lead, AI Video Agent" at bounding box center [311, 380] width 257 height 19
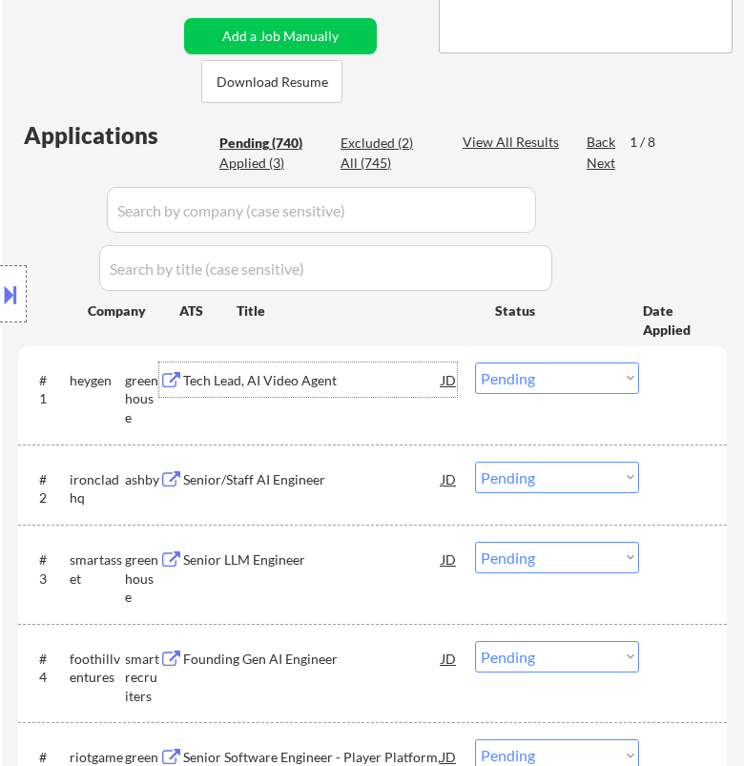
click at [536, 378] on select "Choose an option... Pending Applied Excluded (Questions) Excluded (Expired) Exc…" at bounding box center [557, 377] width 164 height 31
click at [475, 362] on select "Choose an option... Pending Applied Excluded (Questions) Excluded (Expired) Exc…" at bounding box center [557, 377] width 164 height 31
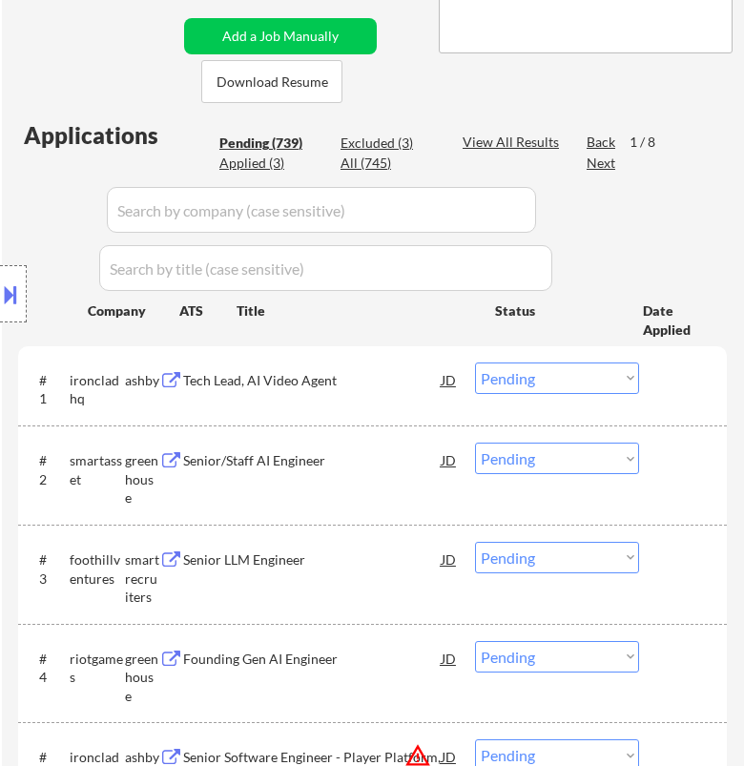
click at [342, 392] on div "Tech Lead, AI Video Agent" at bounding box center [311, 379] width 257 height 34
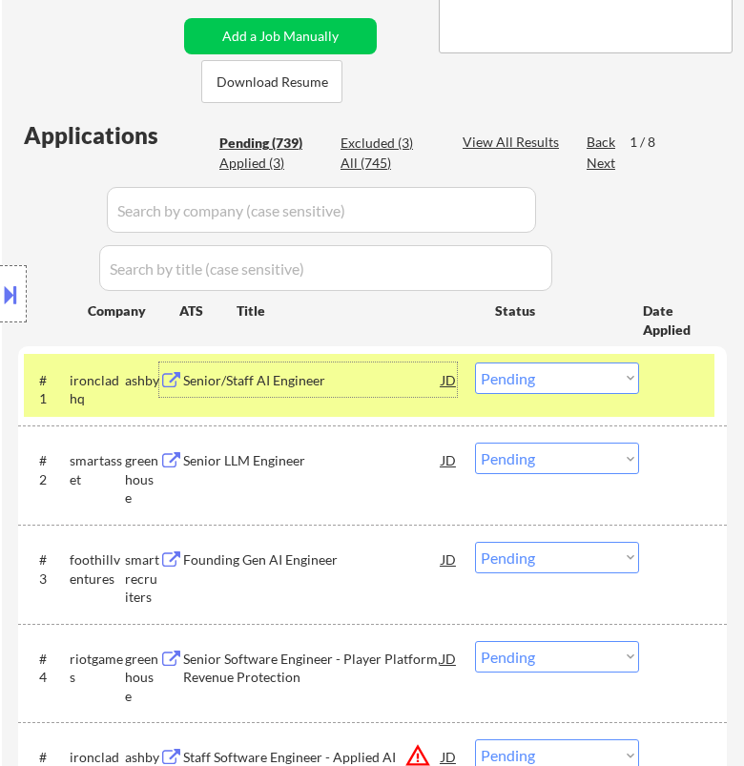
click at [567, 377] on select "Choose an option... Pending Applied Excluded (Questions) Excluded (Expired) Exc…" at bounding box center [557, 377] width 164 height 31
click at [475, 362] on select "Choose an option... Pending Applied Excluded (Questions) Excluded (Expired) Exc…" at bounding box center [557, 377] width 164 height 31
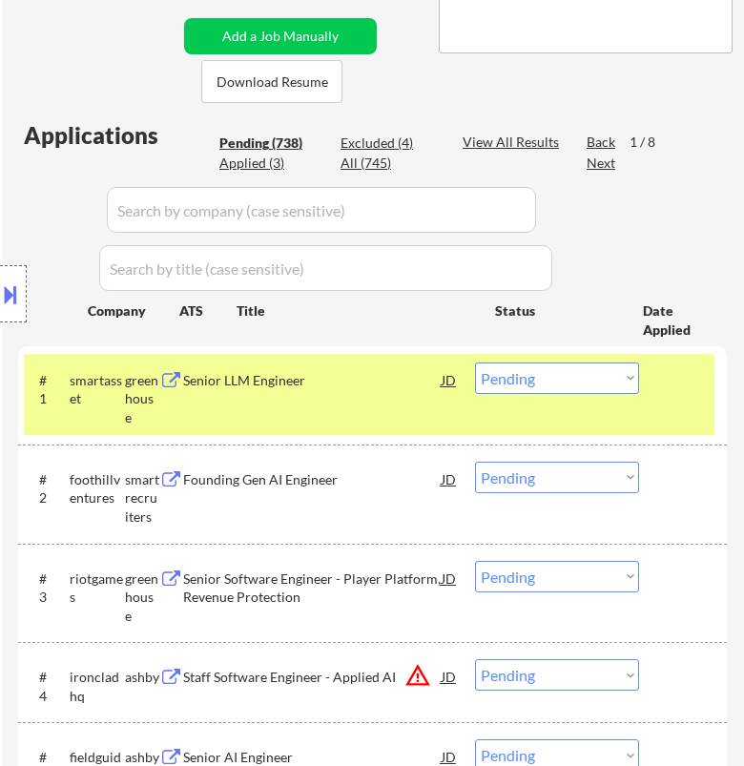
click at [392, 388] on div "Senior LLM Engineer" at bounding box center [311, 379] width 257 height 34
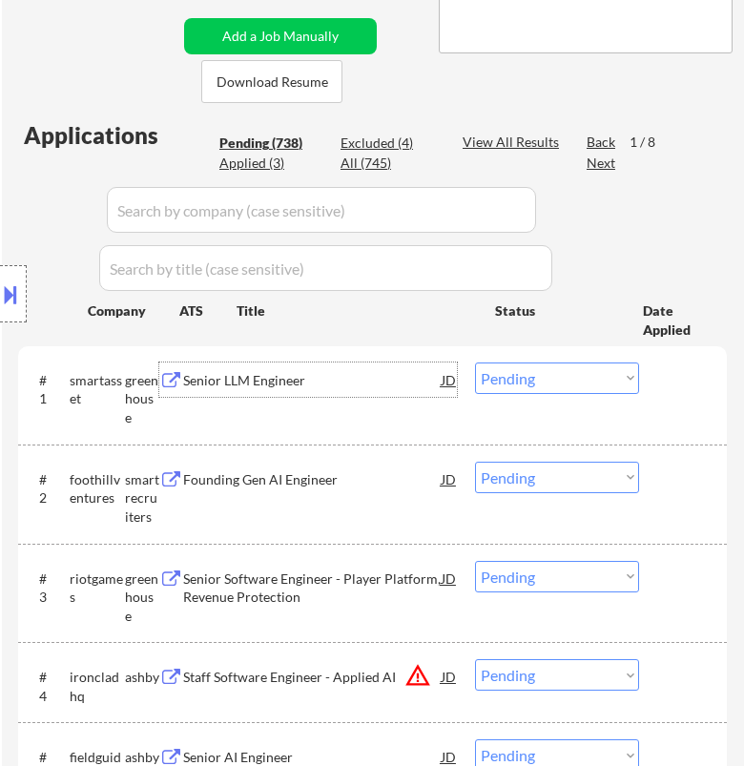
click at [540, 369] on select "Choose an option... Pending Applied Excluded (Questions) Excluded (Expired) Exc…" at bounding box center [557, 377] width 164 height 31
click at [475, 362] on select "Choose an option... Pending Applied Excluded (Questions) Excluded (Expired) Exc…" at bounding box center [557, 377] width 164 height 31
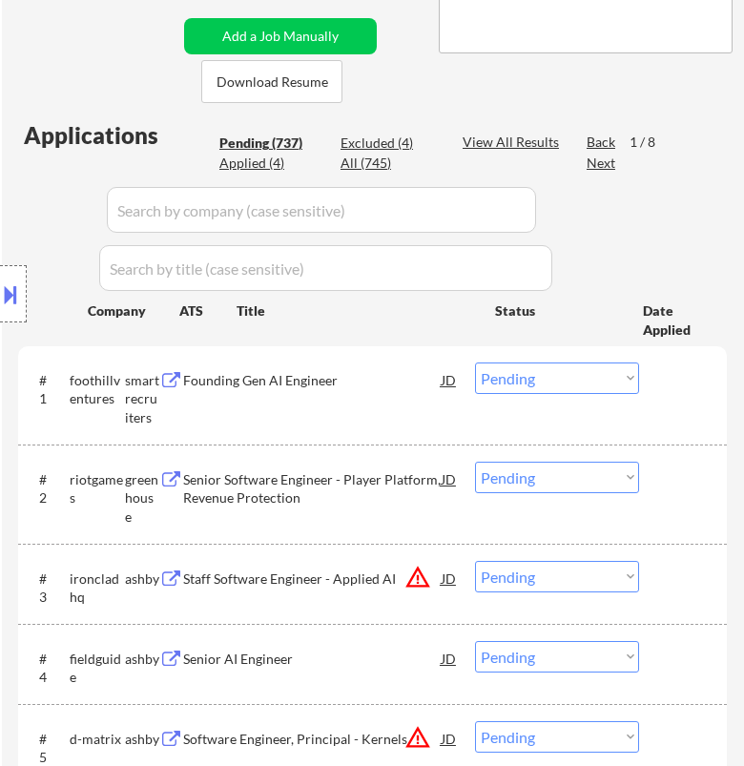
click at [352, 384] on div "Founding Gen AI Engineer" at bounding box center [311, 380] width 257 height 19
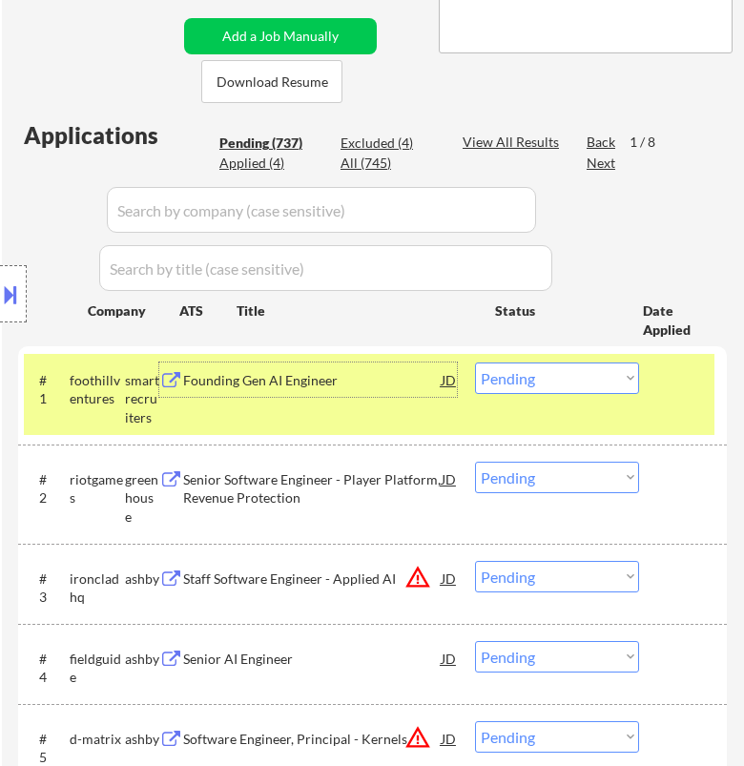
click at [575, 375] on select "Choose an option... Pending Applied Excluded (Questions) Excluded (Expired) Exc…" at bounding box center [557, 377] width 164 height 31
click at [475, 362] on select "Choose an option... Pending Applied Excluded (Questions) Excluded (Expired) Exc…" at bounding box center [557, 377] width 164 height 31
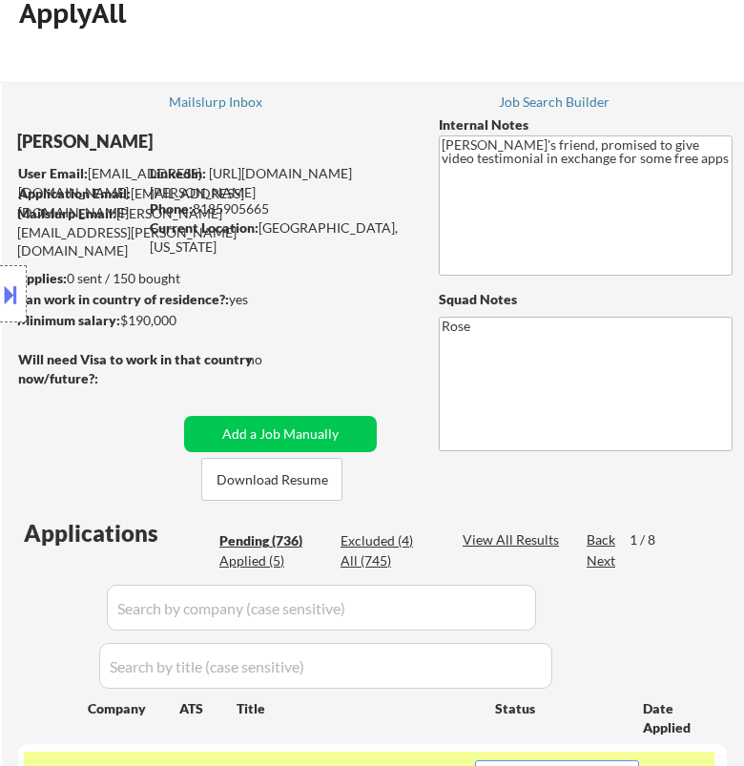
scroll to position [0, 0]
